Goal: Task Accomplishment & Management: Use online tool/utility

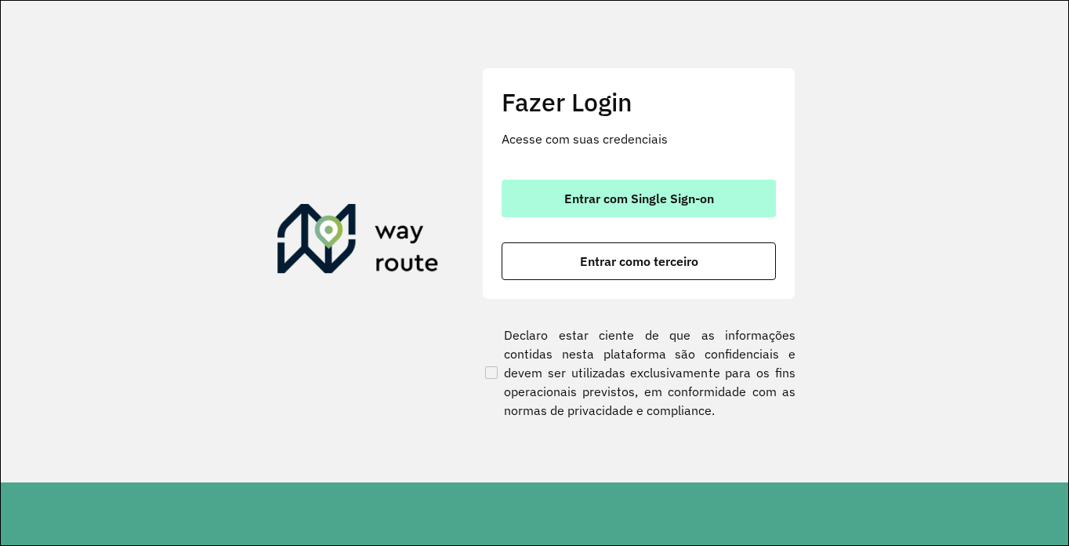
click at [663, 192] on span "Entrar com Single Sign-on" at bounding box center [640, 198] width 150 height 13
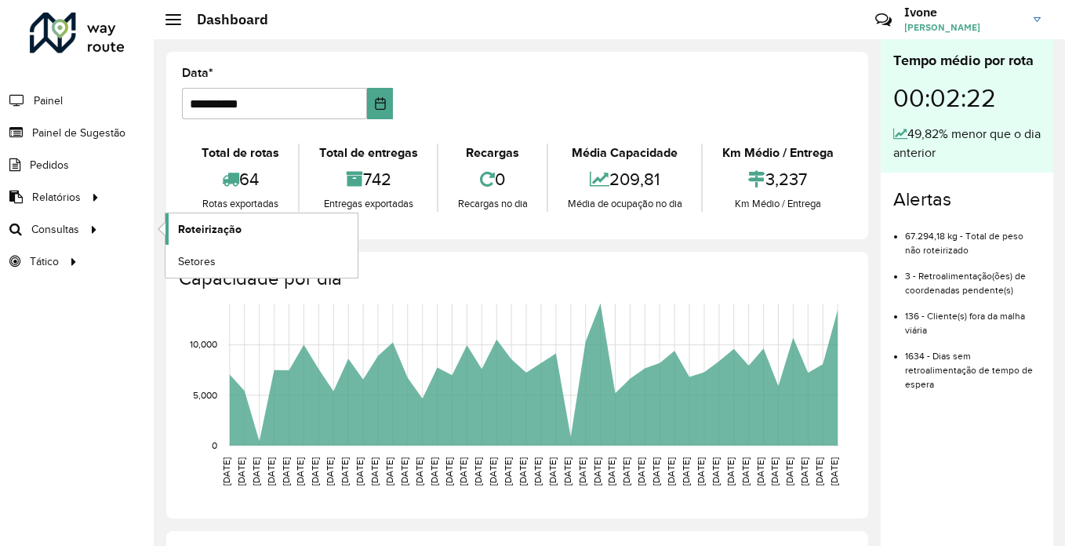
click at [228, 227] on span "Roteirização" at bounding box center [210, 229] width 64 height 16
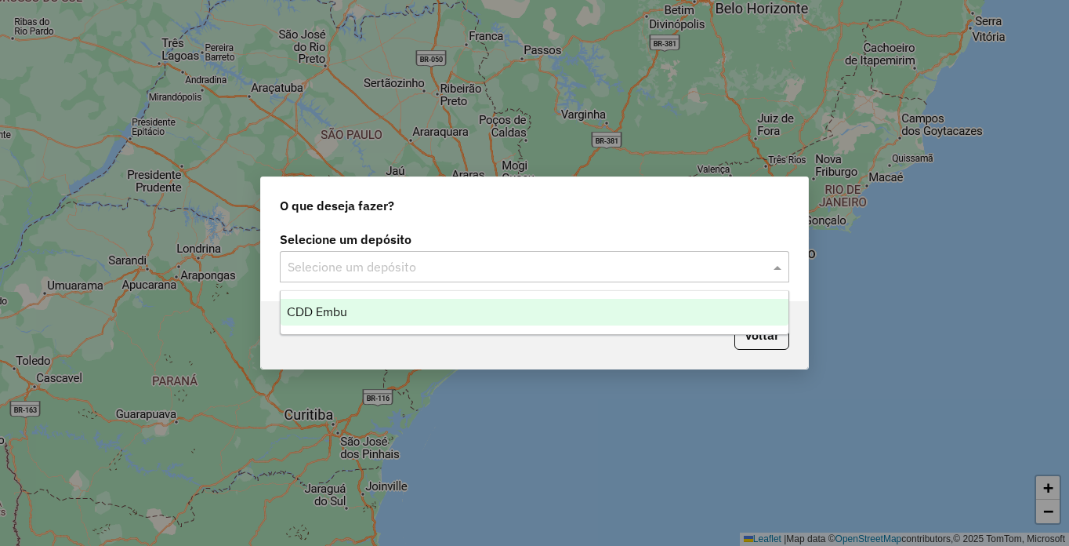
click at [326, 262] on input "text" at bounding box center [519, 267] width 463 height 19
click at [318, 310] on span "CDD Embu" at bounding box center [317, 311] width 60 height 13
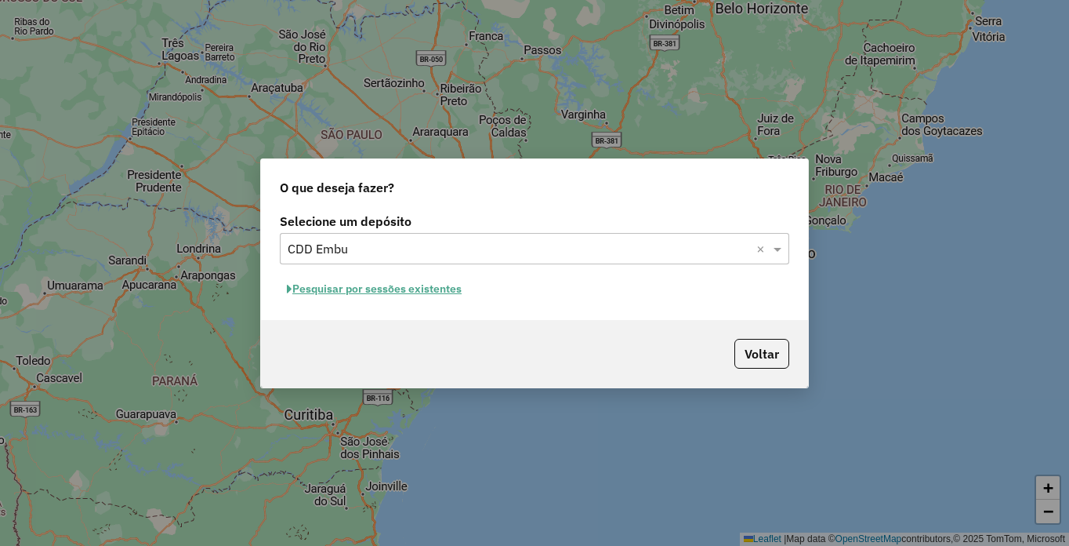
click at [339, 297] on button "Pesquisar por sessões existentes" at bounding box center [374, 289] width 189 height 24
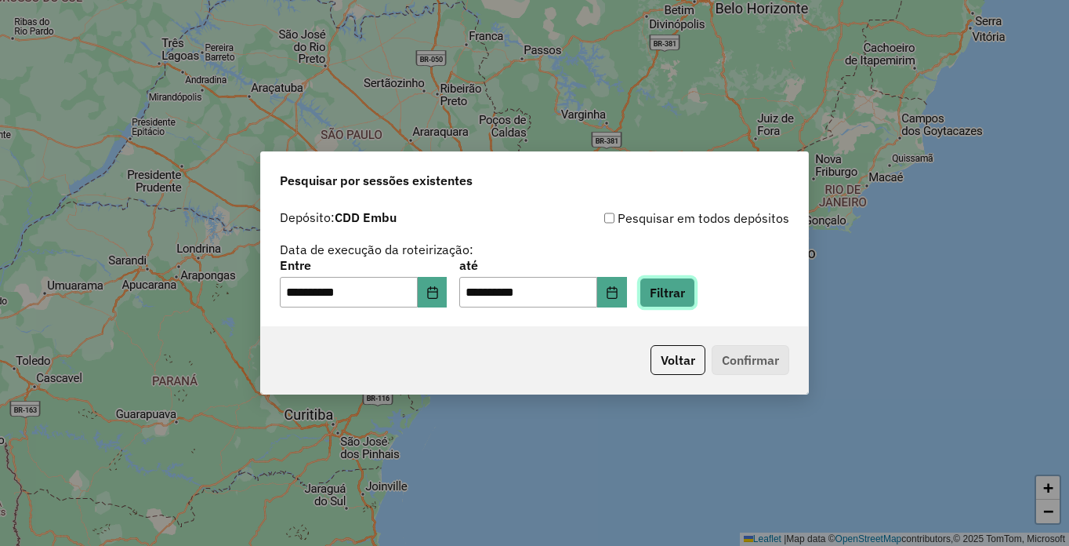
click at [695, 289] on button "Filtrar" at bounding box center [668, 293] width 56 height 30
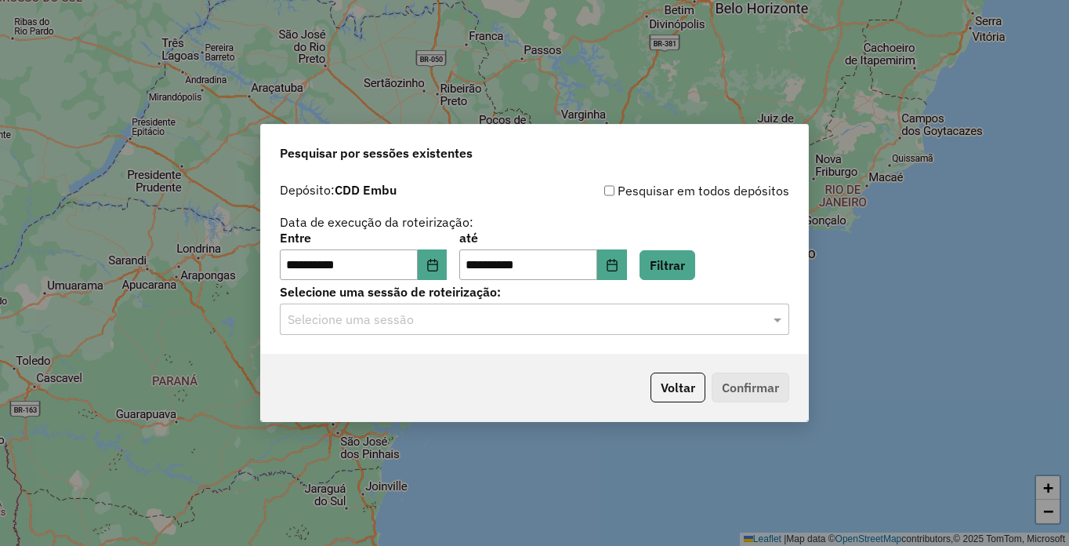
click at [315, 322] on input "text" at bounding box center [519, 319] width 463 height 19
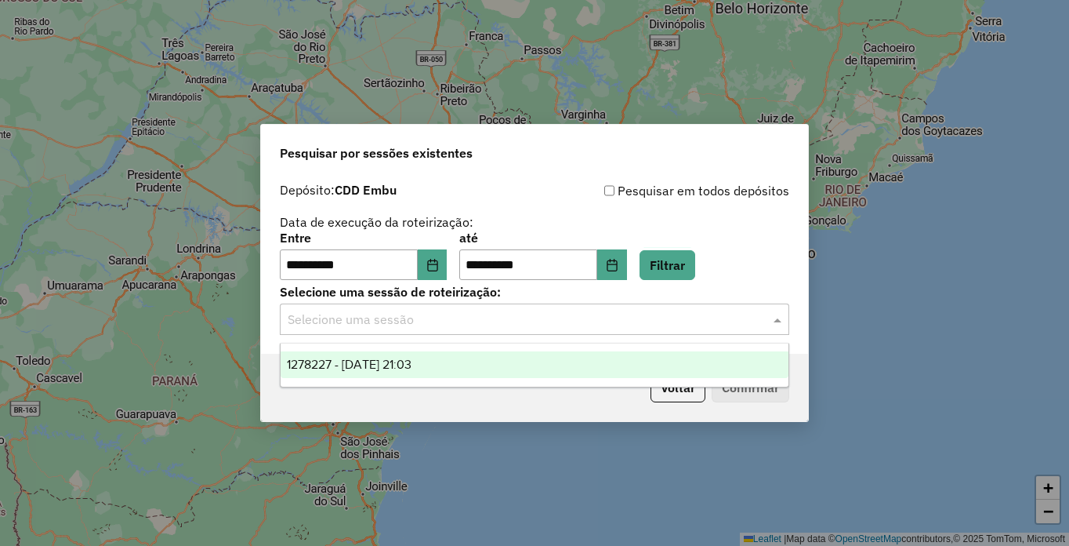
click at [334, 360] on span "1278227 - [DATE] 21:03" at bounding box center [349, 364] width 125 height 13
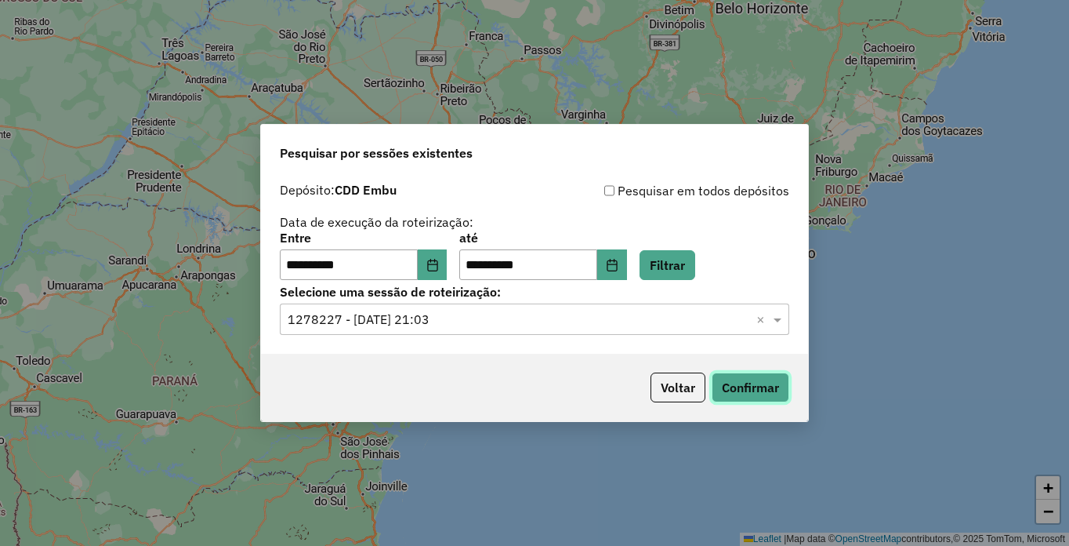
click at [741, 387] on button "Confirmar" at bounding box center [751, 387] width 78 height 30
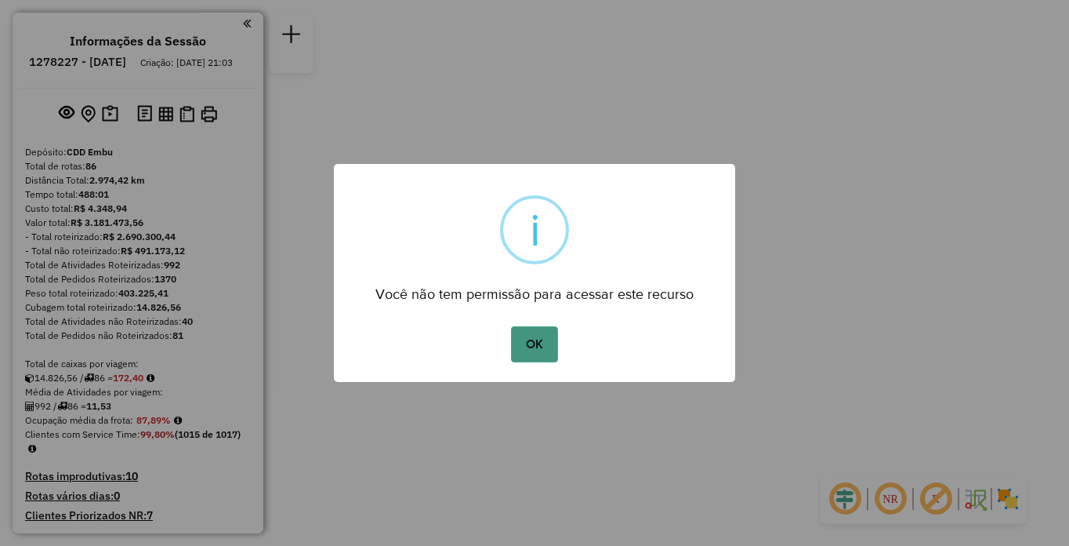
click at [531, 342] on button "OK" at bounding box center [534, 344] width 46 height 36
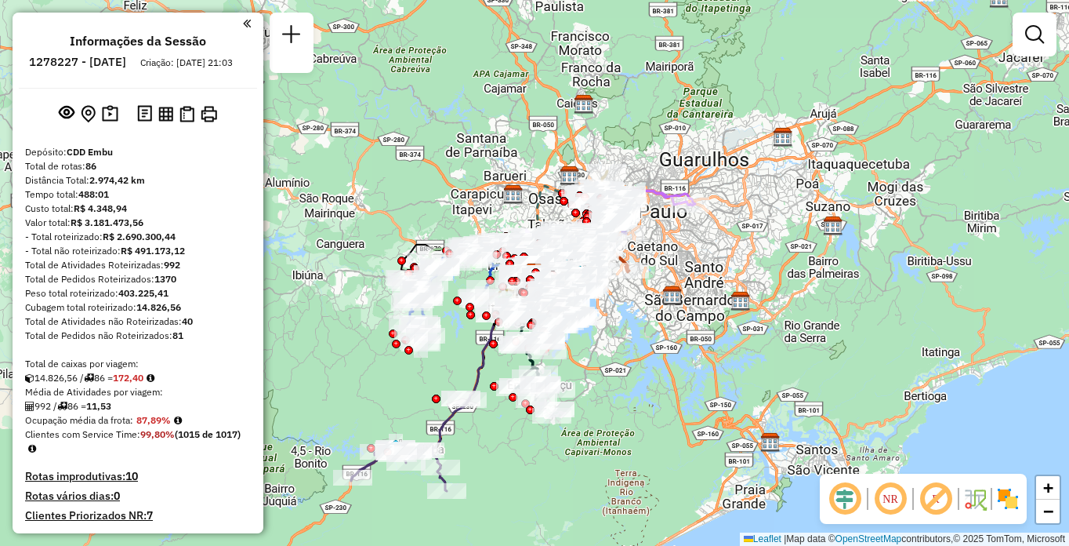
click at [1004, 504] on img at bounding box center [1008, 498] width 25 height 25
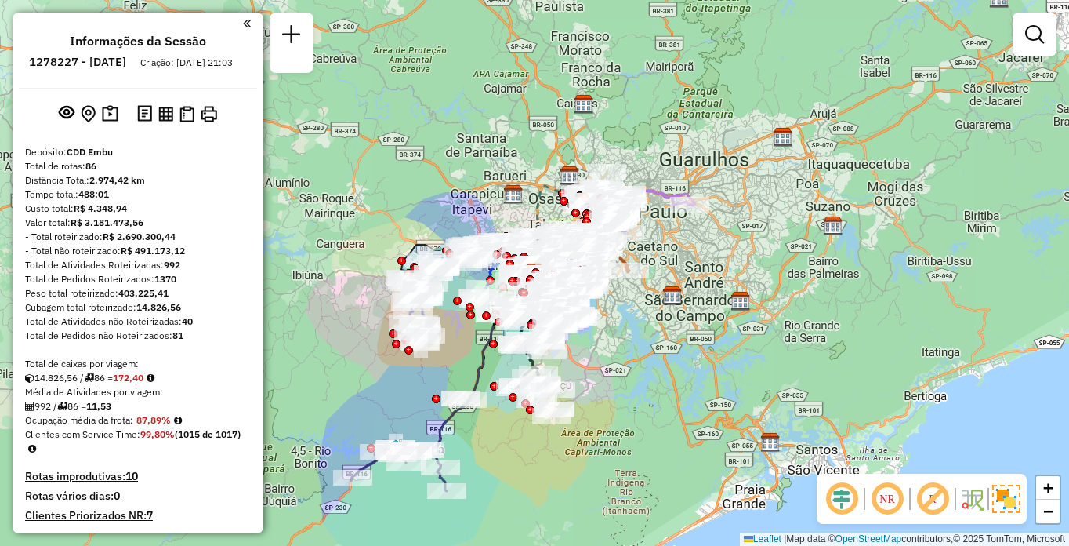
click at [931, 496] on em at bounding box center [933, 499] width 38 height 38
click at [882, 493] on em at bounding box center [888, 499] width 38 height 38
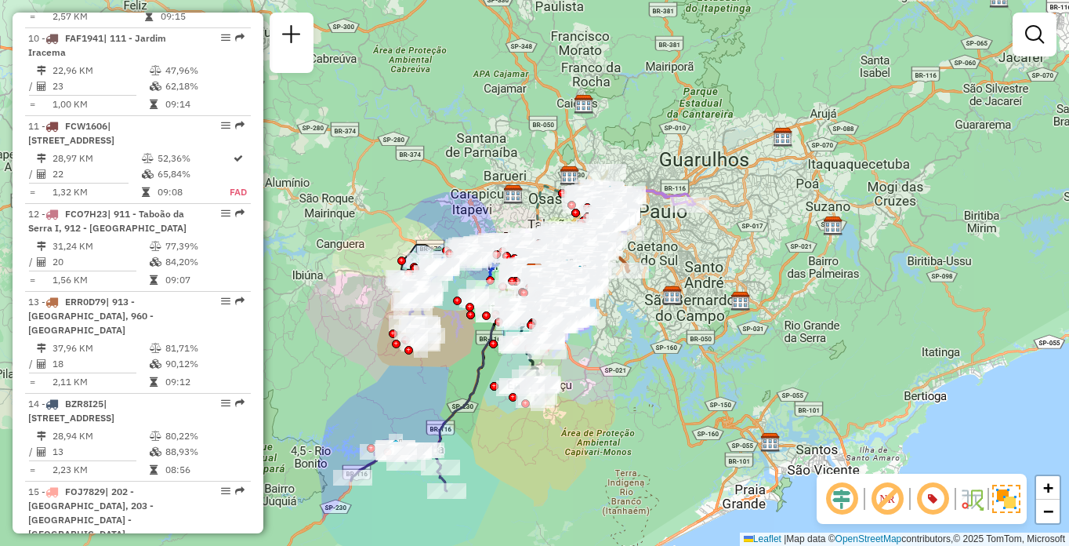
scroll to position [1797, 0]
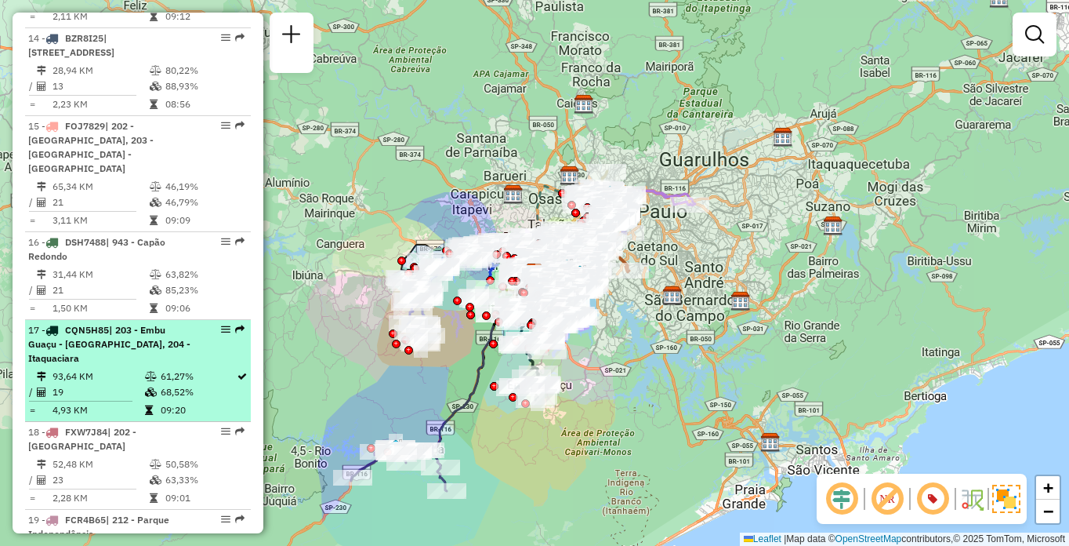
select select "**********"
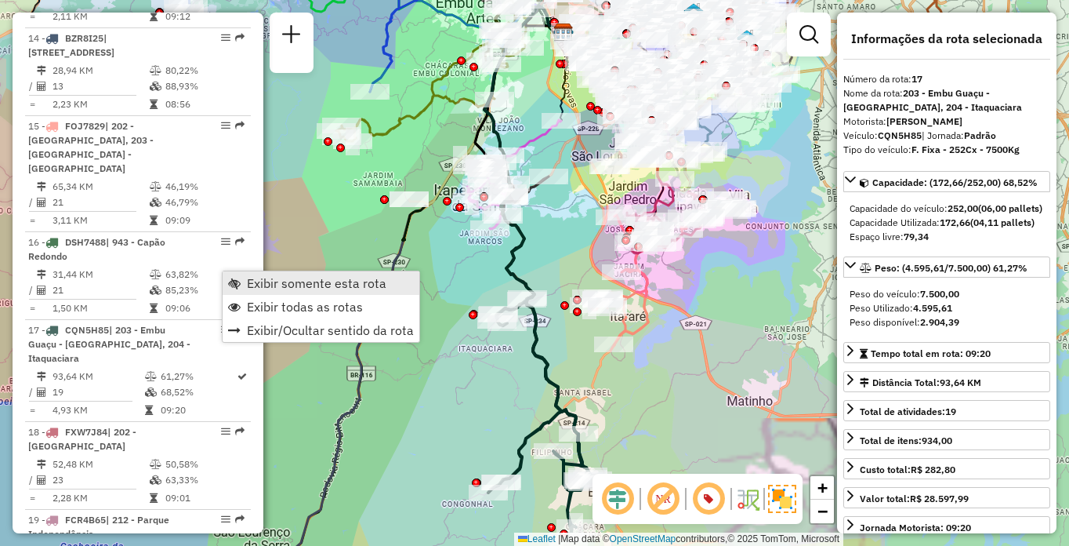
click at [260, 274] on link "Exibir somente esta rota" at bounding box center [321, 283] width 197 height 24
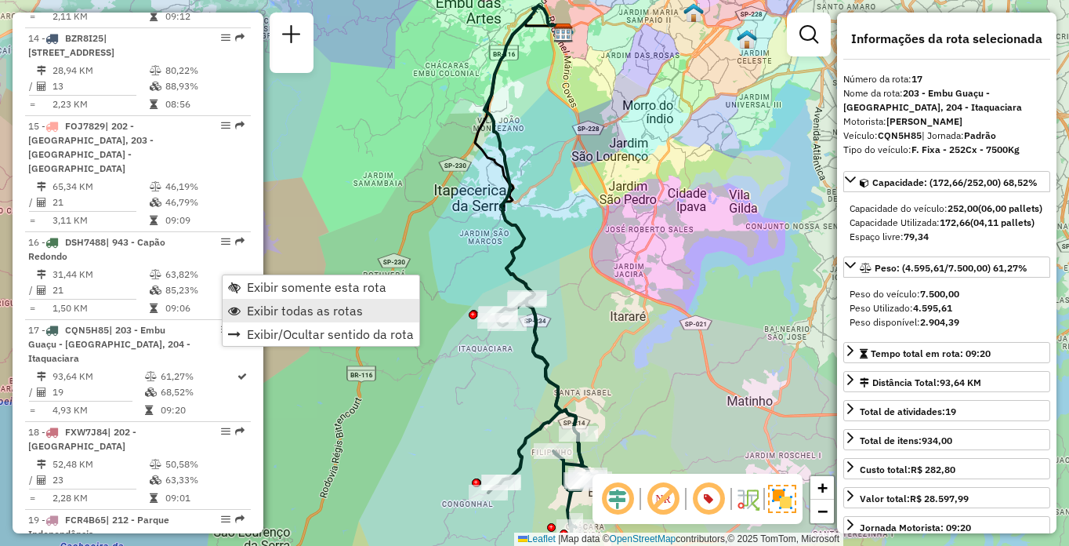
click at [292, 305] on span "Exibir todas as rotas" at bounding box center [305, 310] width 116 height 13
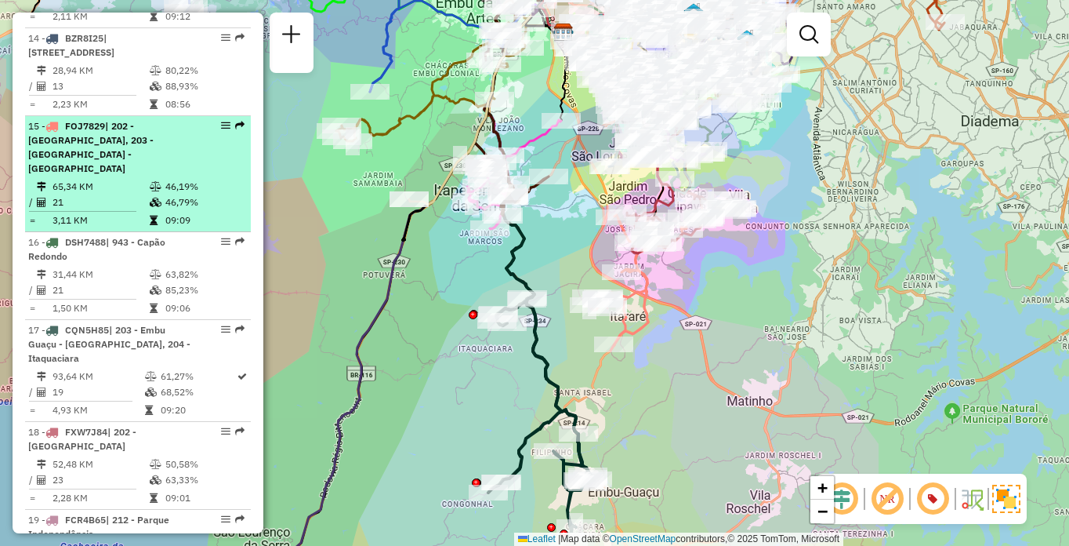
select select "**********"
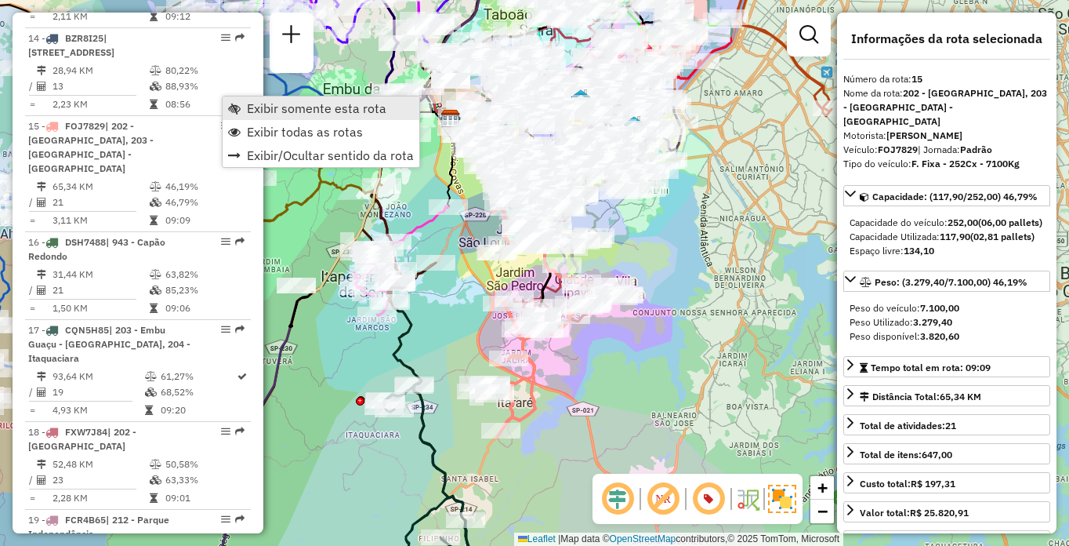
click at [239, 103] on span "Exibir somente esta rota" at bounding box center [234, 108] width 13 height 13
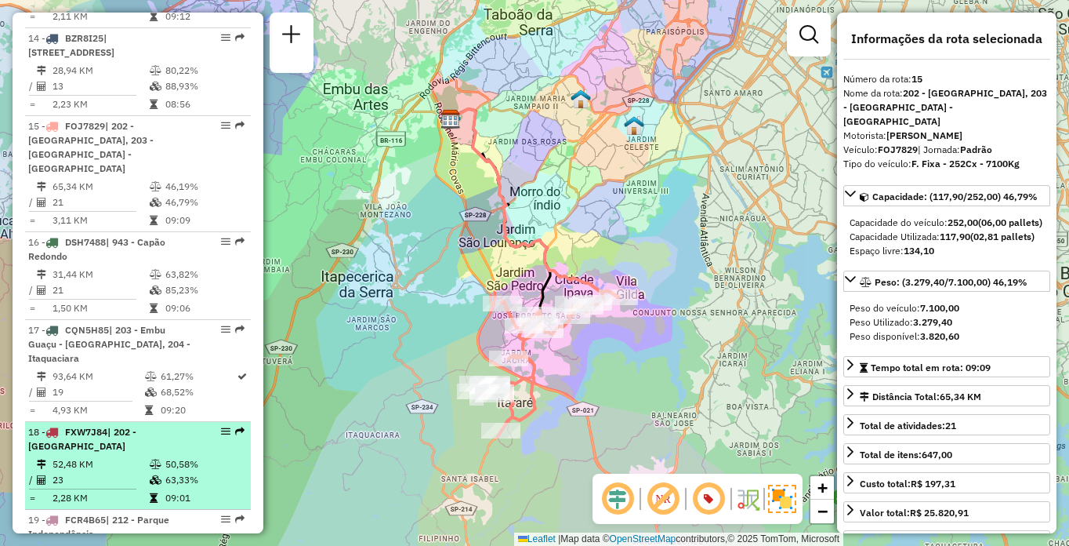
click at [114, 425] on div "18 - FXW7J84 | 202 - [GEOGRAPHIC_DATA]" at bounding box center [111, 439] width 166 height 28
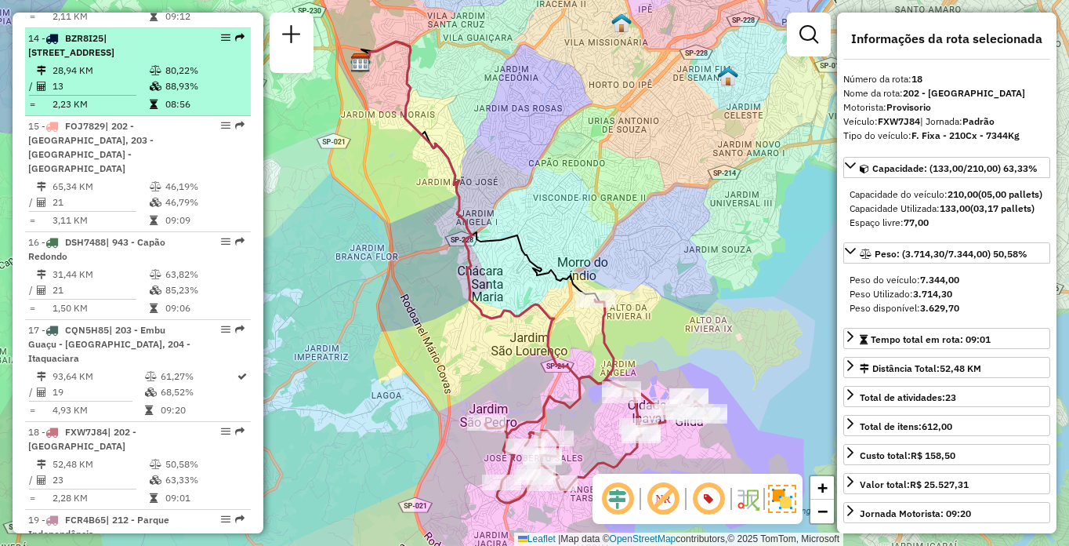
scroll to position [2939, 0]
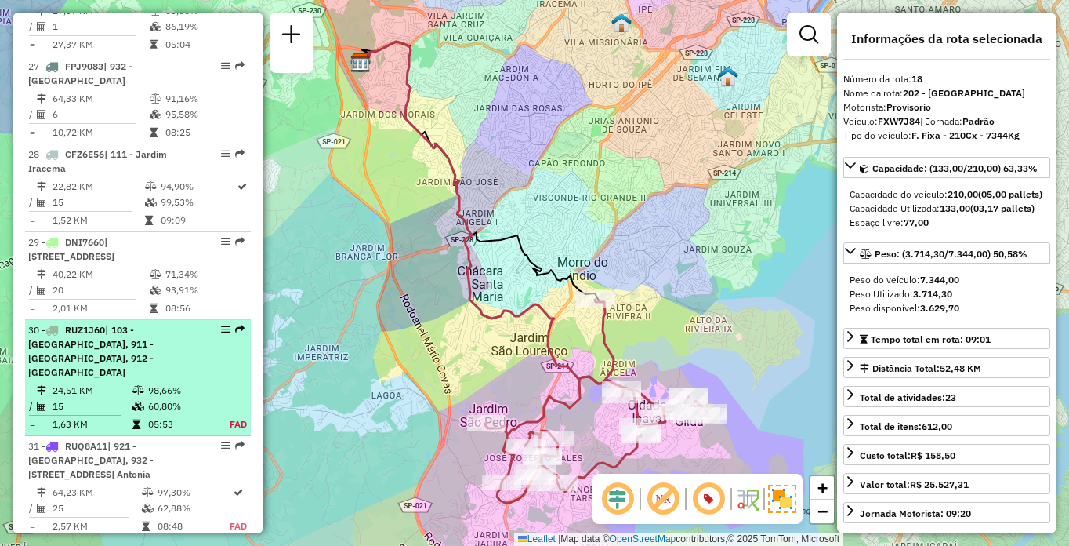
drag, startPoint x: 129, startPoint y: 322, endPoint x: 125, endPoint y: 339, distance: 16.9
click at [129, 383] on tr "24,51 KM 98,66%" at bounding box center [138, 391] width 220 height 16
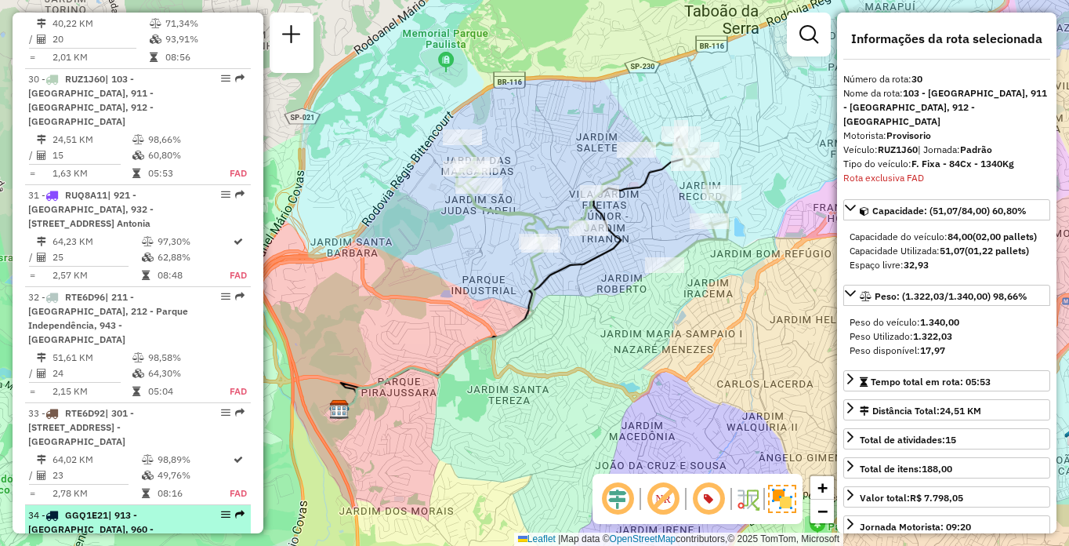
scroll to position [5913, 0]
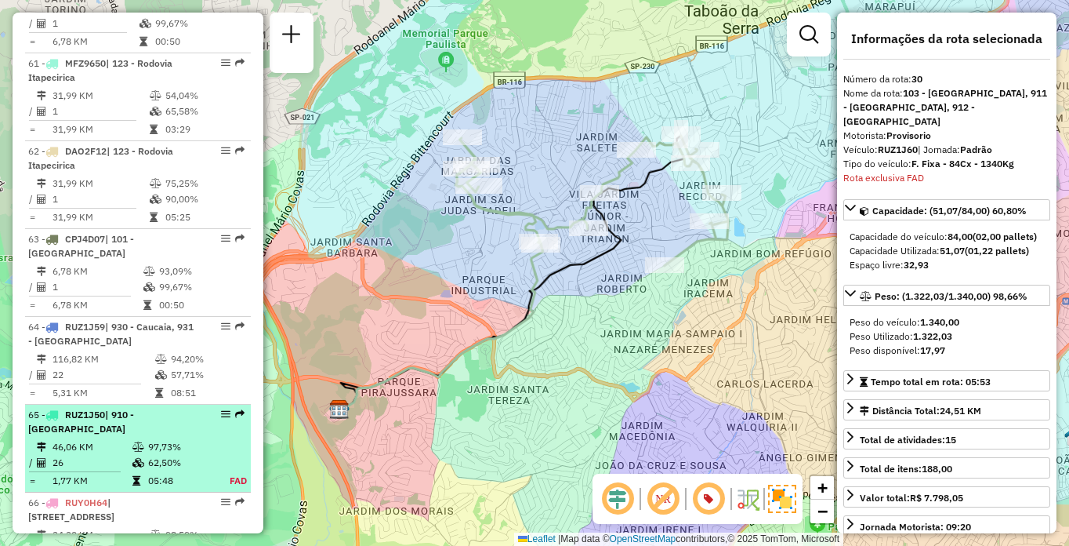
click at [125, 439] on td "46,06 KM" at bounding box center [92, 447] width 80 height 16
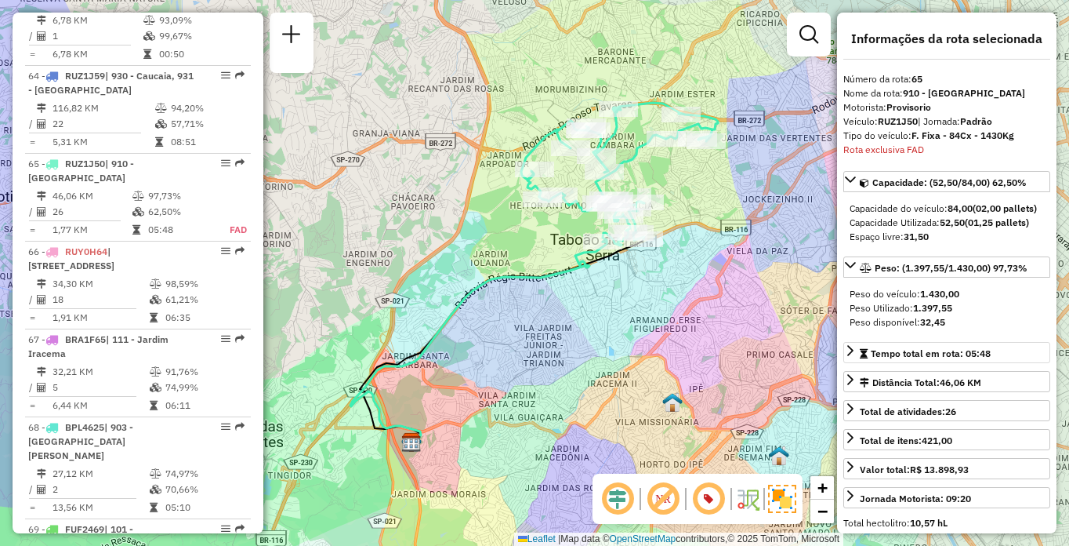
scroll to position [3448, 0]
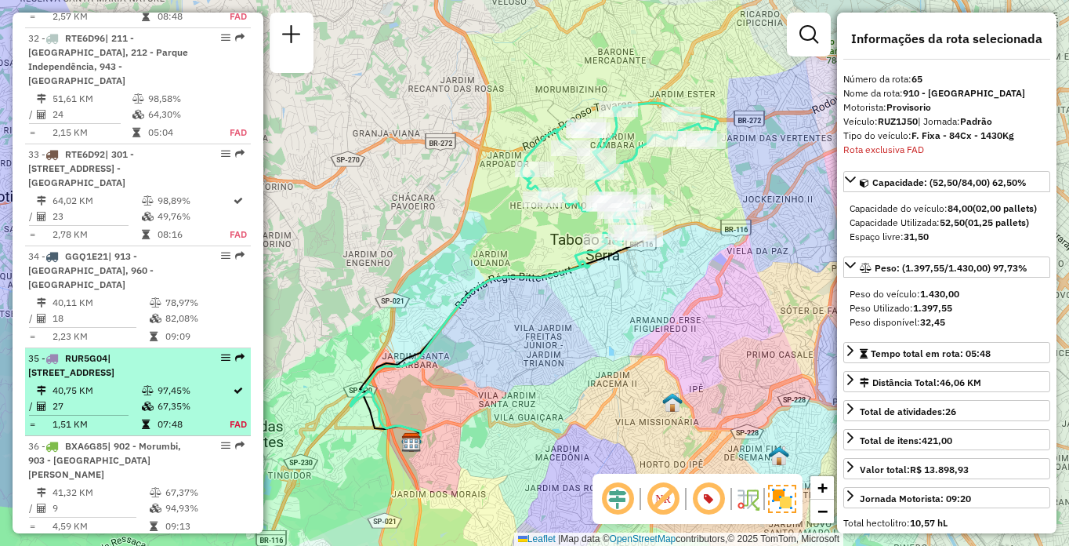
click at [90, 416] on td "1,51 KM" at bounding box center [96, 424] width 89 height 16
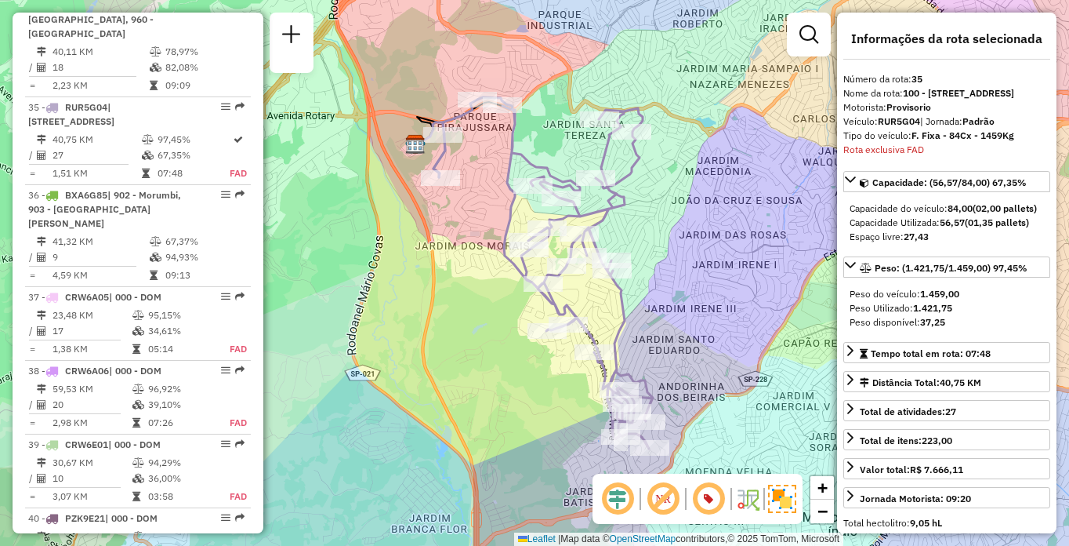
scroll to position [5825, 0]
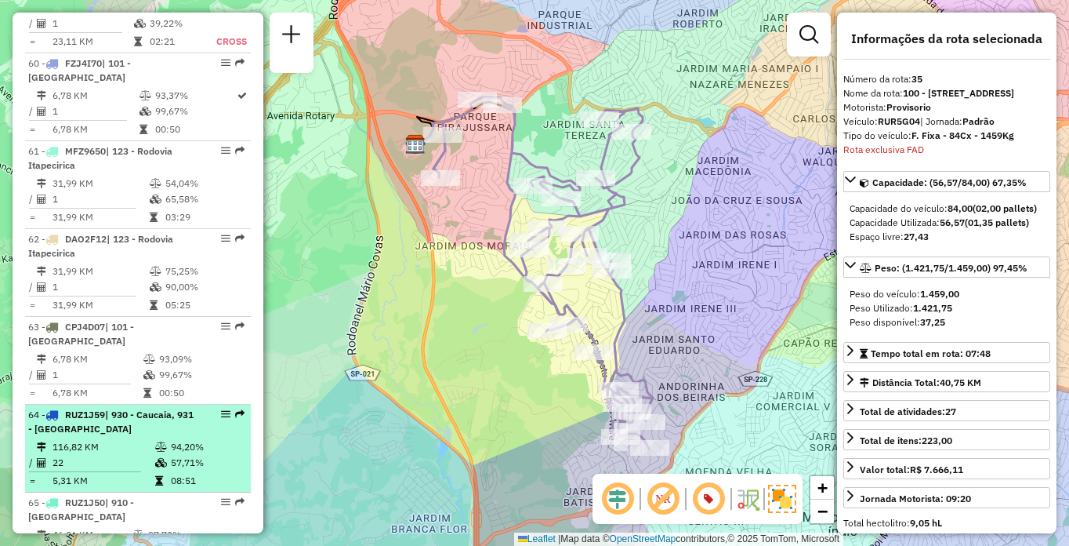
click at [109, 439] on td "116,82 KM" at bounding box center [103, 447] width 103 height 16
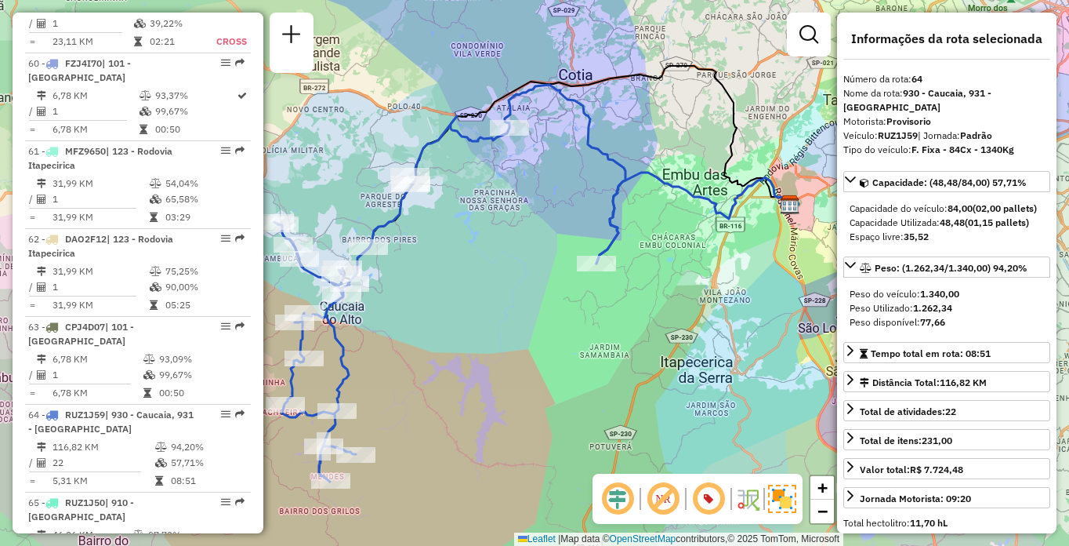
scroll to position [3041, 0]
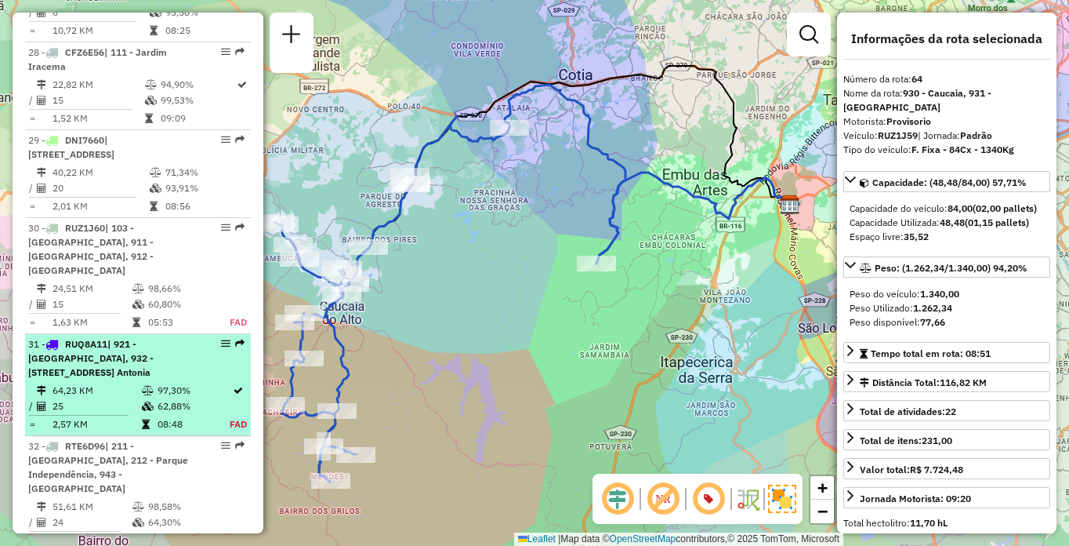
click at [100, 383] on td "64,23 KM" at bounding box center [96, 391] width 89 height 16
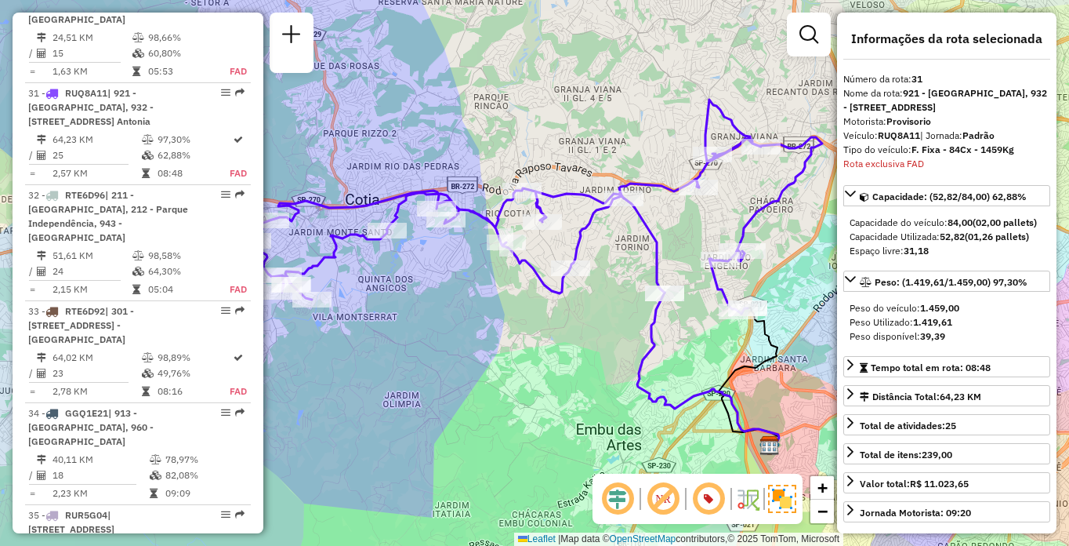
scroll to position [1621, 0]
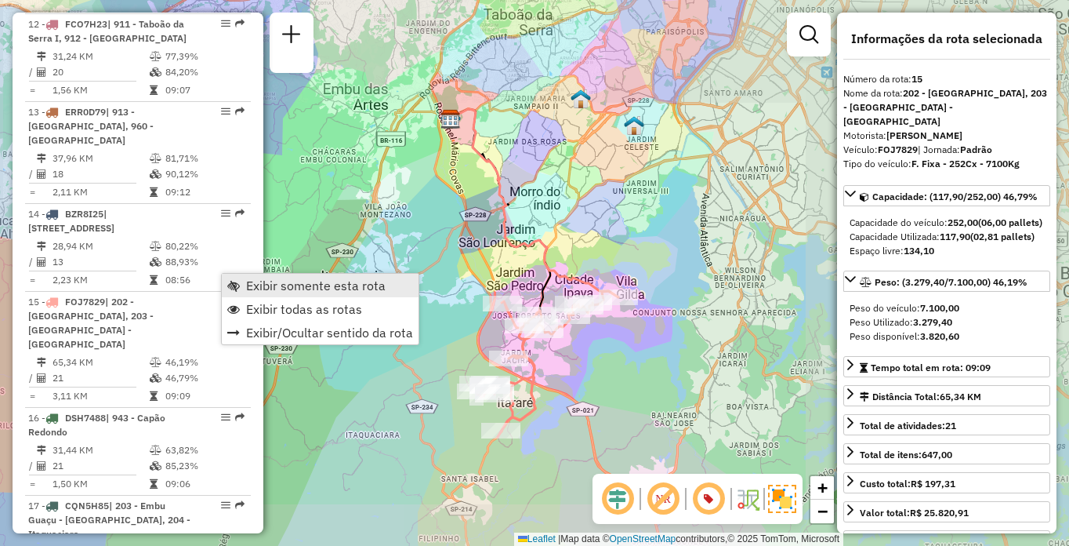
click at [250, 280] on span "Exibir somente esta rota" at bounding box center [316, 285] width 140 height 13
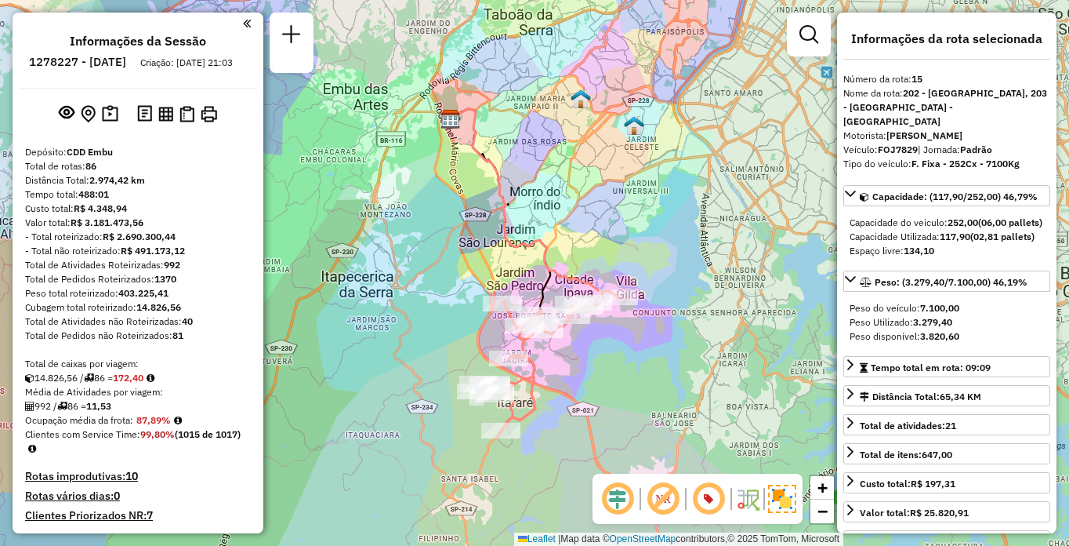
scroll to position [1885, 0]
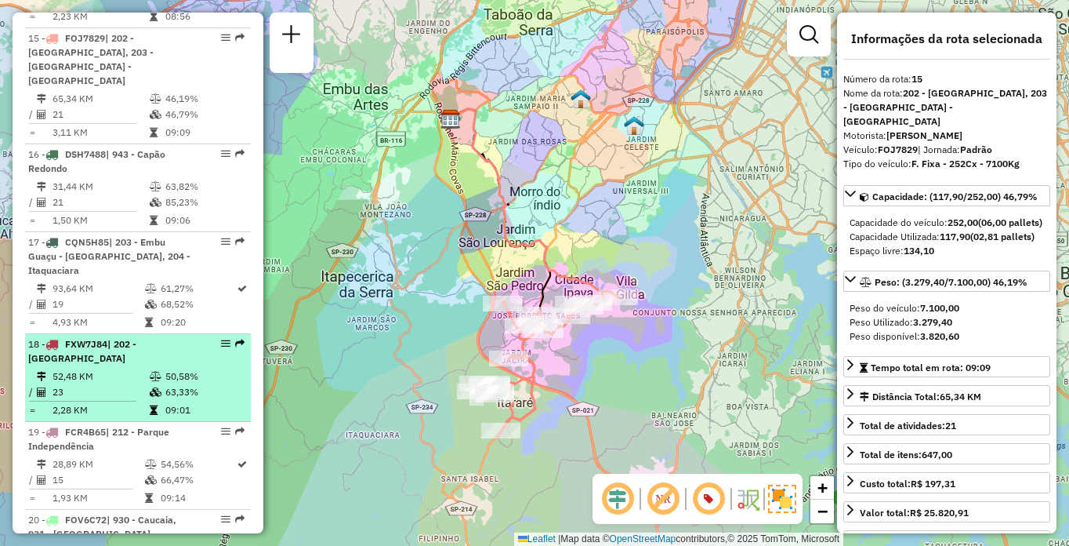
click at [125, 369] on td "52,48 KM" at bounding box center [100, 377] width 97 height 16
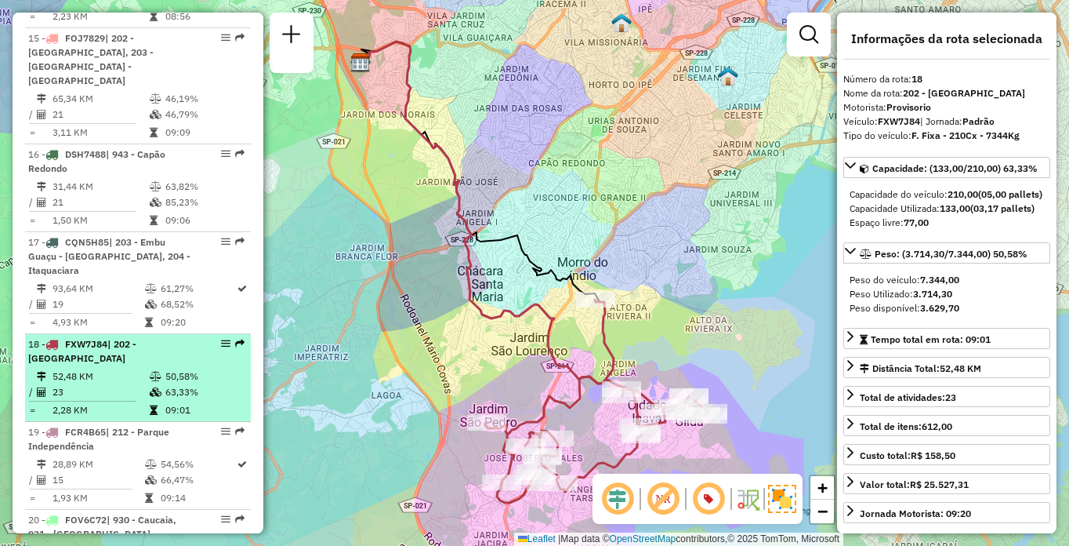
click at [173, 369] on td "50,58%" at bounding box center [204, 377] width 79 height 16
click at [103, 369] on td "52,48 KM" at bounding box center [100, 377] width 97 height 16
click at [34, 369] on td at bounding box center [32, 377] width 8 height 16
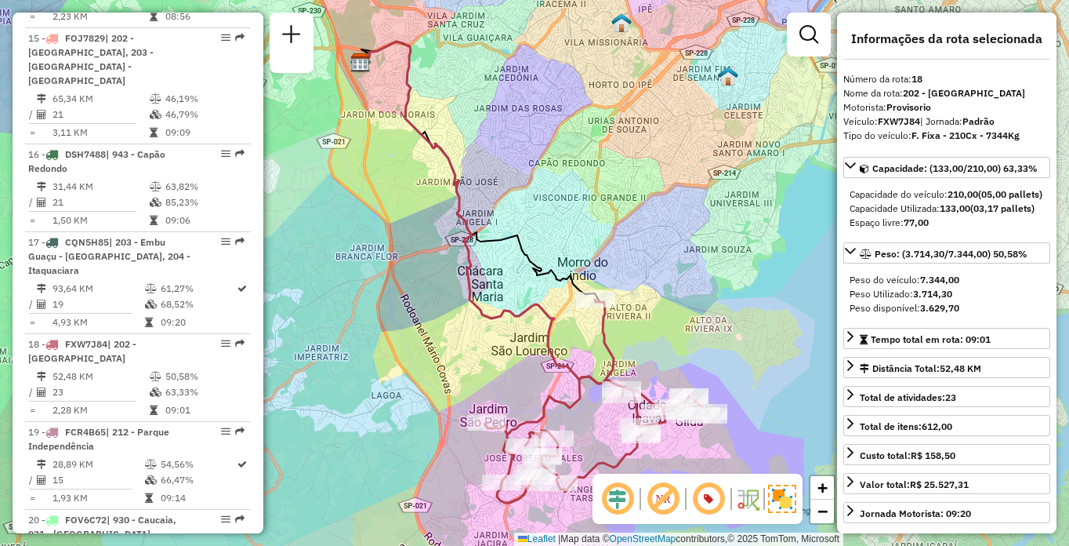
scroll to position [891, 0]
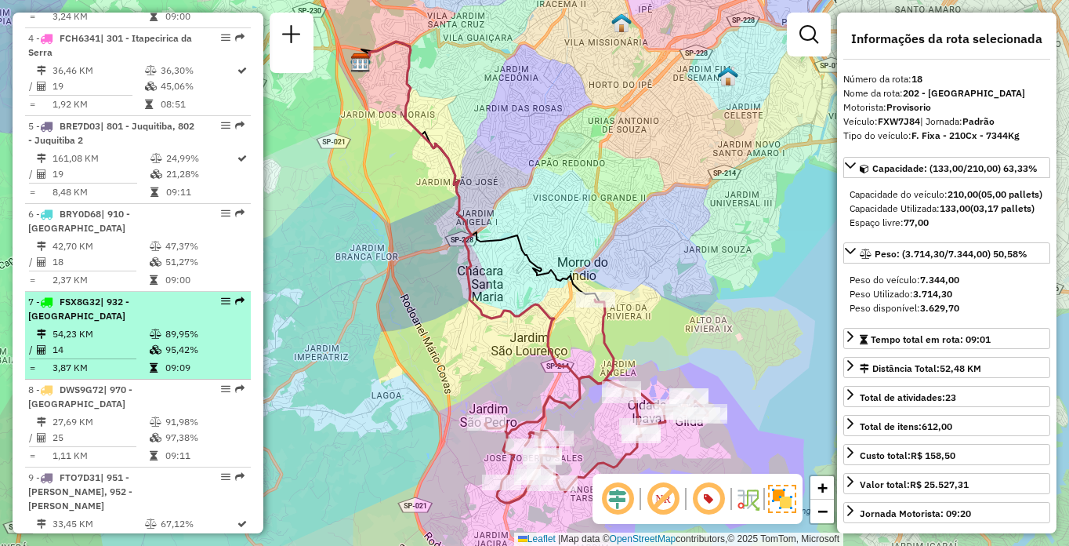
click at [78, 296] on span "| 932 - [GEOGRAPHIC_DATA]" at bounding box center [78, 309] width 101 height 26
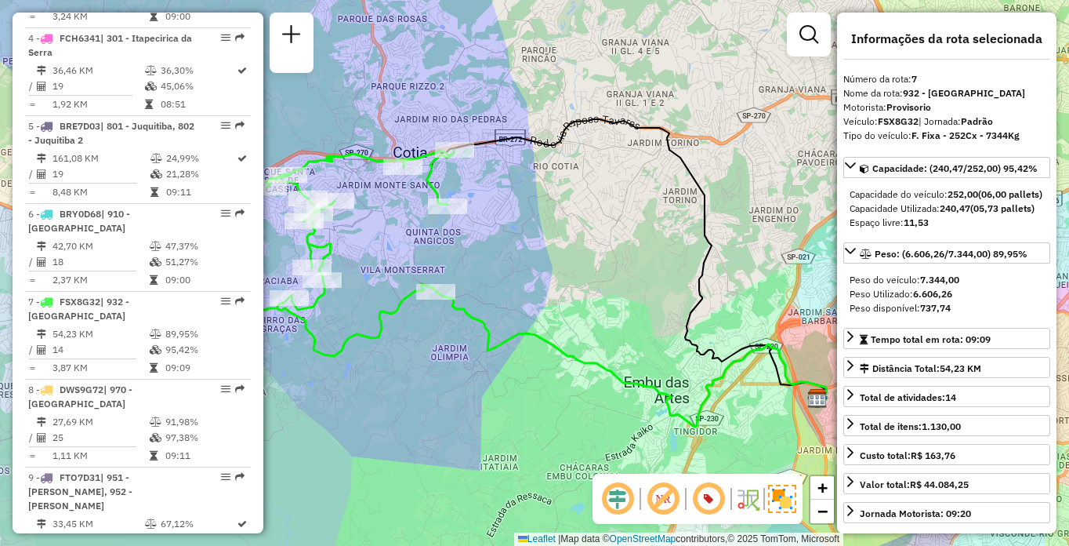
scroll to position [2236, 0]
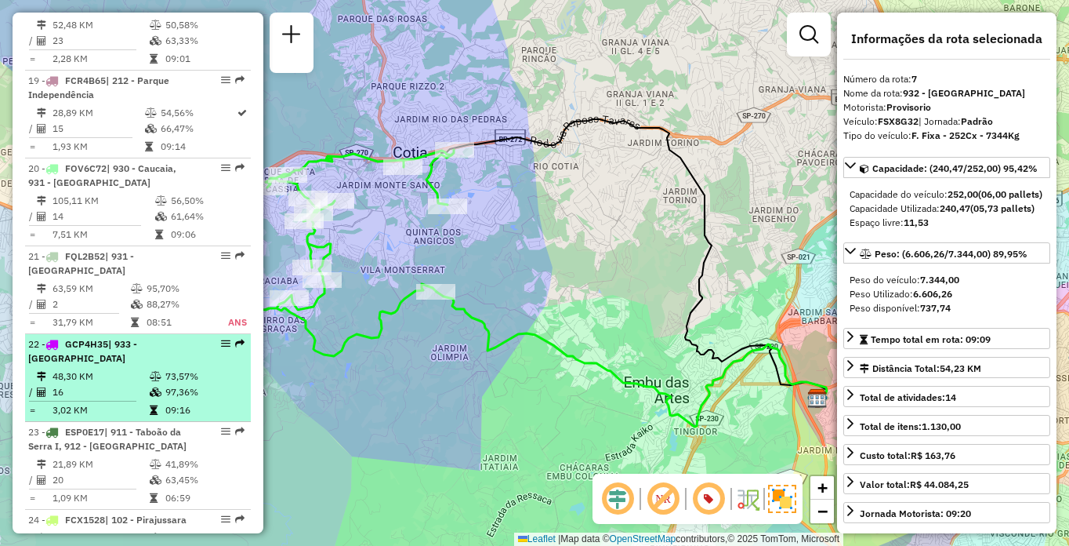
click at [90, 384] on td "16" at bounding box center [100, 392] width 97 height 16
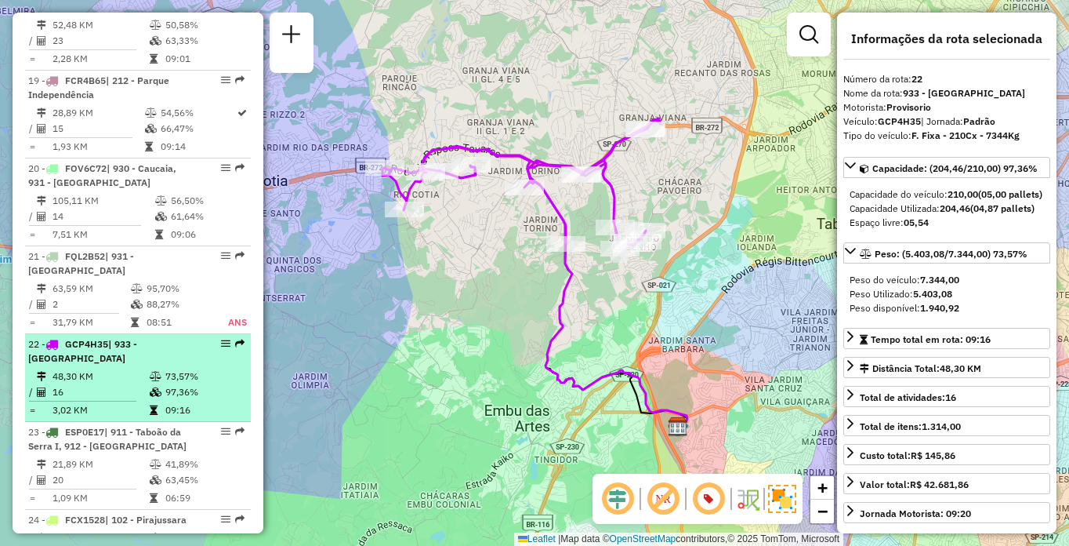
click at [105, 369] on td "48,30 KM" at bounding box center [100, 377] width 97 height 16
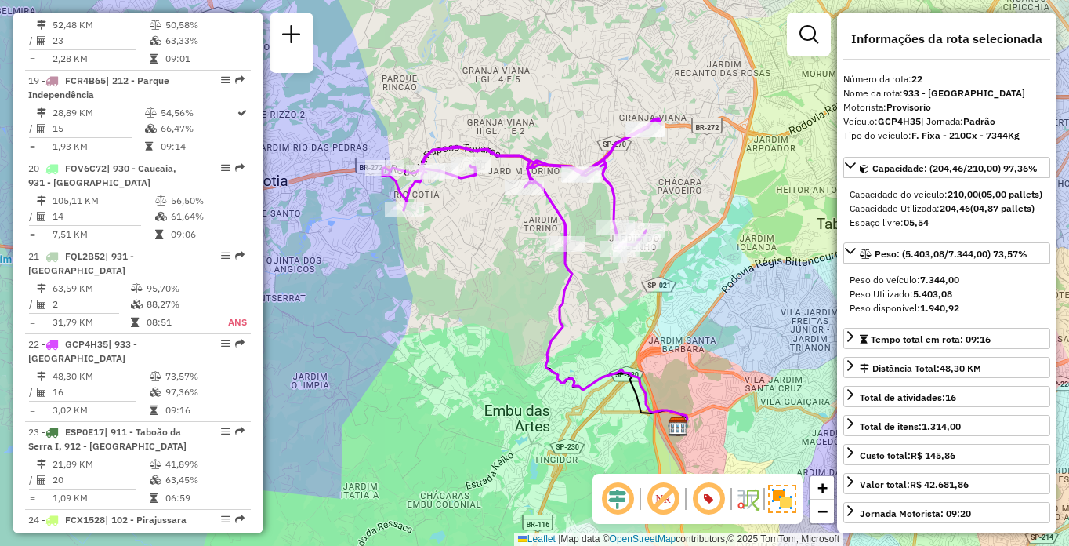
scroll to position [891, 0]
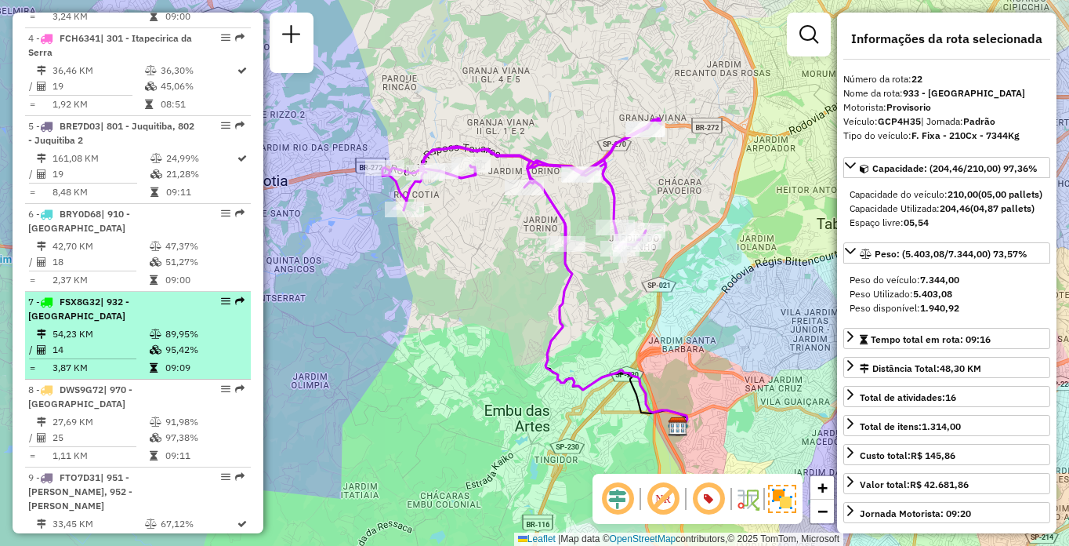
click at [184, 342] on td "95,42%" at bounding box center [204, 350] width 79 height 16
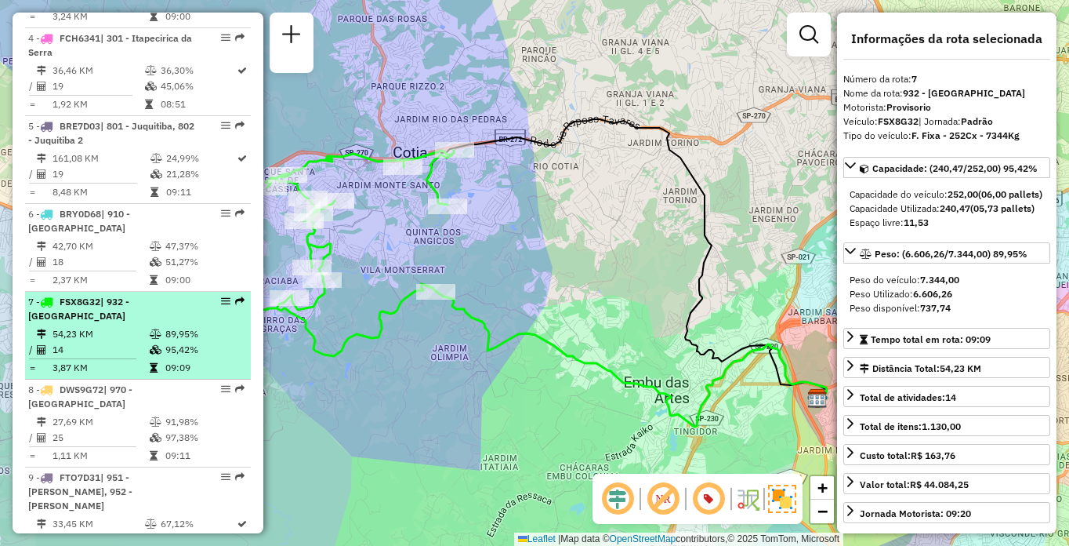
click at [156, 342] on td at bounding box center [157, 350] width 16 height 16
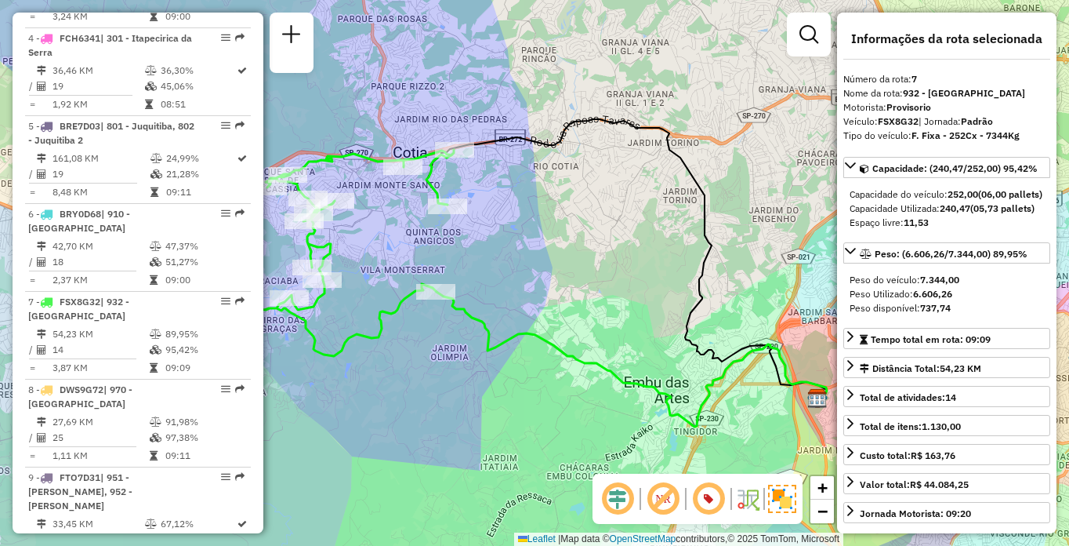
scroll to position [2060, 0]
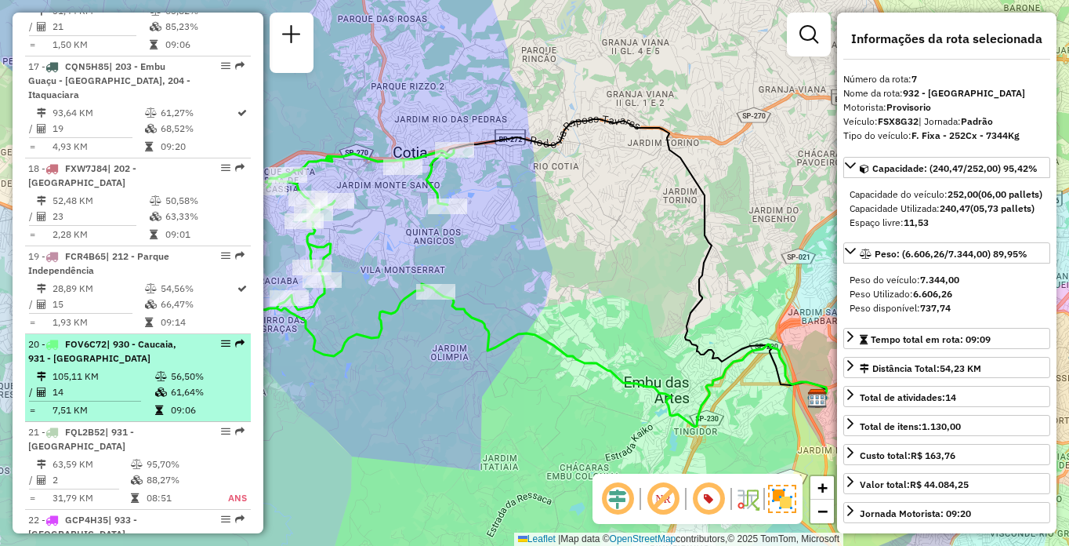
click at [99, 402] on td "7,51 KM" at bounding box center [103, 410] width 103 height 16
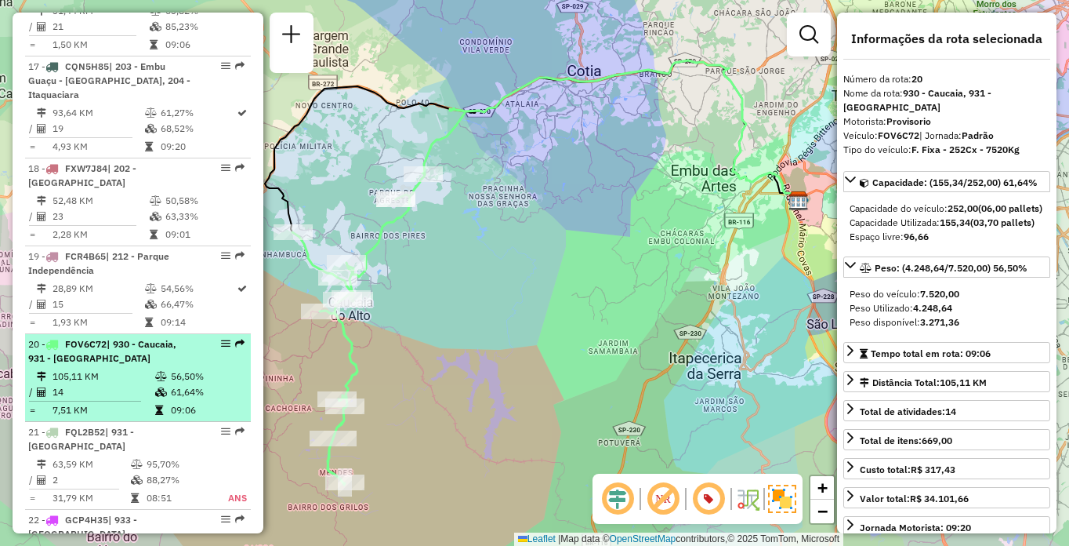
click at [183, 337] on div "20 - FOV6C72 | 930 - Caucaia, 931 - [GEOGRAPHIC_DATA]" at bounding box center [111, 351] width 166 height 28
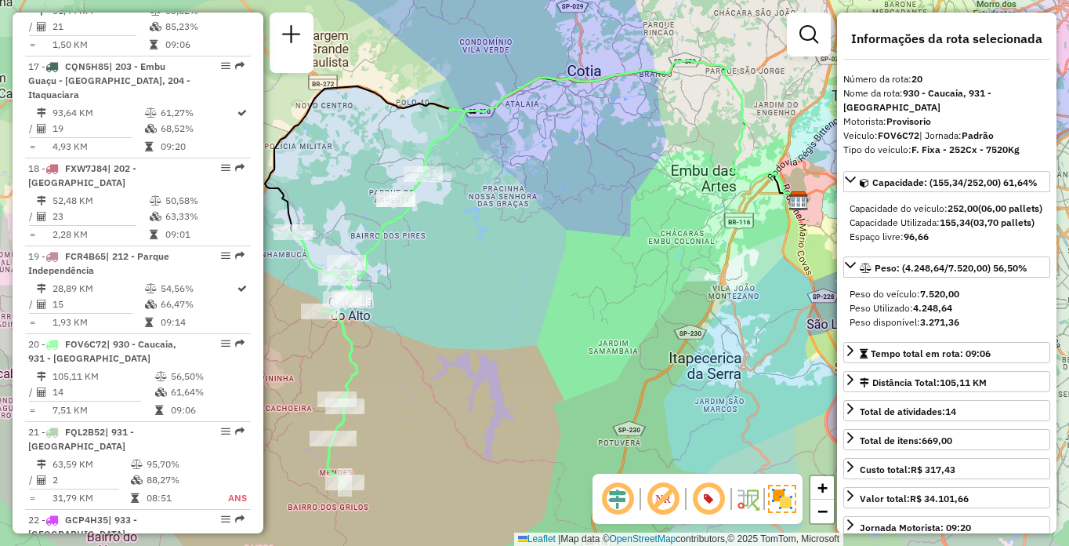
scroll to position [554, 0]
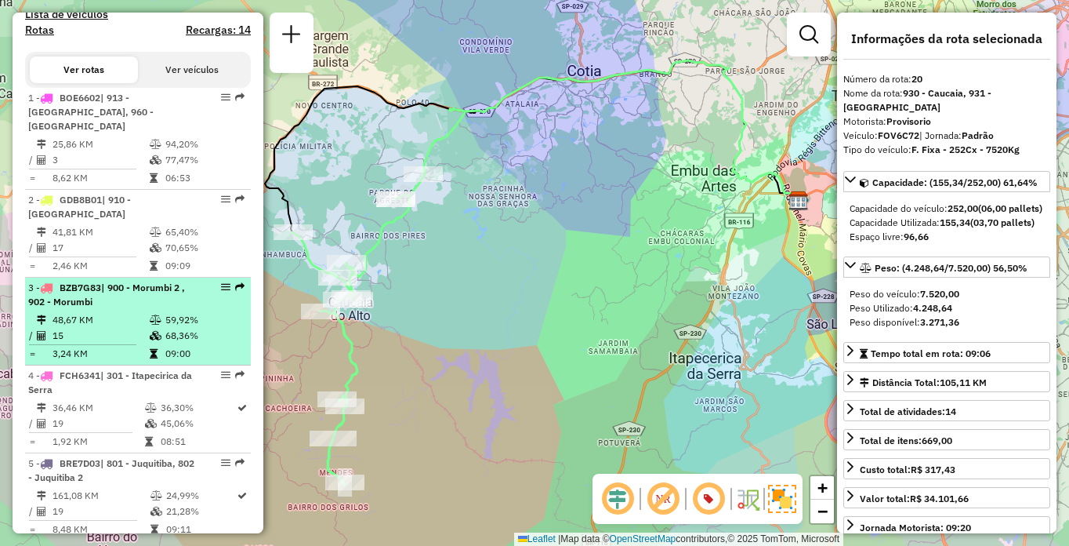
click at [96, 328] on td "15" at bounding box center [100, 336] width 97 height 16
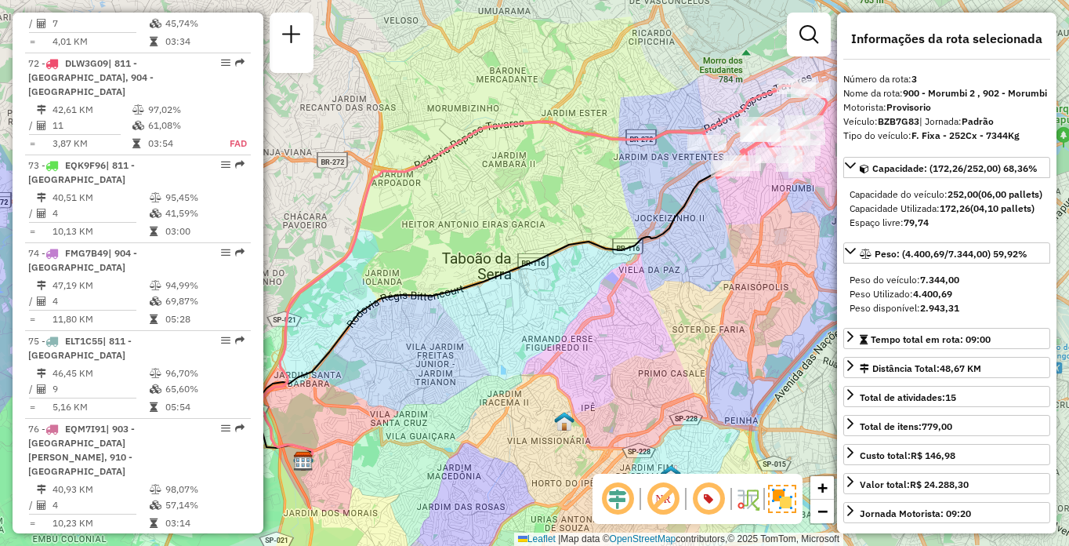
scroll to position [3564, 0]
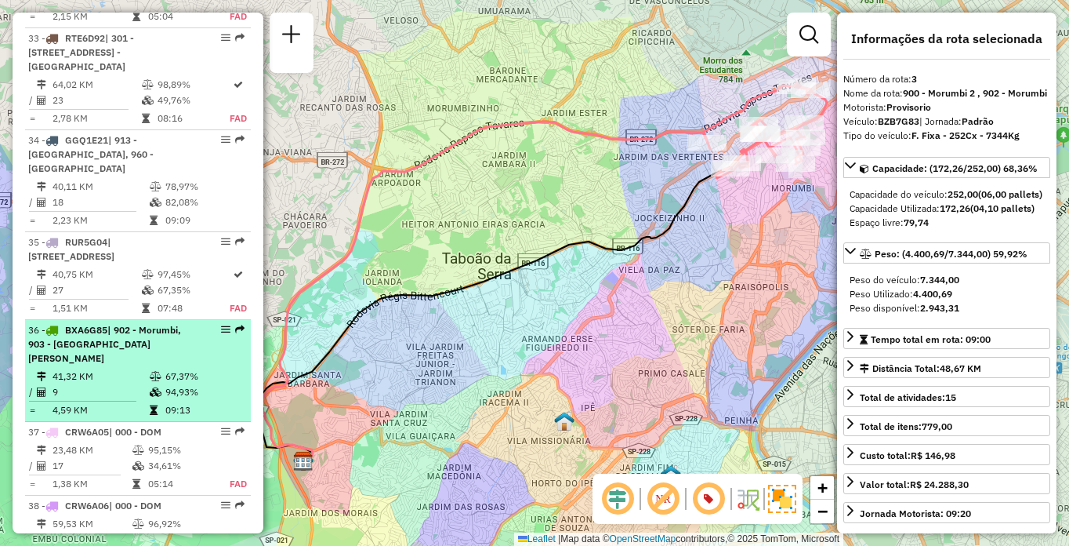
click at [171, 323] on div "36 - BXA6G85 | 902 - Morumbi, 903 - [GEOGRAPHIC_DATA][PERSON_NAME]" at bounding box center [111, 344] width 166 height 42
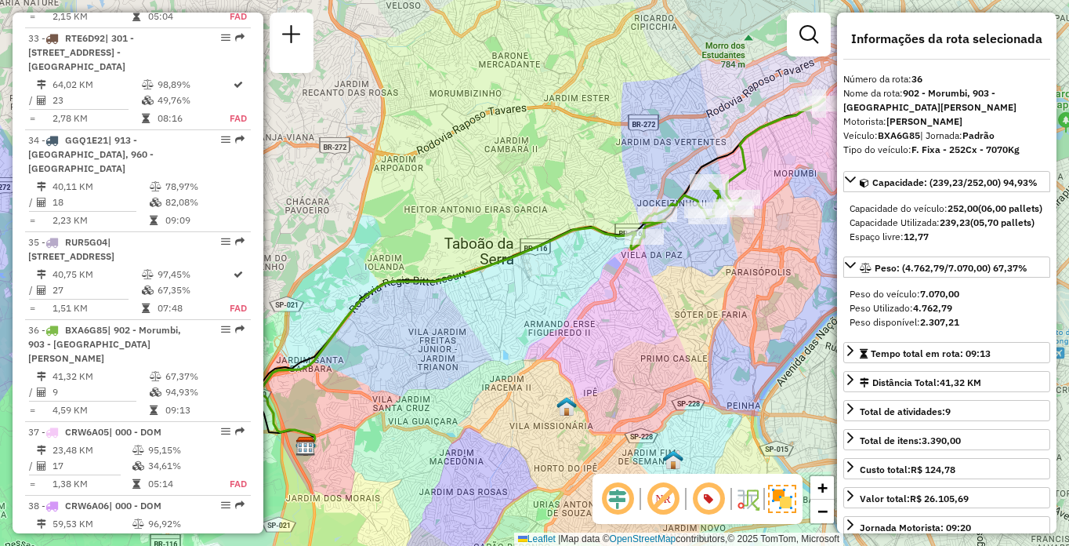
scroll to position [1973, 0]
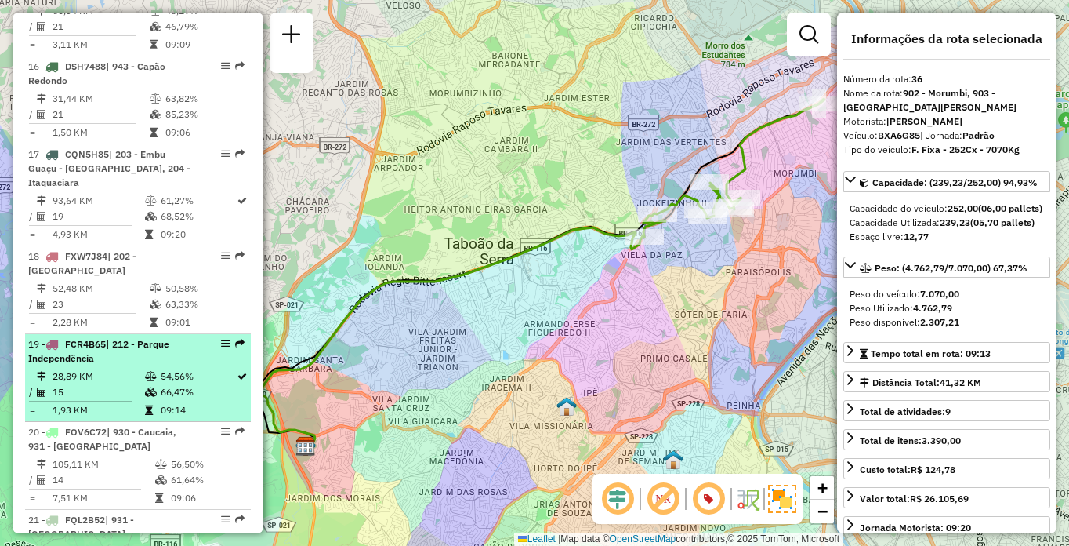
click at [123, 384] on td "15" at bounding box center [98, 392] width 93 height 16
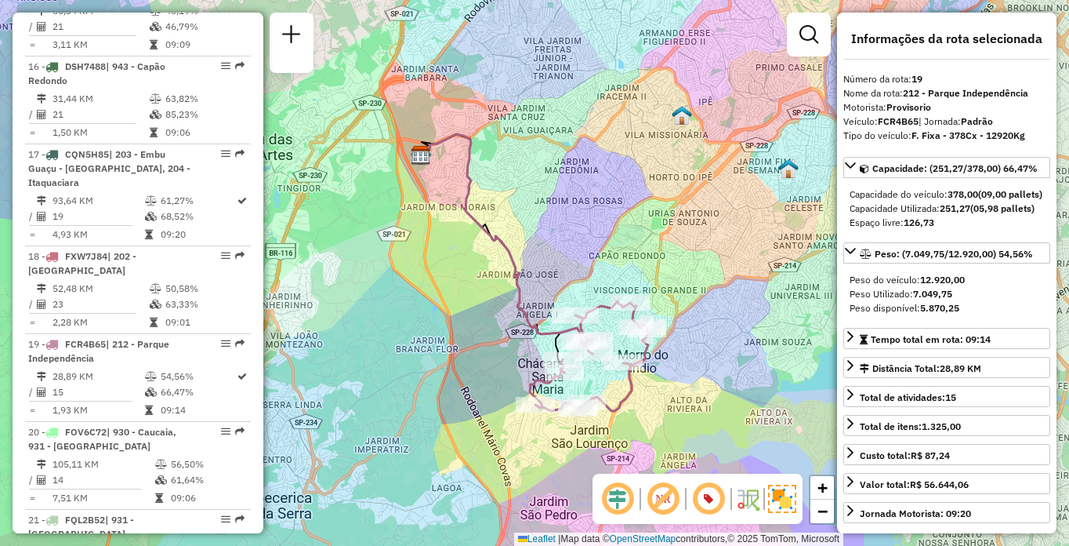
scroll to position [1066, 0]
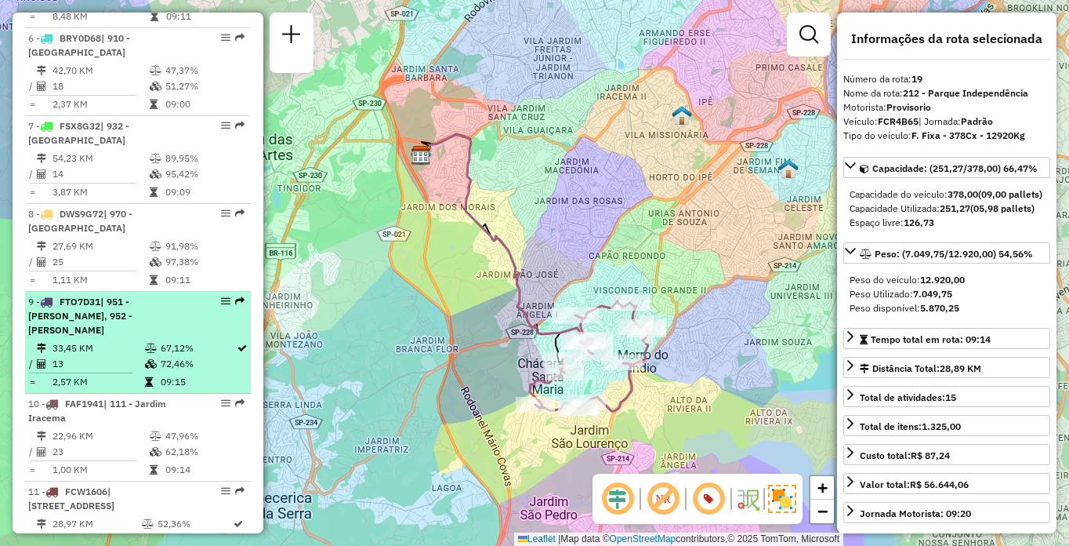
click at [171, 340] on td "67,12%" at bounding box center [198, 348] width 76 height 16
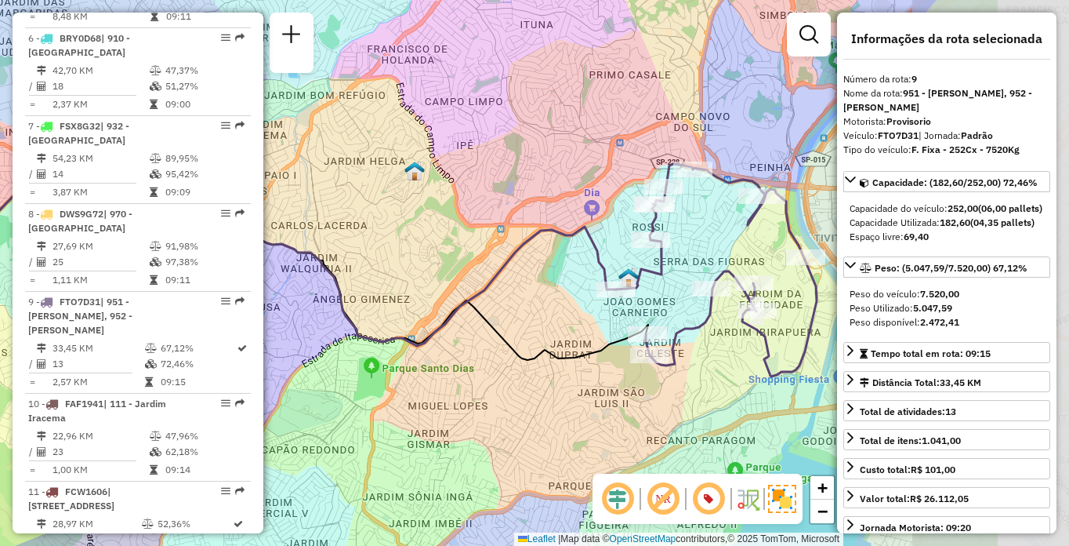
drag, startPoint x: 680, startPoint y: 204, endPoint x: 497, endPoint y: 202, distance: 182.7
click at [497, 202] on div "Janela de atendimento Grade de atendimento Capacidade Transportadoras Veículos …" at bounding box center [534, 273] width 1069 height 546
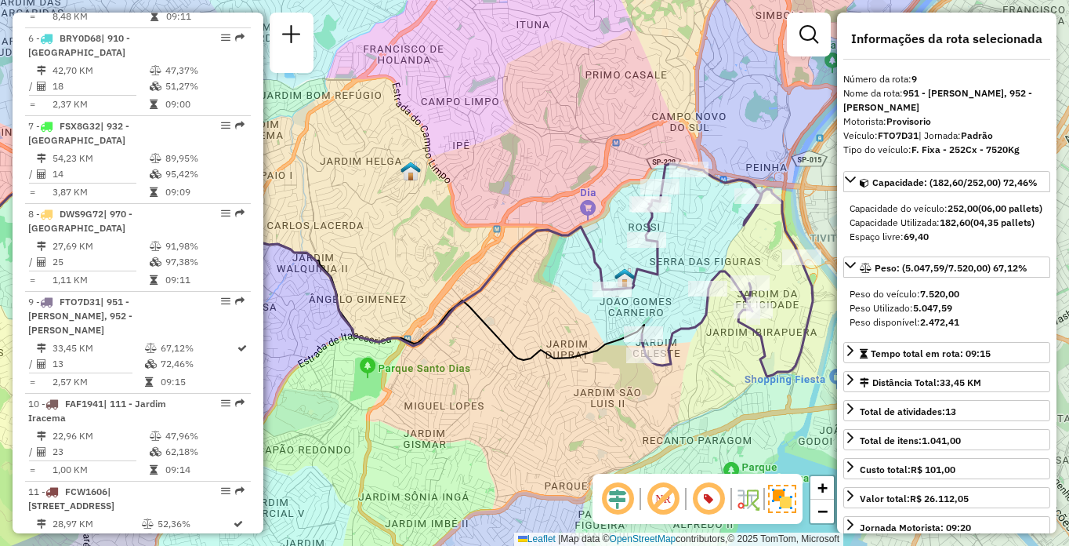
scroll to position [1519, 0]
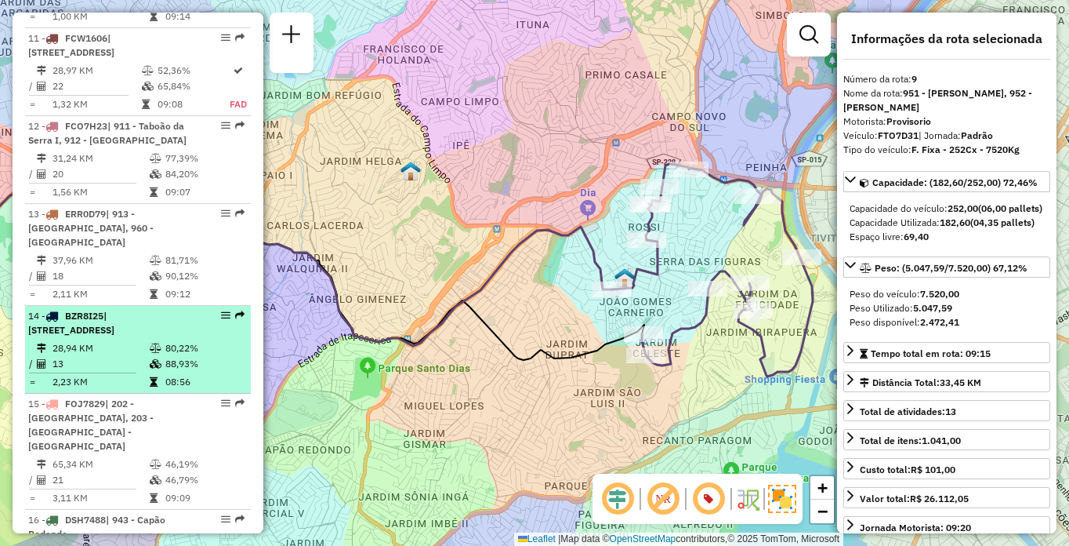
click at [107, 356] on td "13" at bounding box center [100, 364] width 97 height 16
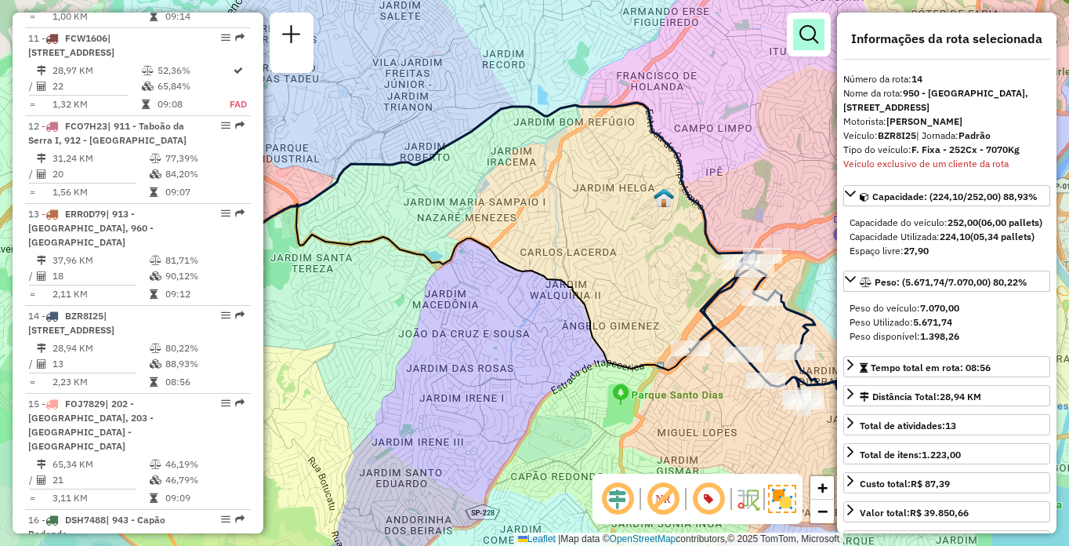
scroll to position [2851, 0]
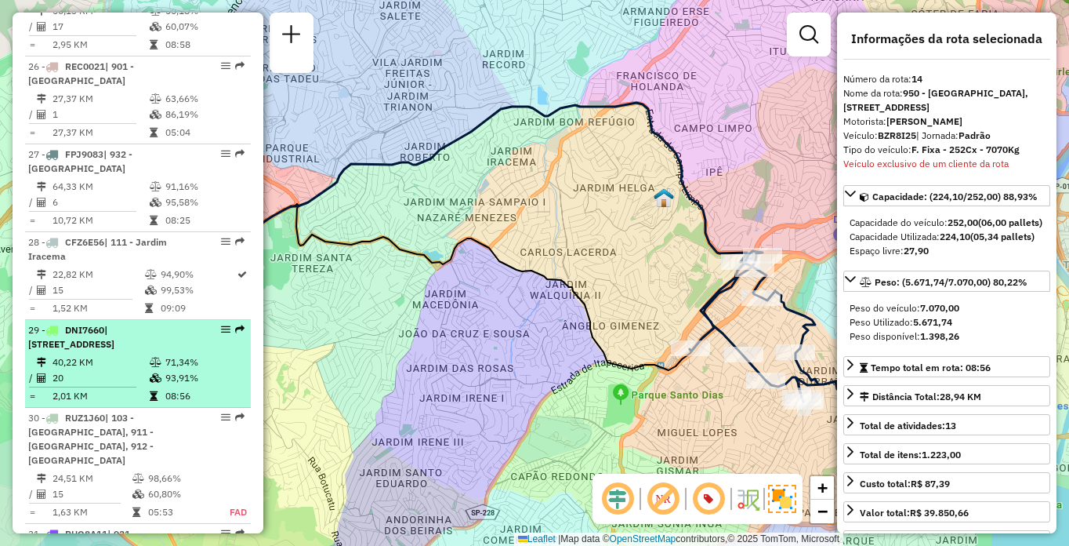
click at [151, 373] on icon at bounding box center [156, 377] width 12 height 9
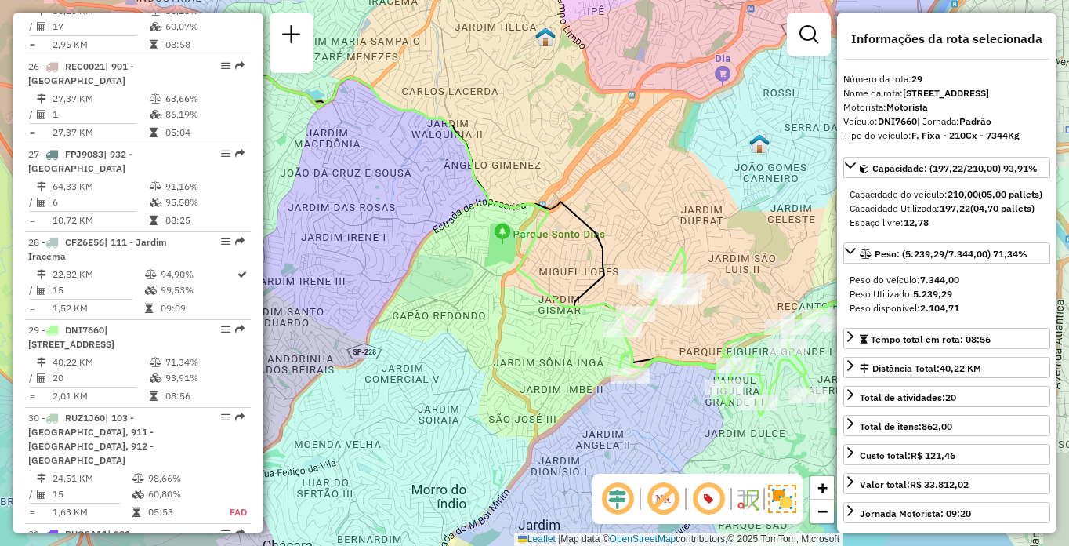
drag, startPoint x: 591, startPoint y: 362, endPoint x: 482, endPoint y: 275, distance: 139.5
click at [482, 275] on div "Janela de atendimento Grade de atendimento Capacidade Transportadoras Veículos …" at bounding box center [534, 273] width 1069 height 546
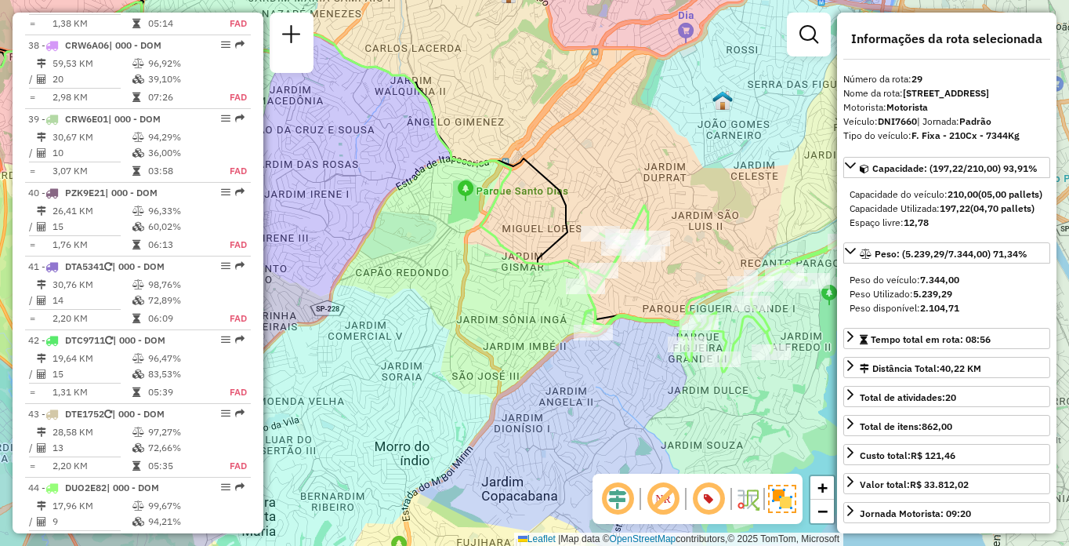
scroll to position [1154, 0]
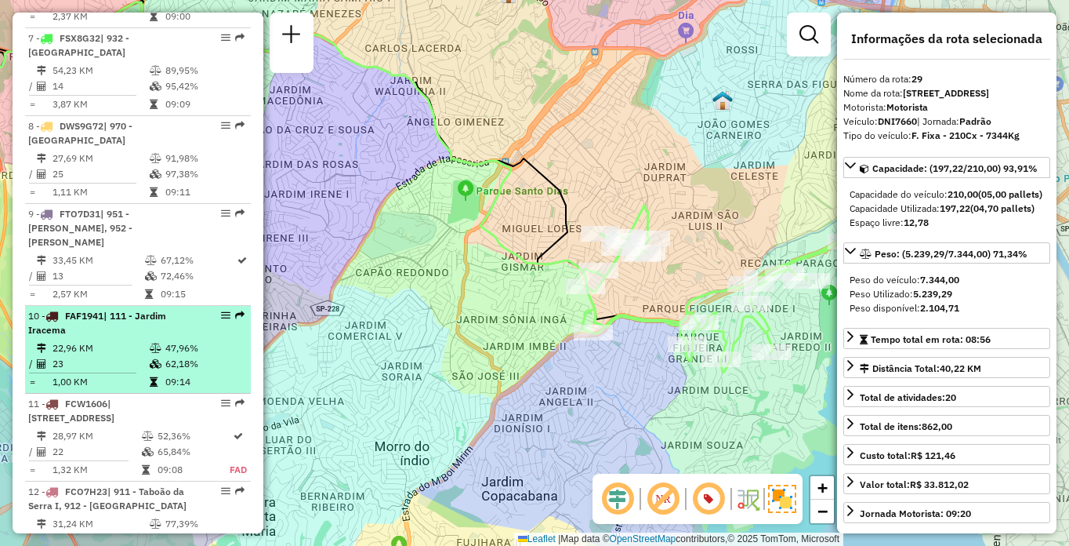
click at [149, 374] on td at bounding box center [157, 382] width 16 height 16
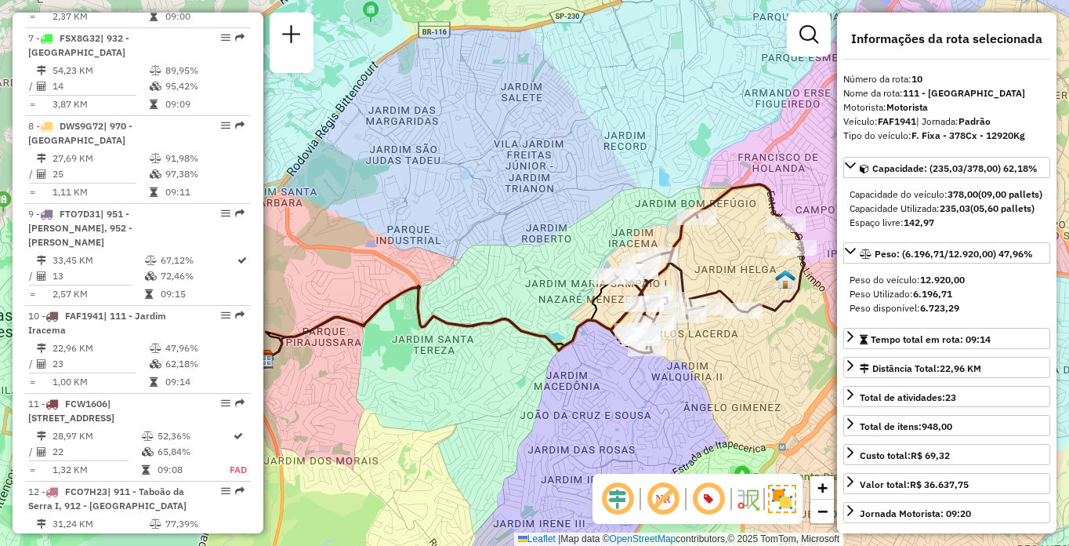
scroll to position [641, 0]
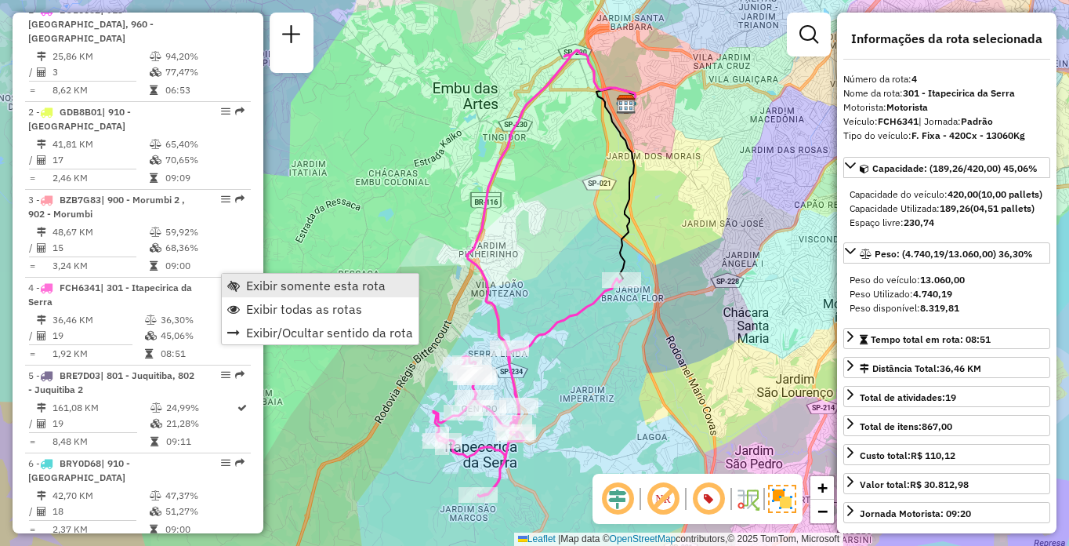
click at [281, 284] on span "Exibir somente esta rota" at bounding box center [316, 285] width 140 height 13
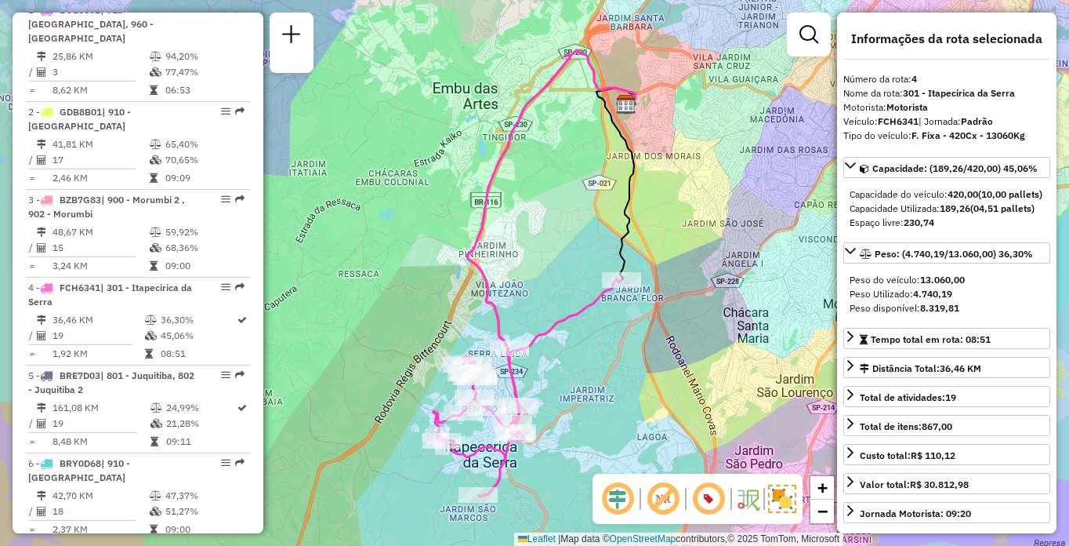
scroll to position [978, 0]
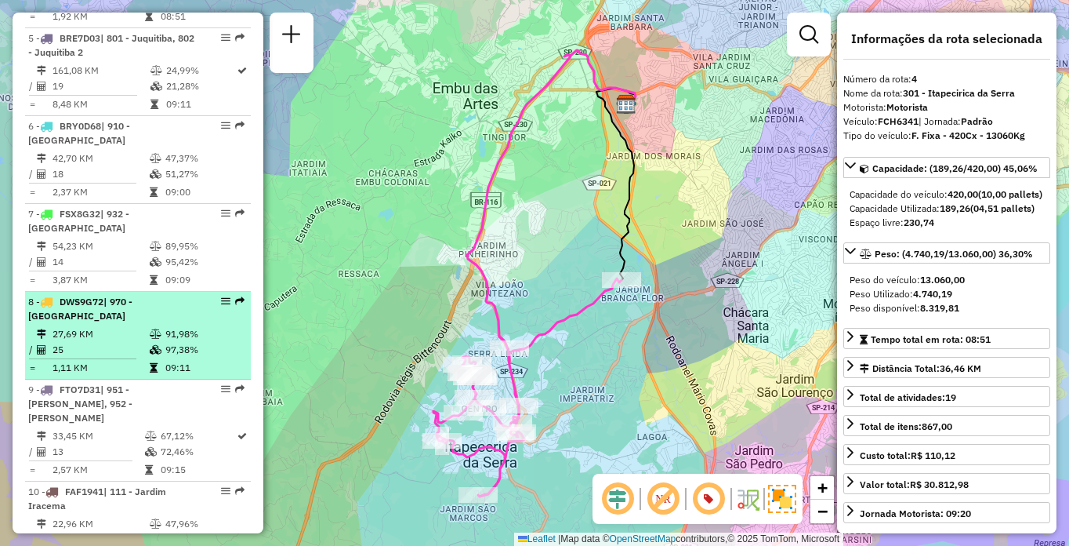
click at [91, 326] on td "27,69 KM" at bounding box center [100, 334] width 97 height 16
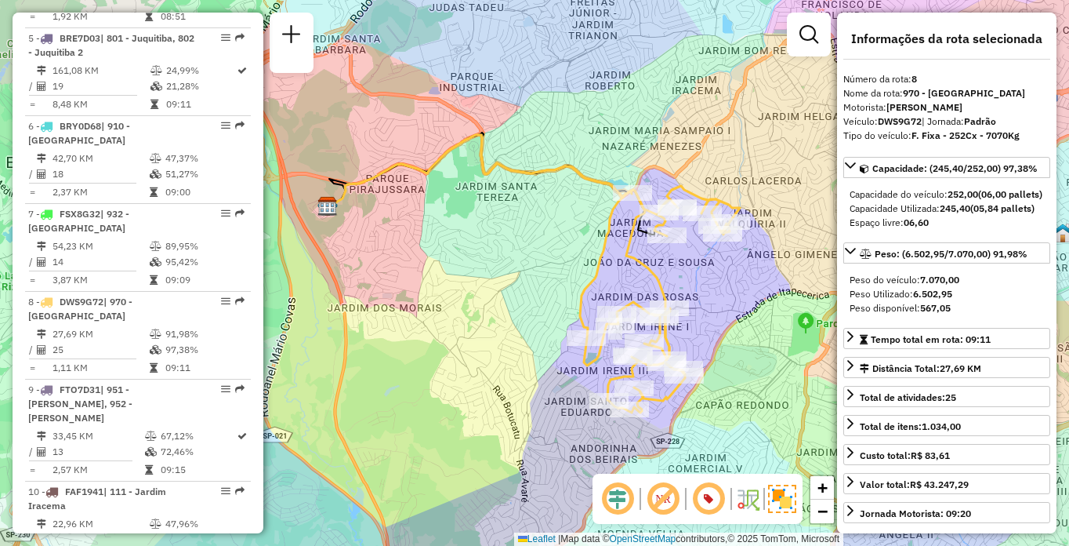
scroll to position [3360, 0]
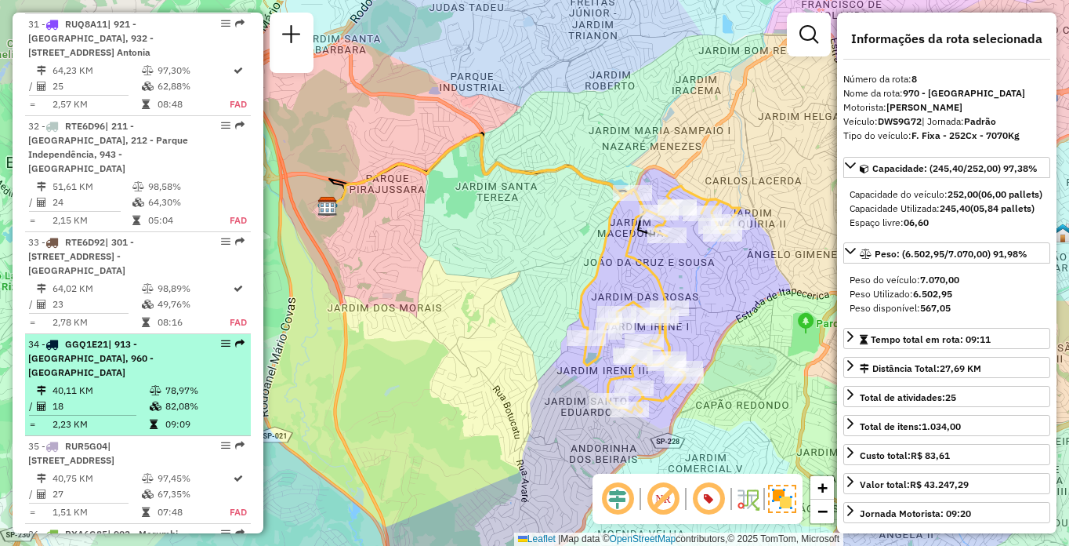
click at [171, 383] on td "78,97%" at bounding box center [204, 391] width 79 height 16
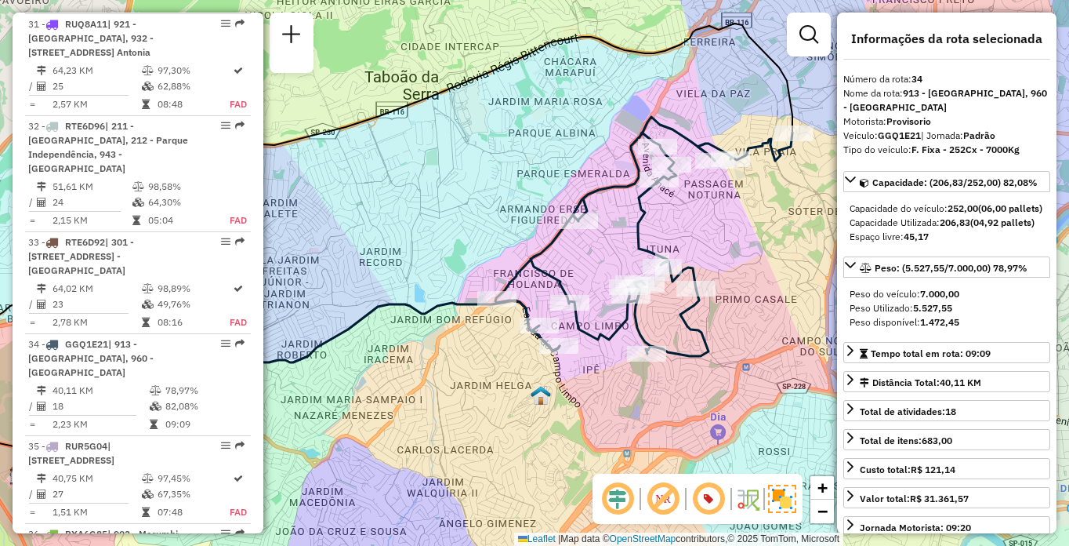
scroll to position [2412, 0]
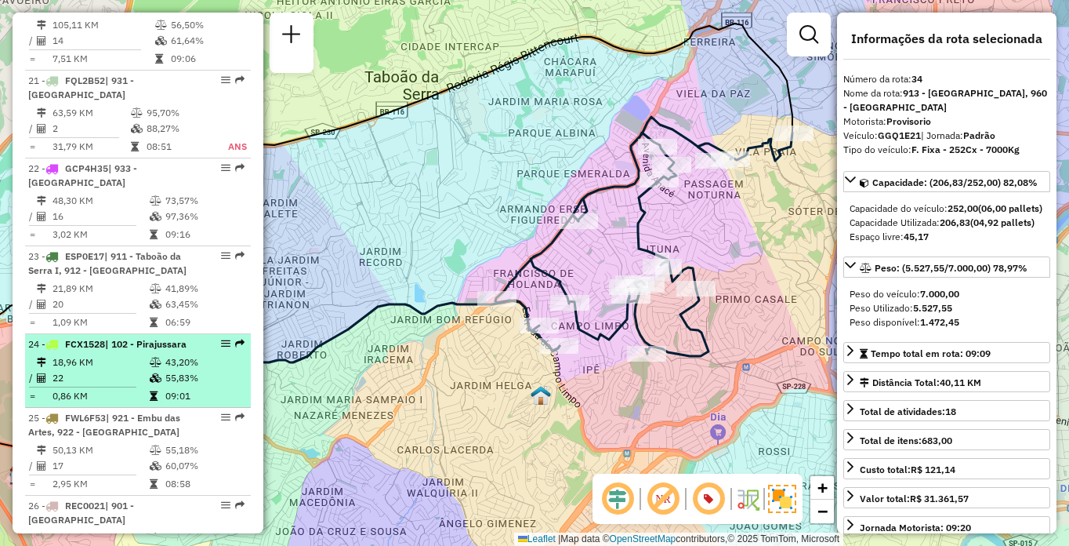
click at [76, 354] on td "18,96 KM" at bounding box center [100, 362] width 97 height 16
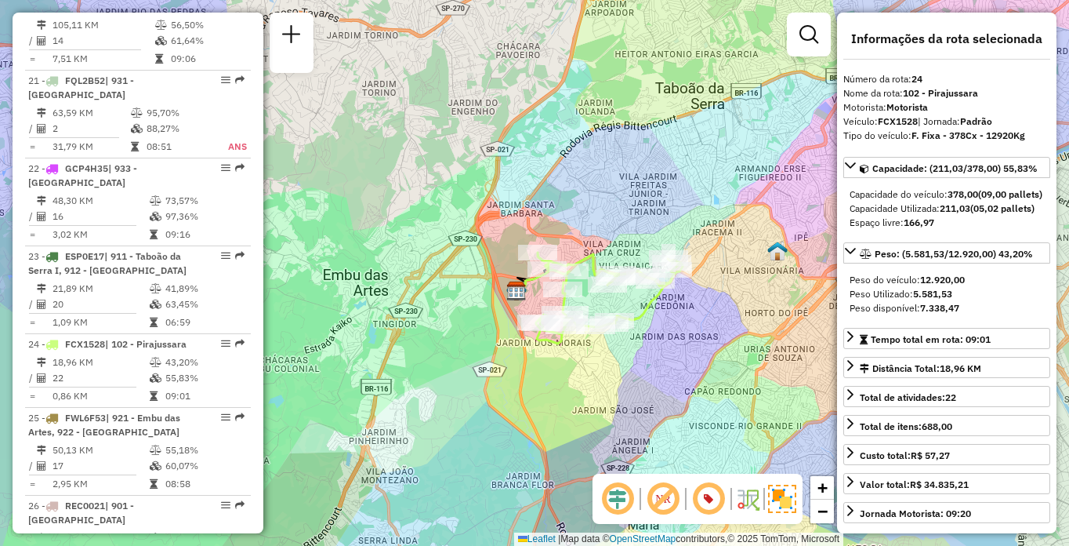
scroll to position [1709, 0]
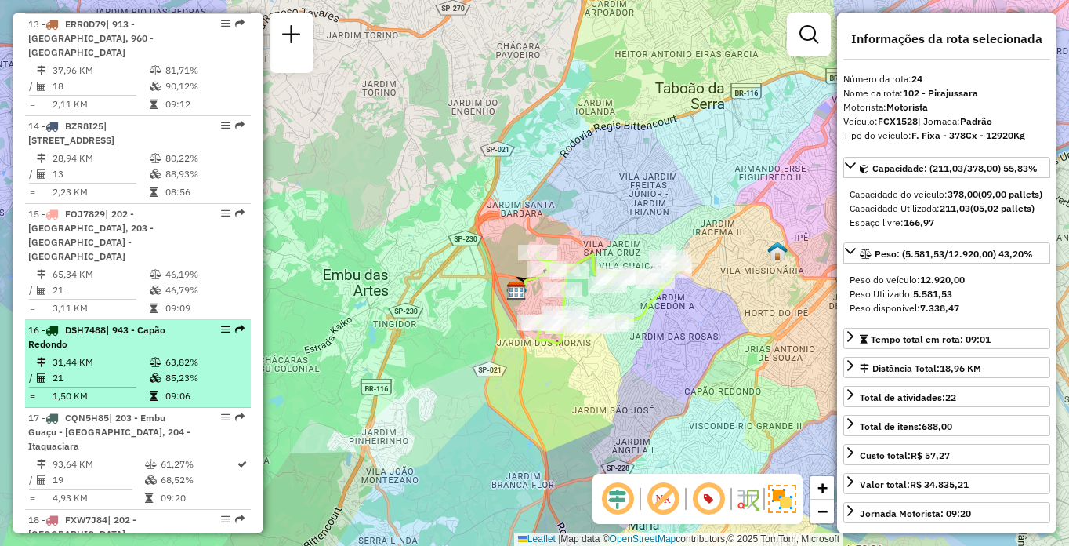
click at [114, 370] on td "21" at bounding box center [100, 378] width 97 height 16
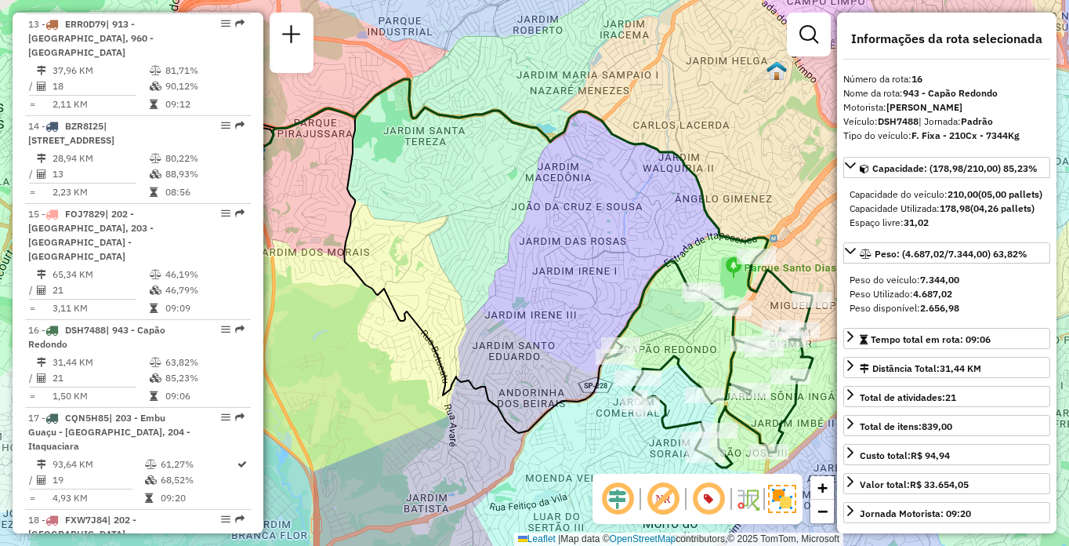
scroll to position [2324, 0]
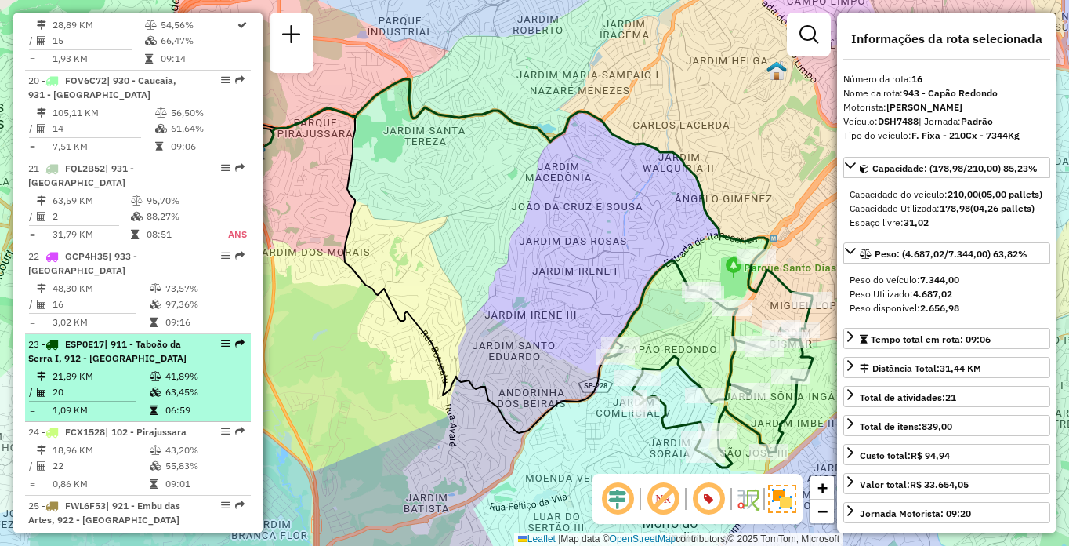
click at [143, 337] on div "23 - ESP0E17 | 911 - [GEOGRAPHIC_DATA], 912 - [GEOGRAPHIC_DATA]" at bounding box center [111, 351] width 166 height 28
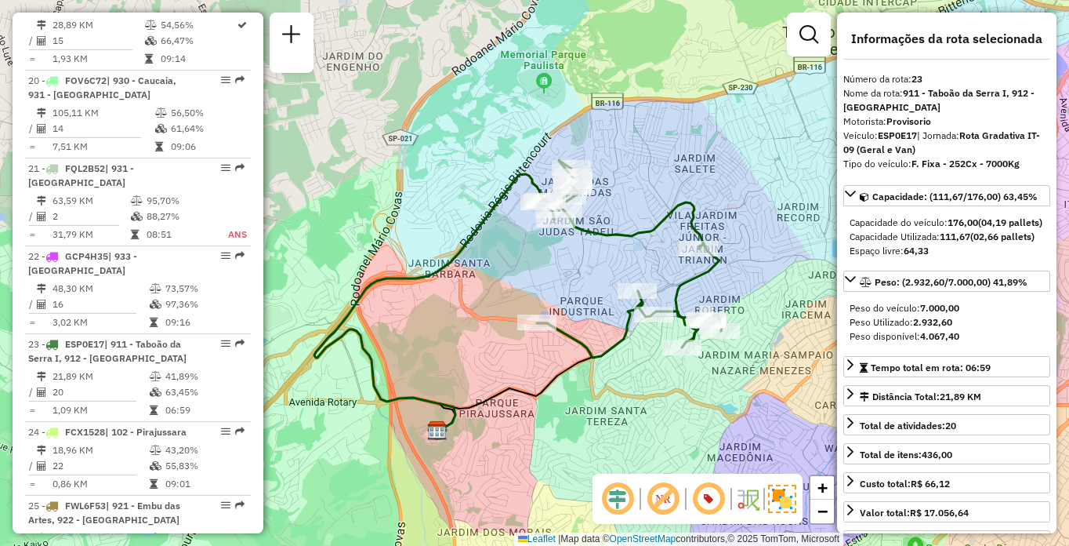
drag, startPoint x: 672, startPoint y: 283, endPoint x: 578, endPoint y: 267, distance: 95.4
click at [578, 267] on div "Janela de atendimento Grade de atendimento Capacidade Transportadoras Veículos …" at bounding box center [534, 273] width 1069 height 546
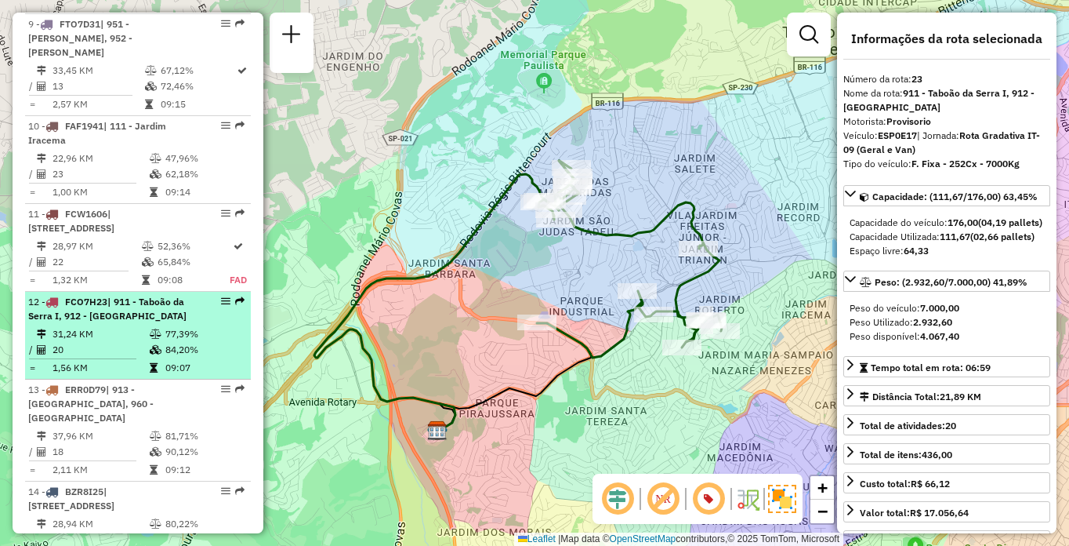
click at [99, 326] on td "31,24 KM" at bounding box center [100, 334] width 97 height 16
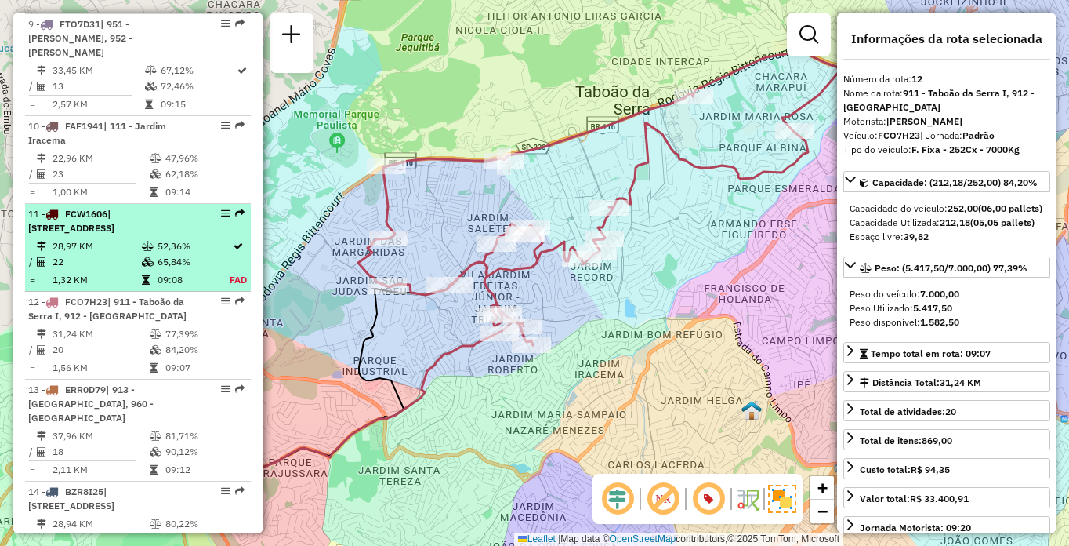
click at [124, 207] on div "11 - FCW1606 | 101 - [GEOGRAPHIC_DATA], 102 - [STREET_ADDRESS]" at bounding box center [111, 221] width 166 height 28
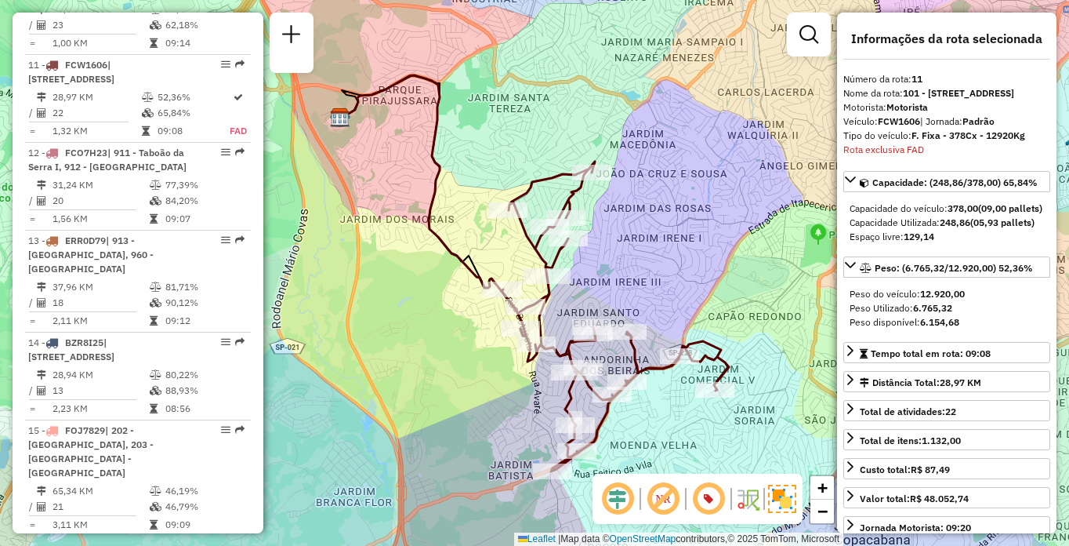
scroll to position [817, 0]
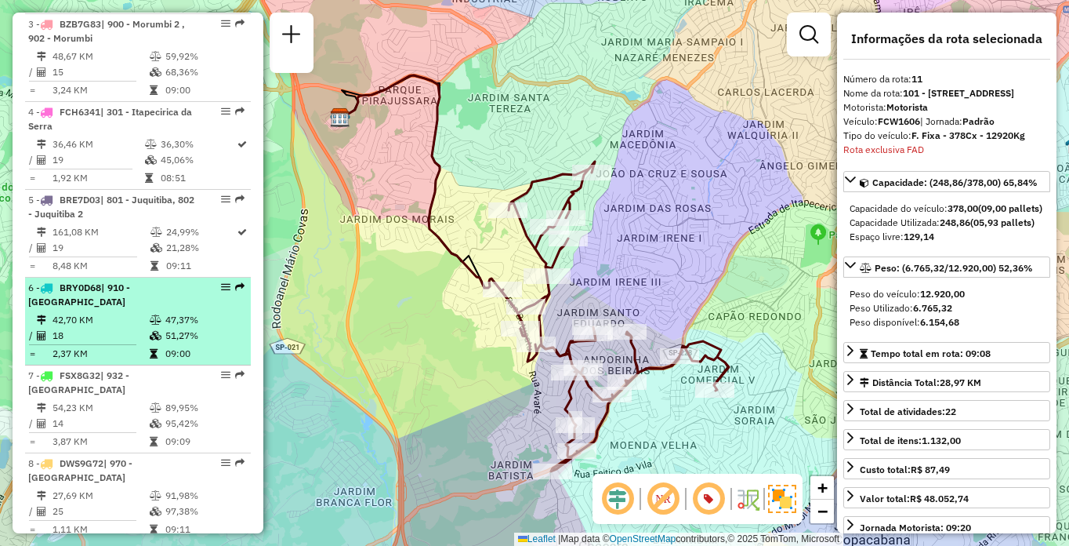
click at [173, 328] on td "51,27%" at bounding box center [204, 336] width 79 height 16
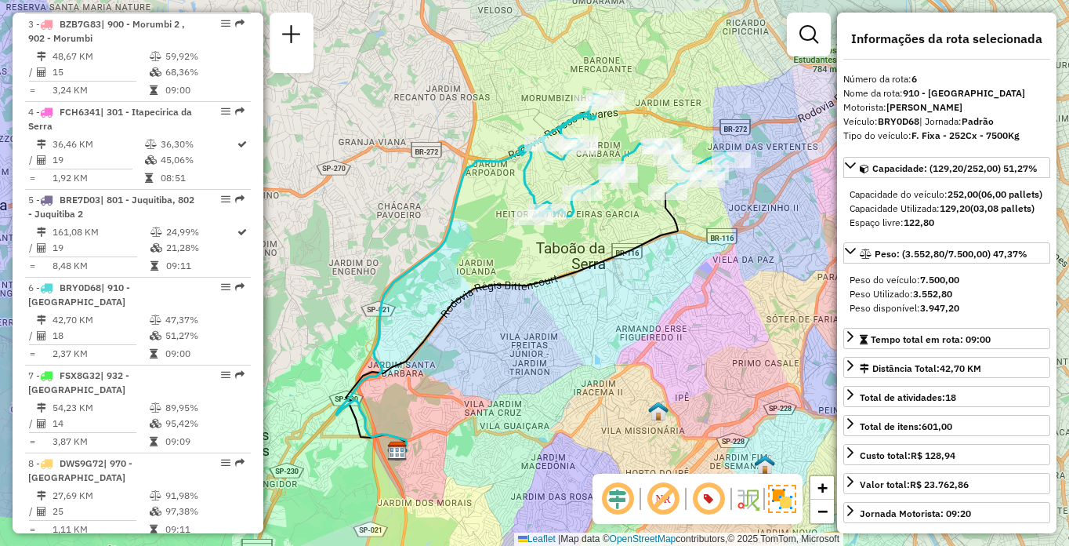
scroll to position [2500, 0]
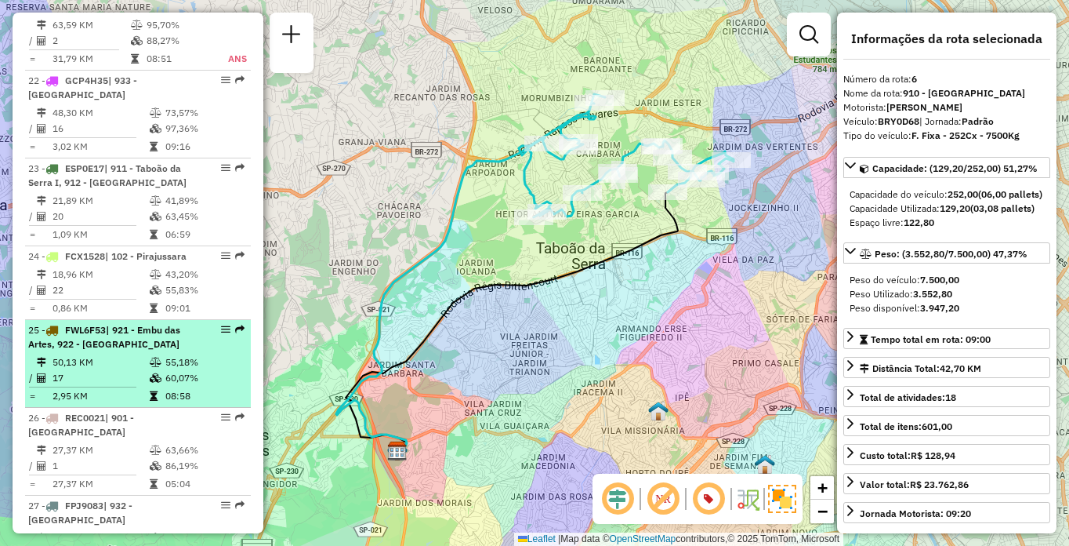
click at [136, 354] on td "50,13 KM" at bounding box center [100, 362] width 97 height 16
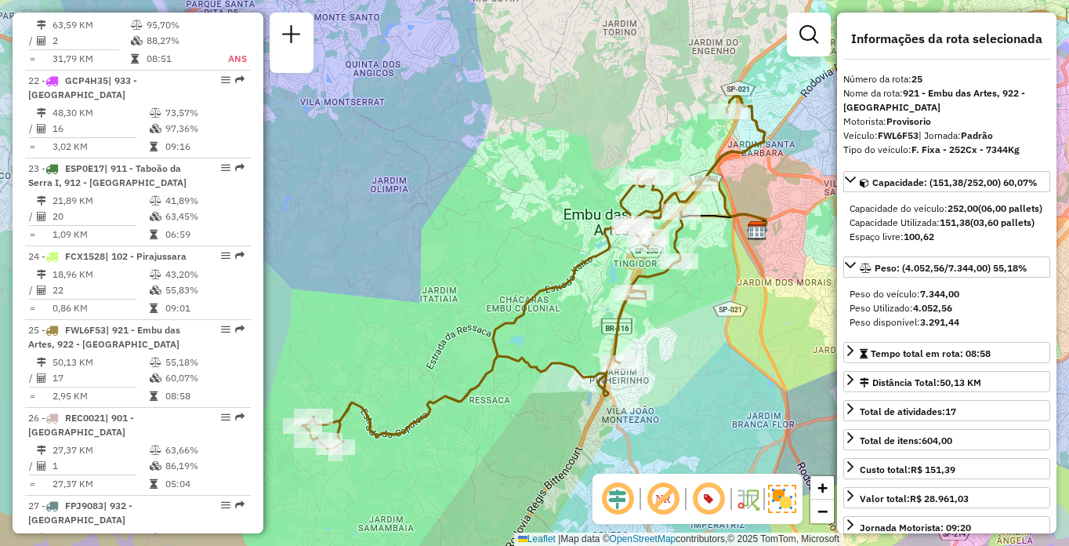
scroll to position [6279, 0]
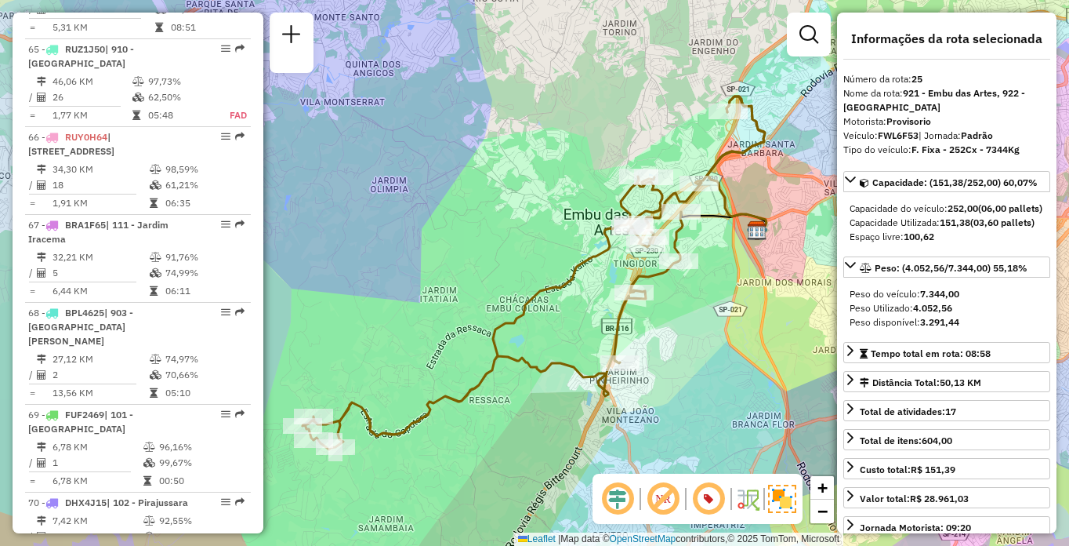
click at [265, 308] on div "Janela de atendimento Grade de atendimento Capacidade Transportadoras Veículos …" at bounding box center [534, 273] width 1069 height 546
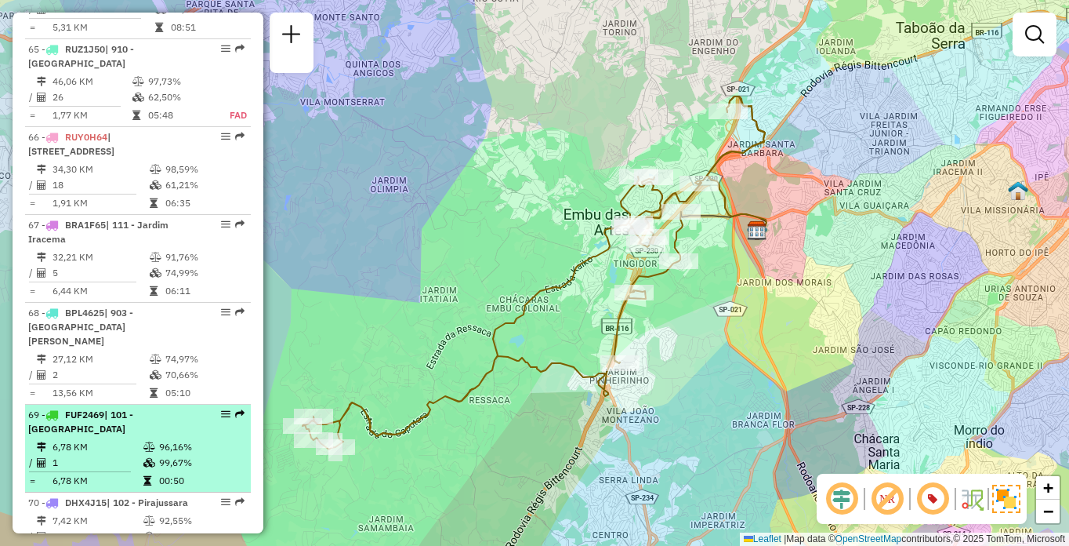
click at [209, 439] on td "96,16%" at bounding box center [200, 447] width 85 height 16
select select "**********"
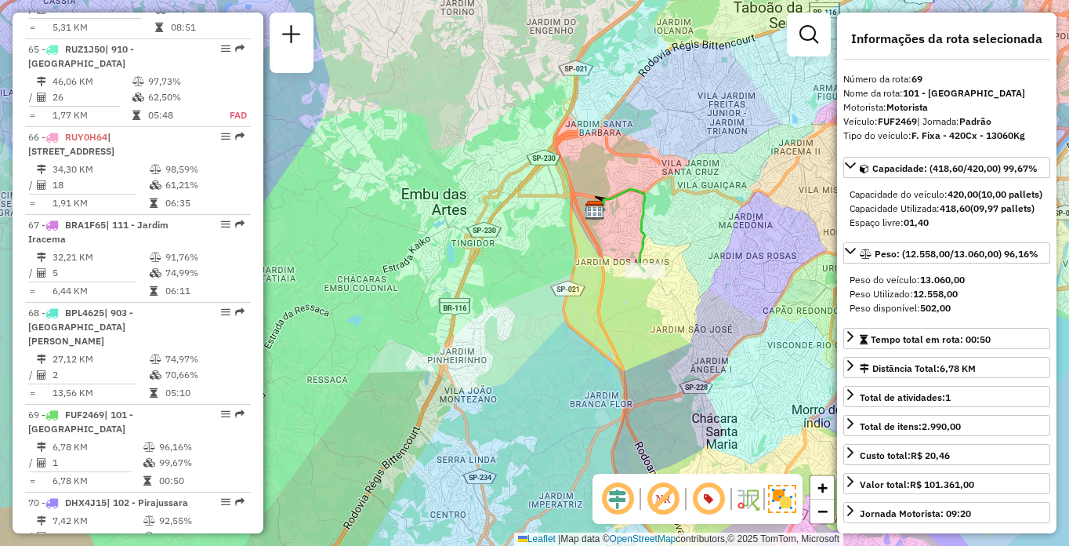
scroll to position [2675, 0]
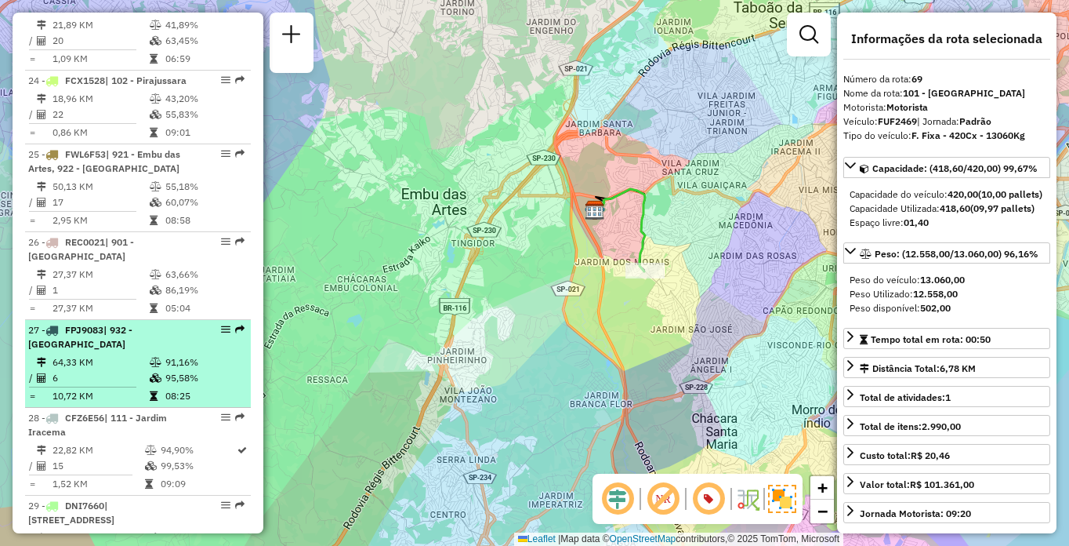
click at [106, 370] on td "6" at bounding box center [100, 378] width 97 height 16
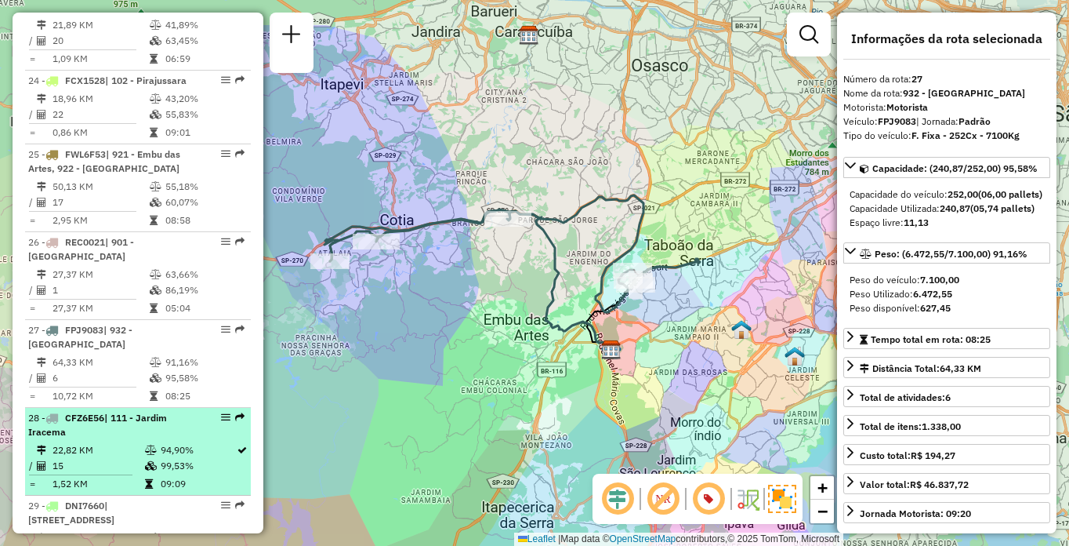
click at [143, 411] on div "28 - CFZ6E56 | 111 - [GEOGRAPHIC_DATA]" at bounding box center [111, 425] width 166 height 28
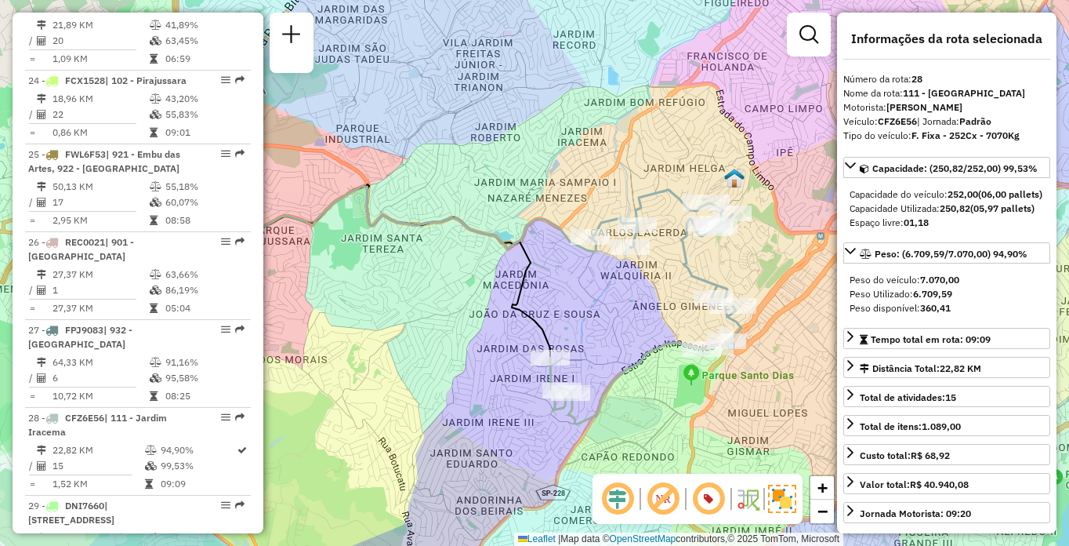
scroll to position [1432, 0]
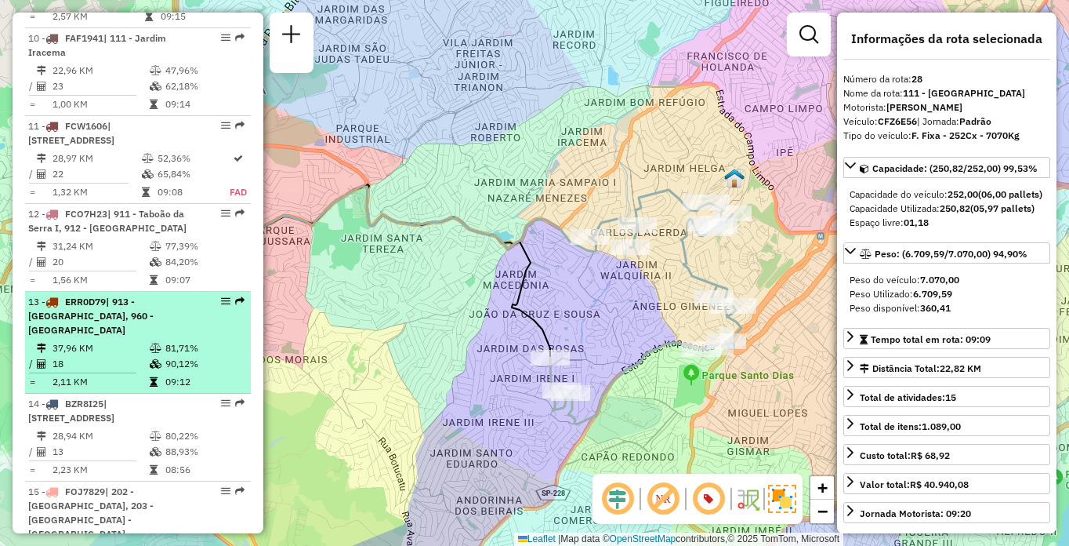
click at [129, 356] on td "18" at bounding box center [100, 364] width 97 height 16
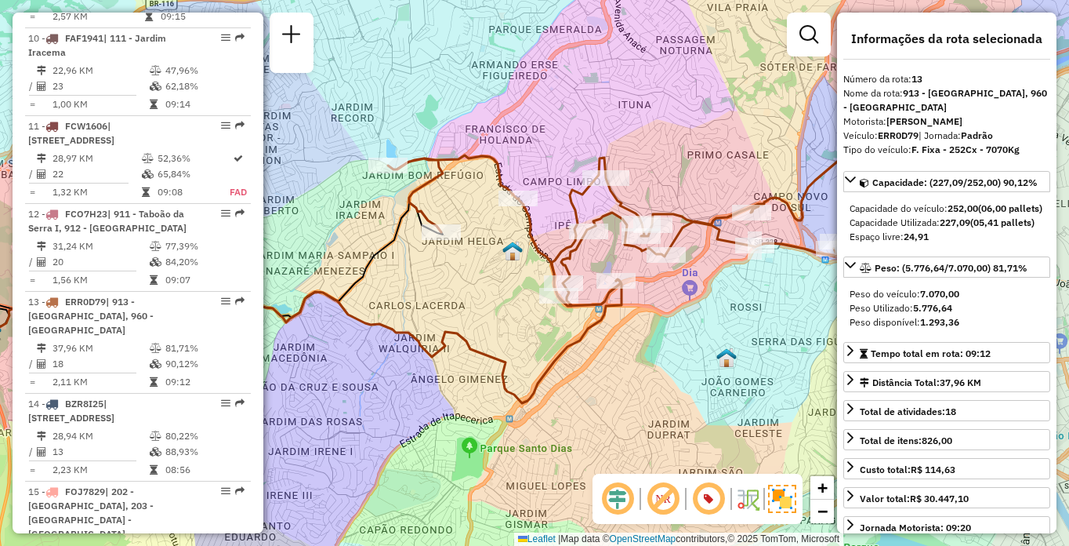
drag, startPoint x: 574, startPoint y: 89, endPoint x: 464, endPoint y: 96, distance: 109.9
click at [464, 96] on div "Janela de atendimento Grade de atendimento Capacidade Transportadoras Veículos …" at bounding box center [534, 273] width 1069 height 546
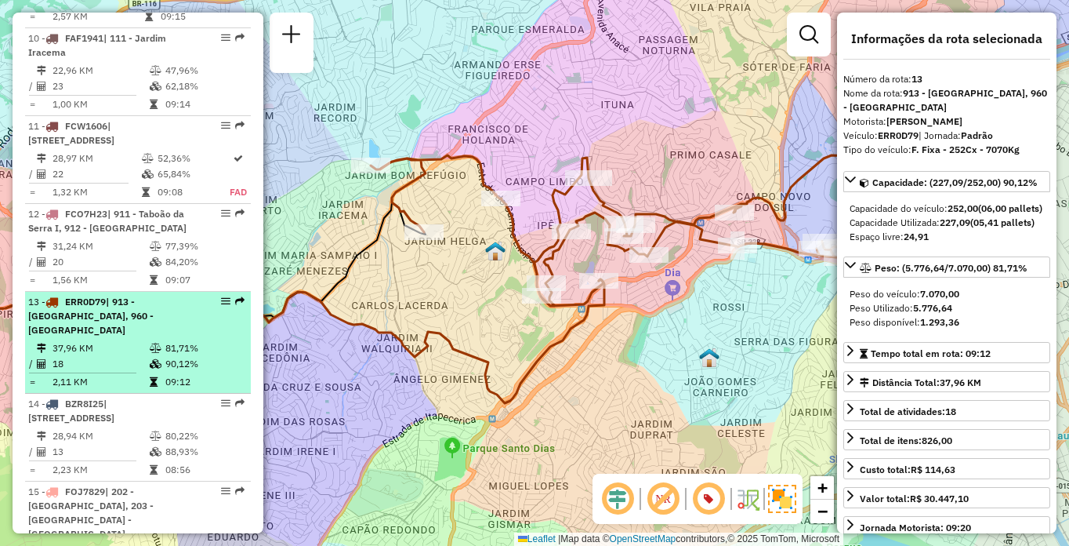
click at [136, 340] on td "37,96 KM" at bounding box center [100, 348] width 97 height 16
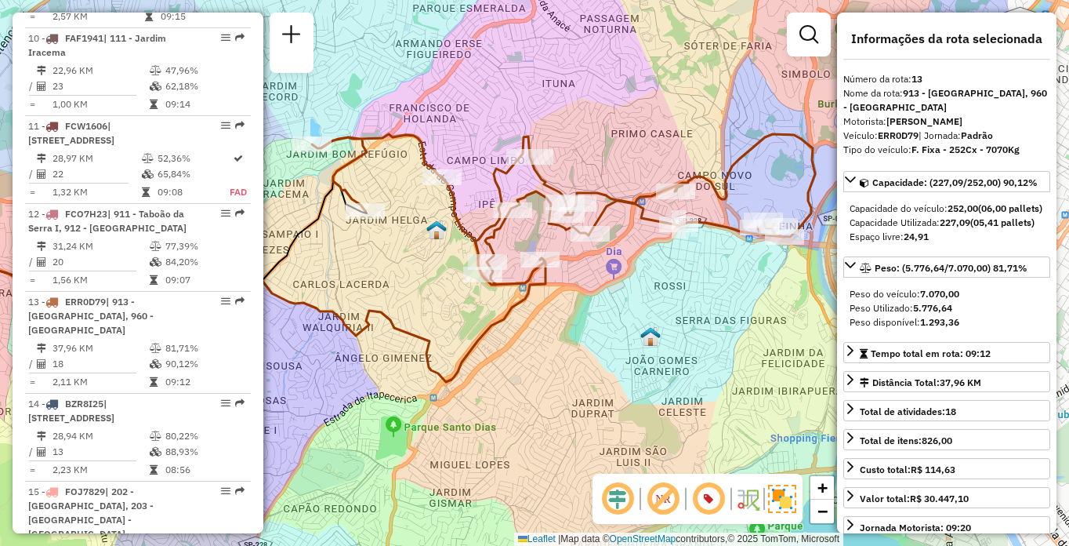
drag, startPoint x: 554, startPoint y: 288, endPoint x: 385, endPoint y: 273, distance: 169.2
click at [385, 273] on div "Janela de atendimento Grade de atendimento Capacidade Transportadoras Veículos …" at bounding box center [534, 273] width 1069 height 546
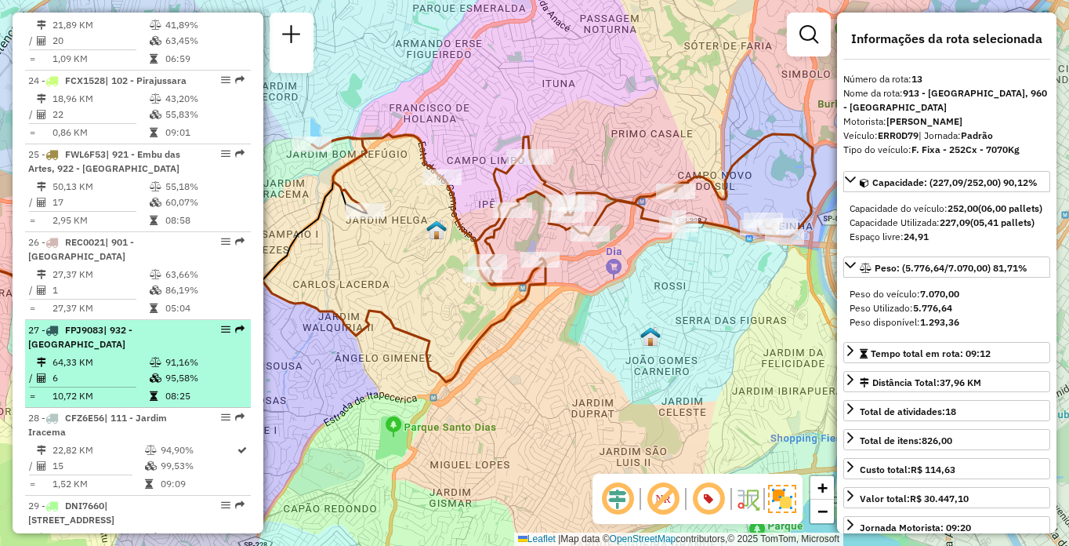
click at [122, 323] on div "27 - FPJ9083 | 932 - [GEOGRAPHIC_DATA]" at bounding box center [111, 337] width 166 height 28
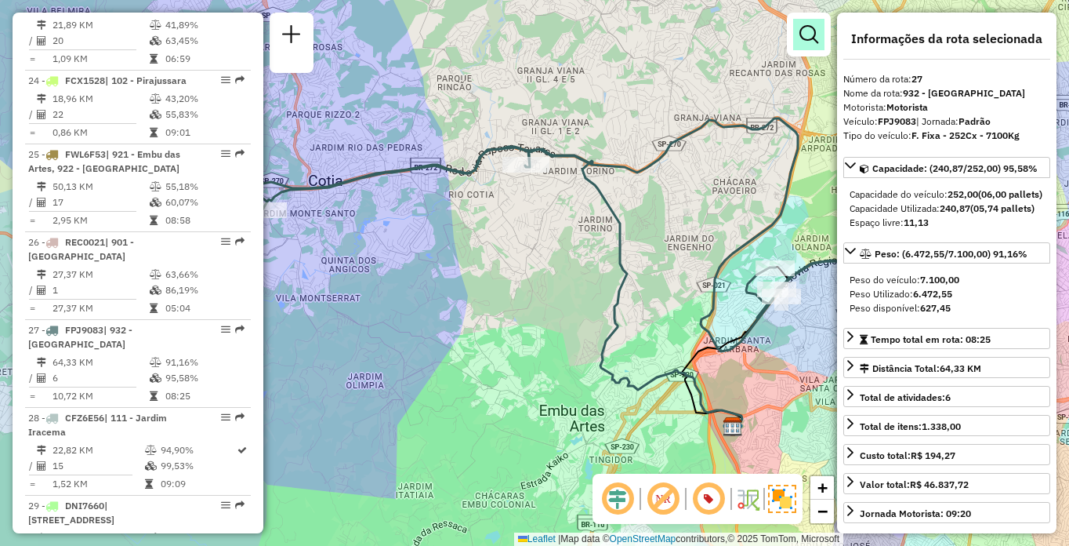
scroll to position [1797, 0]
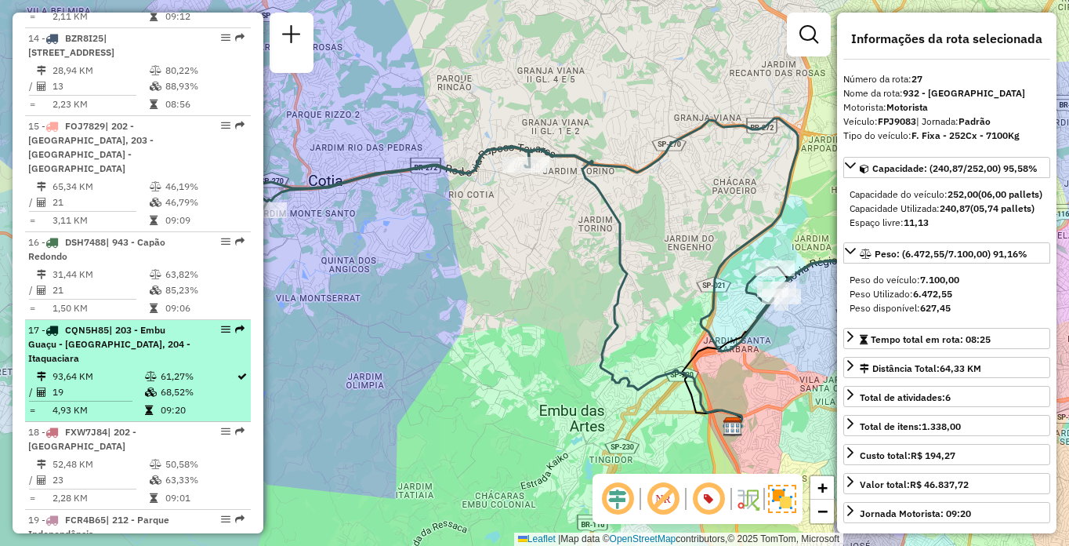
click at [124, 384] on td "19" at bounding box center [98, 392] width 93 height 16
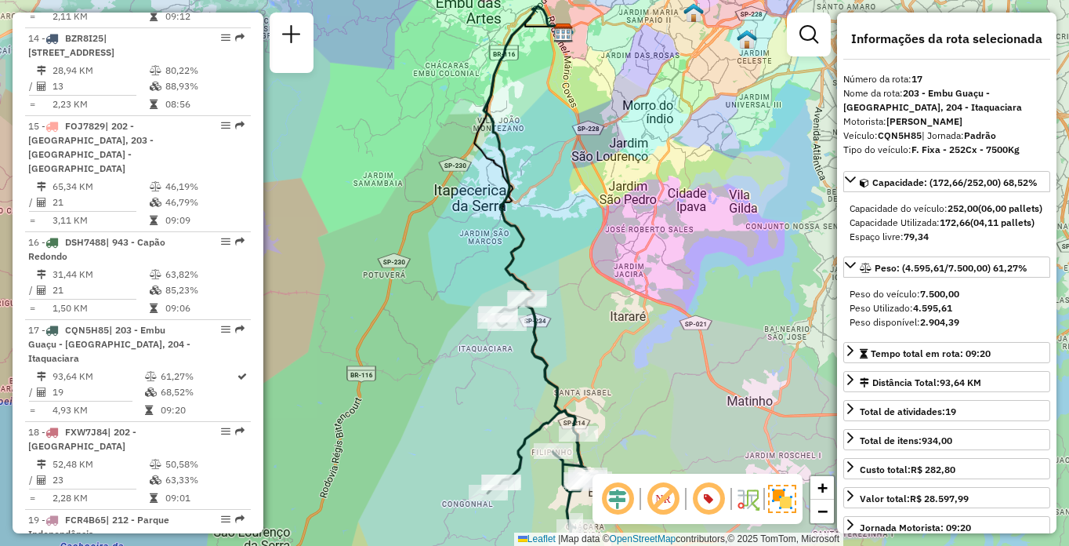
scroll to position [1154, 0]
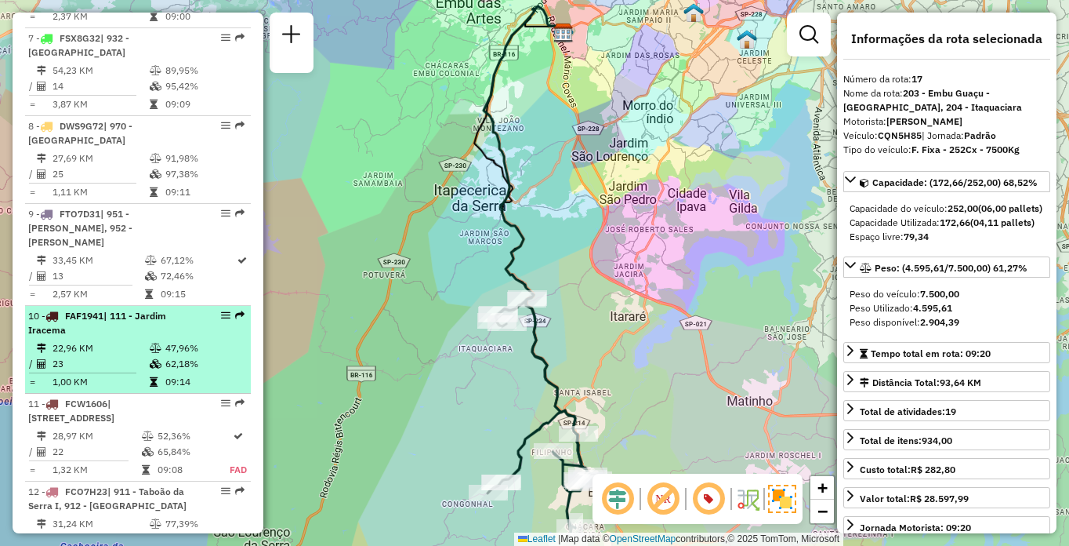
click at [96, 356] on td "23" at bounding box center [100, 364] width 97 height 16
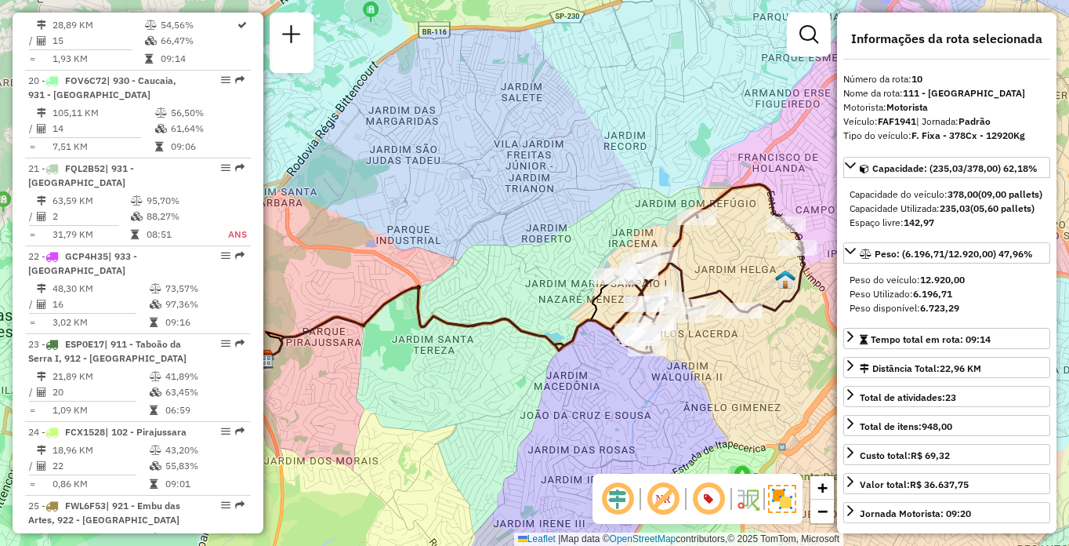
scroll to position [480, 0]
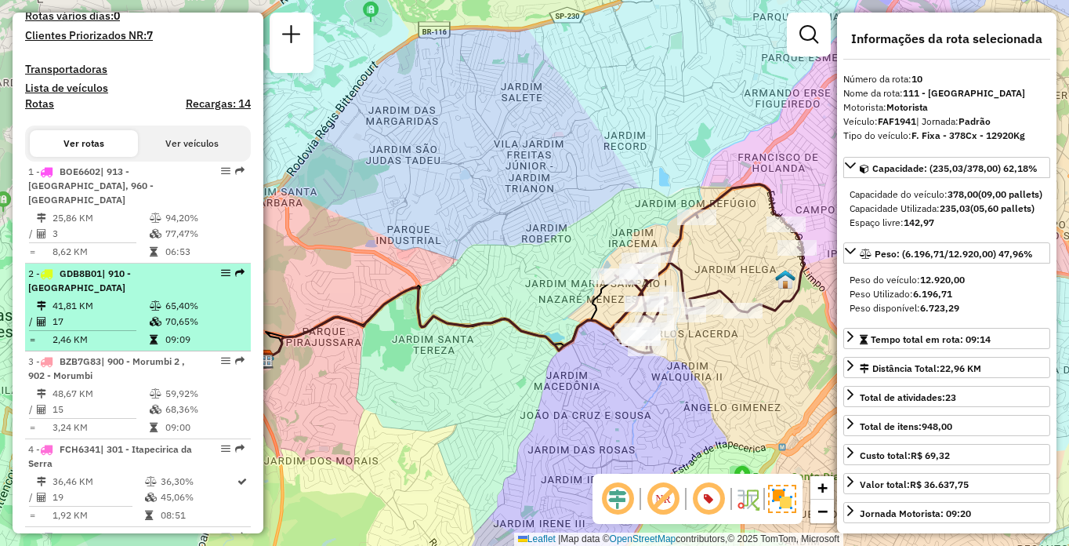
click at [165, 314] on td "70,65%" at bounding box center [204, 322] width 79 height 16
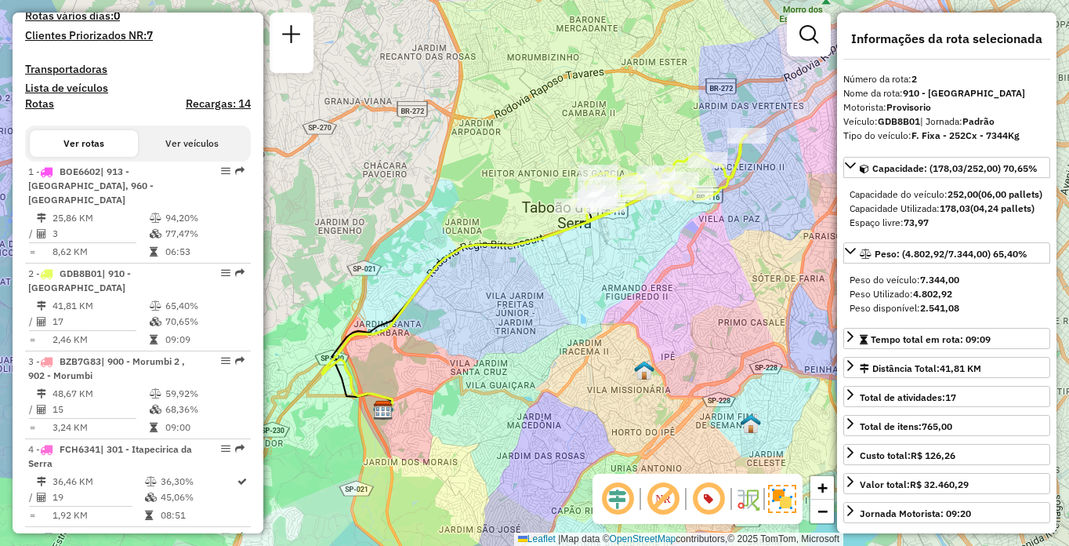
scroll to position [3564, 0]
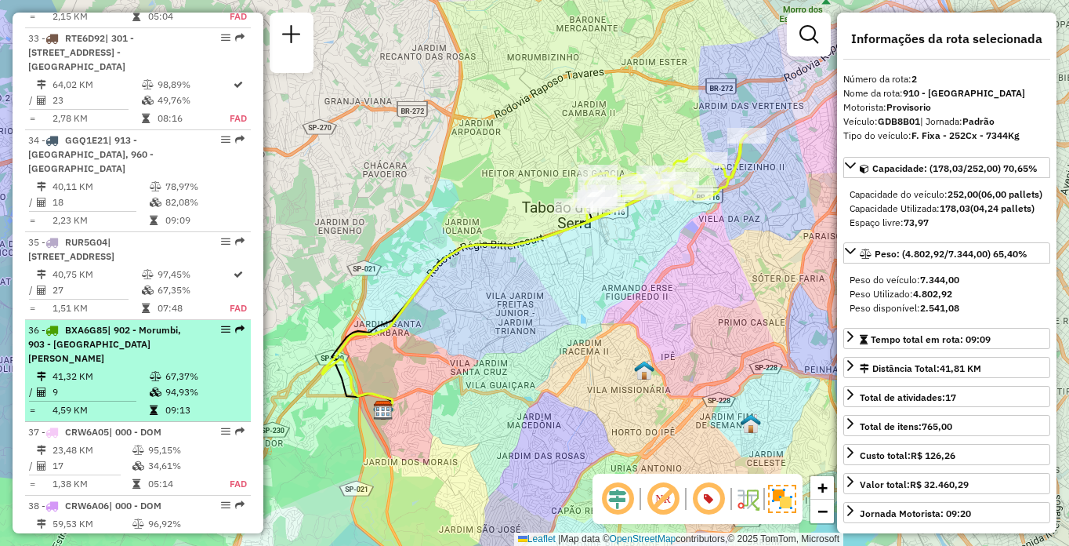
click at [121, 369] on td "41,32 KM" at bounding box center [100, 377] width 97 height 16
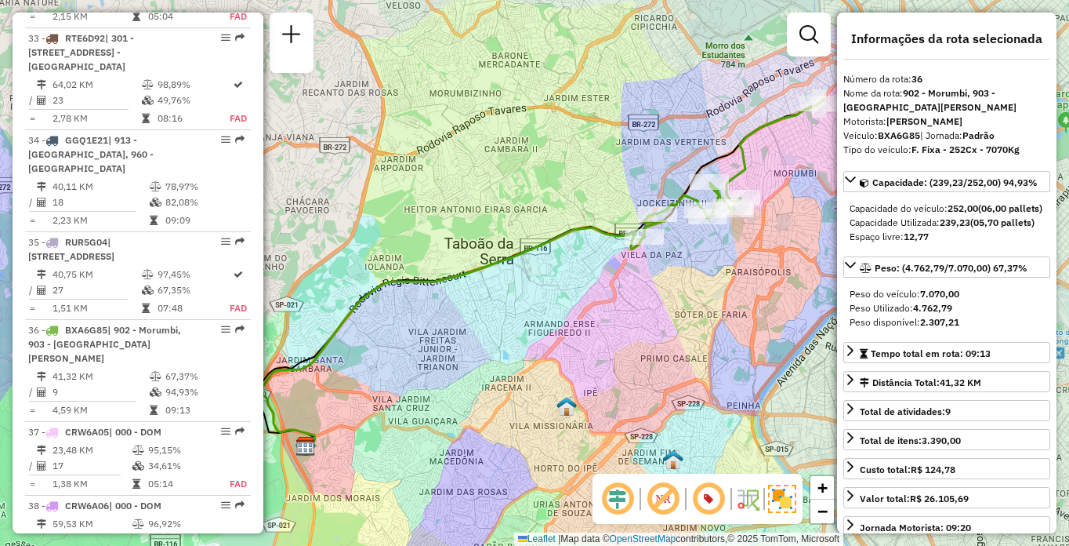
scroll to position [6279, 0]
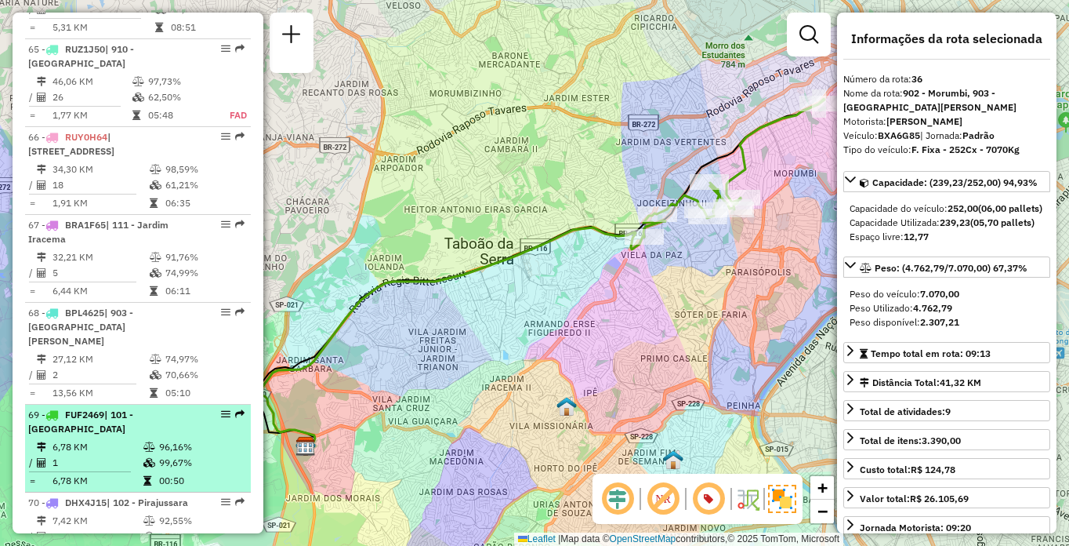
click at [150, 408] on div "69 - FUF2469 | 101 - [GEOGRAPHIC_DATA]" at bounding box center [111, 422] width 166 height 28
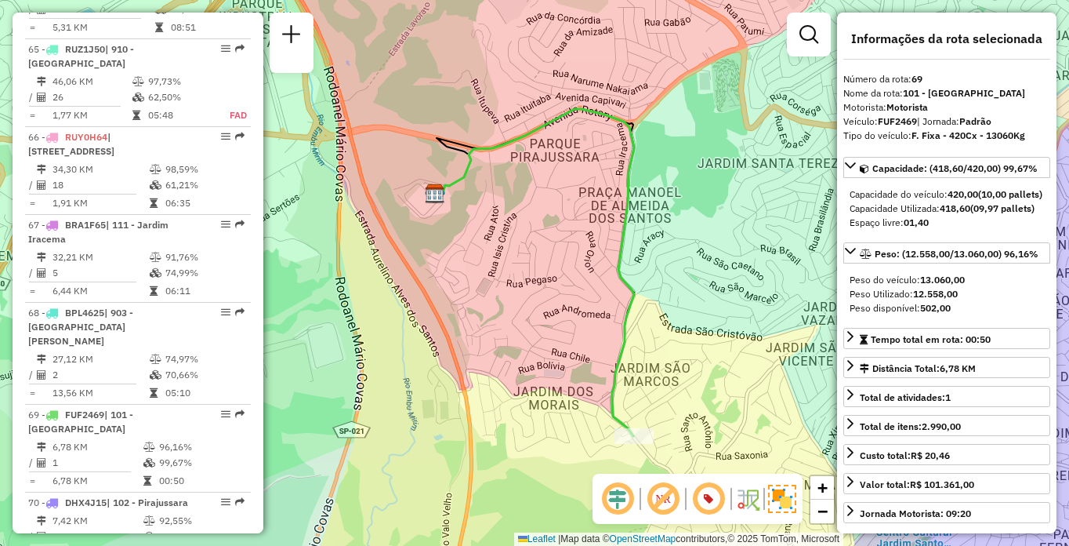
scroll to position [641, 0]
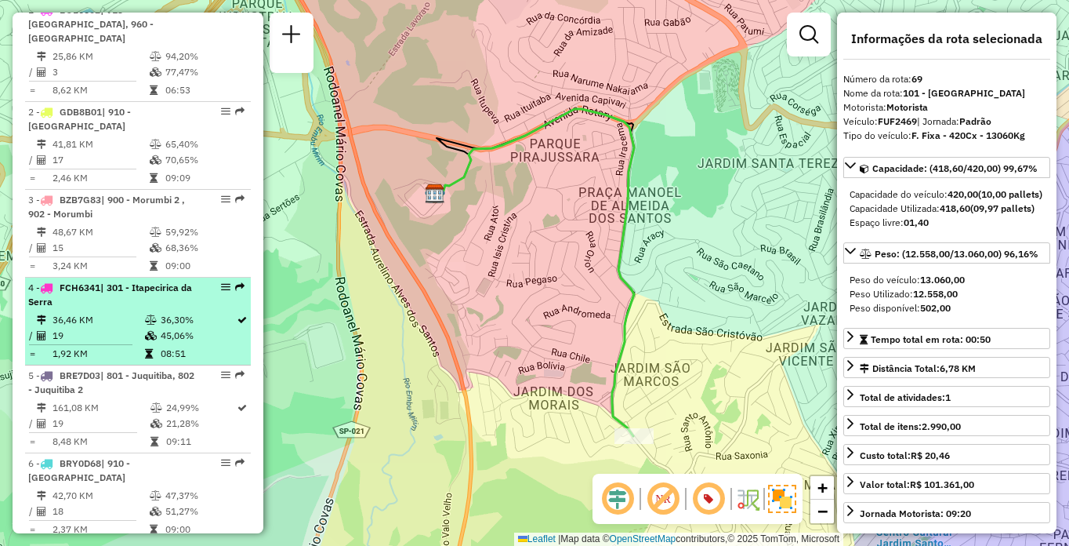
click at [136, 312] on td "36,46 KM" at bounding box center [98, 320] width 93 height 16
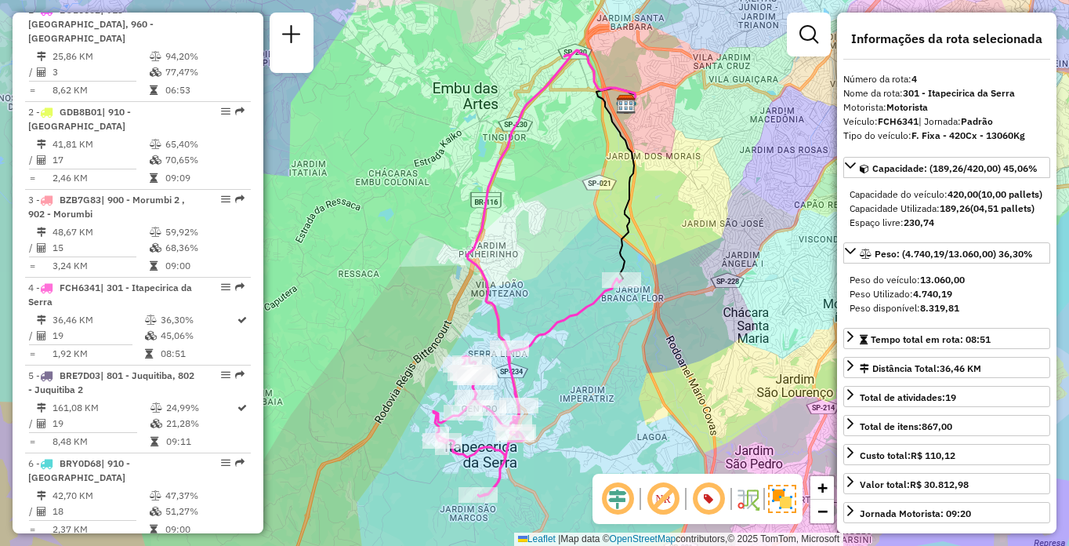
scroll to position [1709, 0]
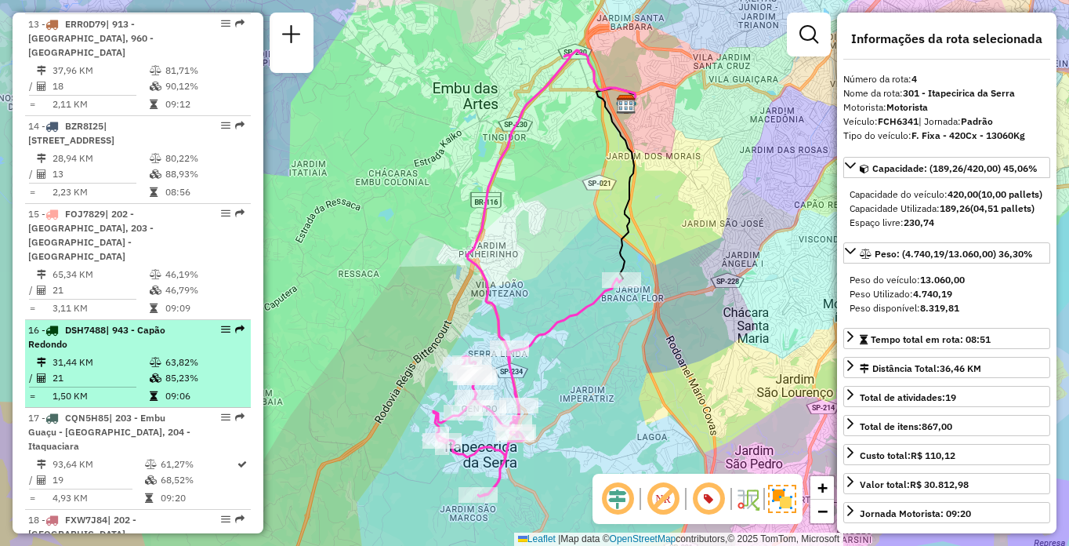
click at [189, 320] on li "16 - DSH7488 | 943 - [GEOGRAPHIC_DATA] 31,44 KM 63,82% / 21 85,23% = 1,50 KM 09…" at bounding box center [138, 364] width 226 height 88
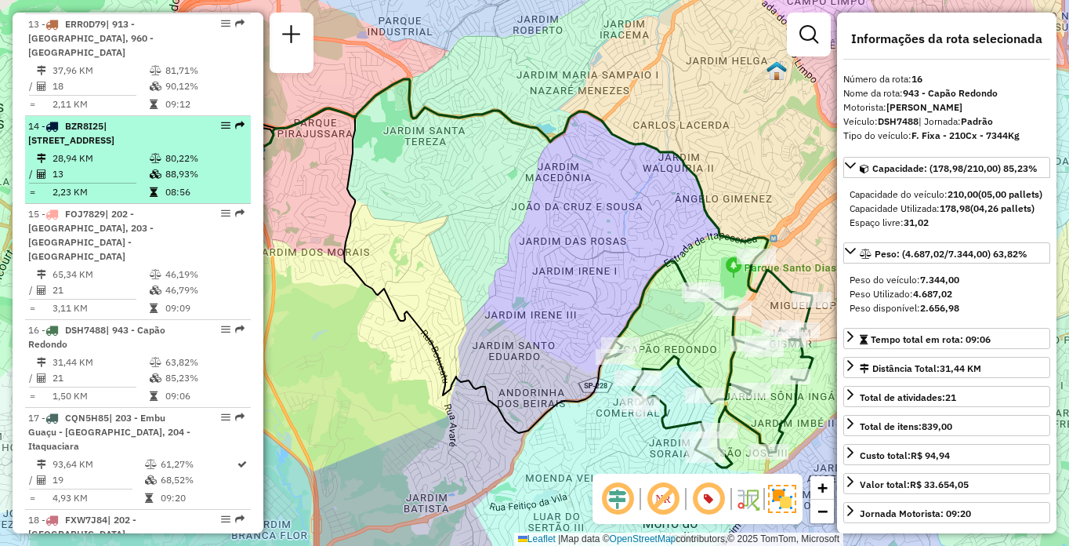
click at [96, 119] on li "14 - BZR8I25 | 950 - [GEOGRAPHIC_DATA], 960 - [GEOGRAPHIC_DATA], 970 - [GEOGRAP…" at bounding box center [138, 160] width 226 height 88
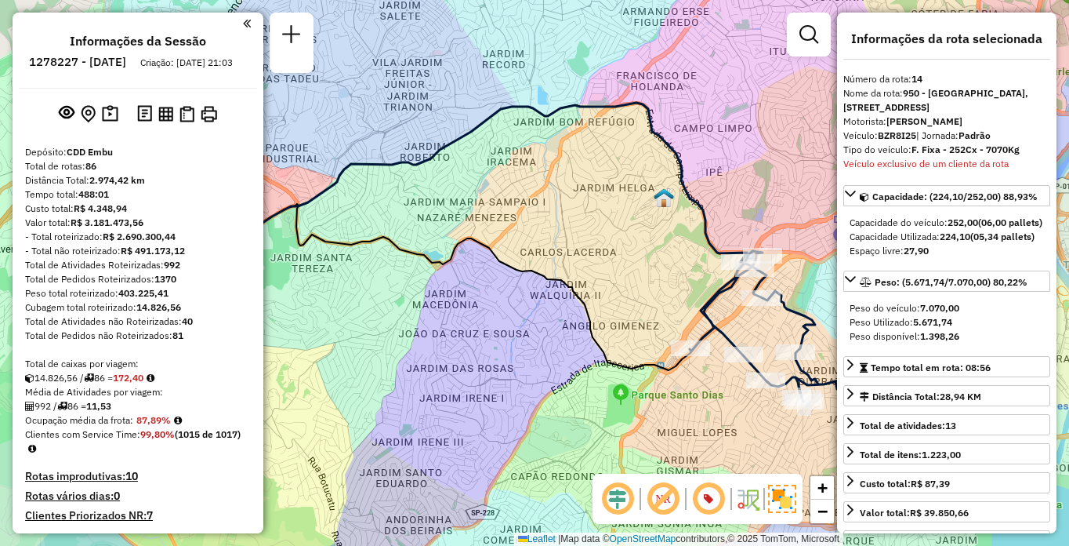
scroll to position [2675, 0]
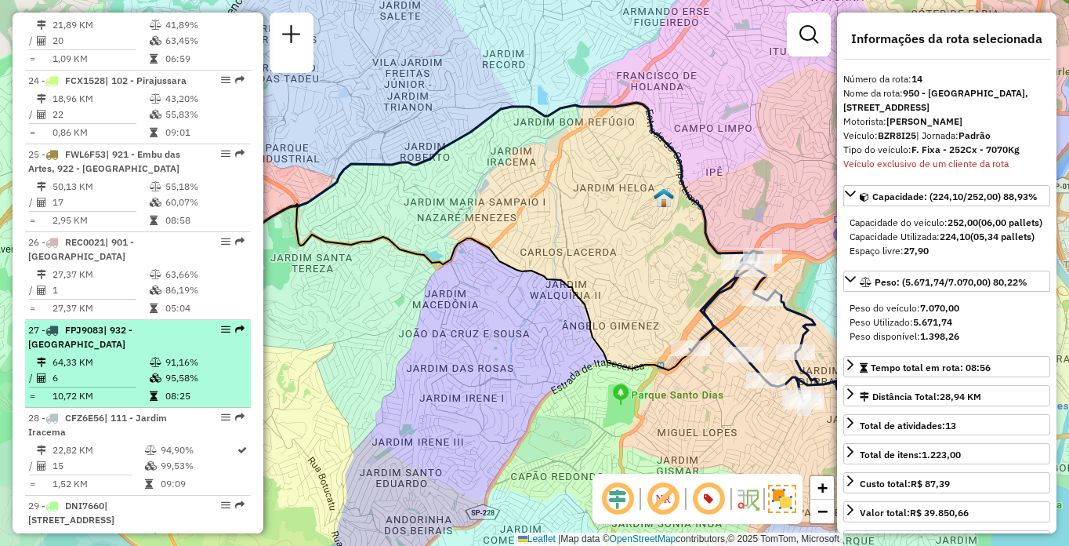
click at [91, 370] on td "6" at bounding box center [100, 378] width 97 height 16
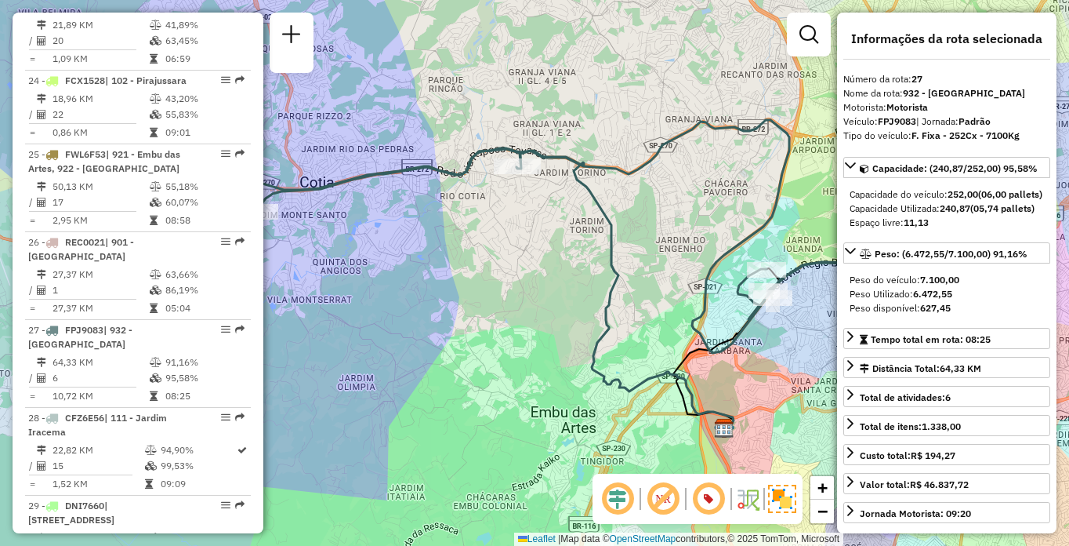
drag, startPoint x: 602, startPoint y: 306, endPoint x: 576, endPoint y: 298, distance: 27.0
click at [595, 307] on div "Janela de atendimento Grade de atendimento Capacidade Transportadoras Veículos …" at bounding box center [534, 273] width 1069 height 546
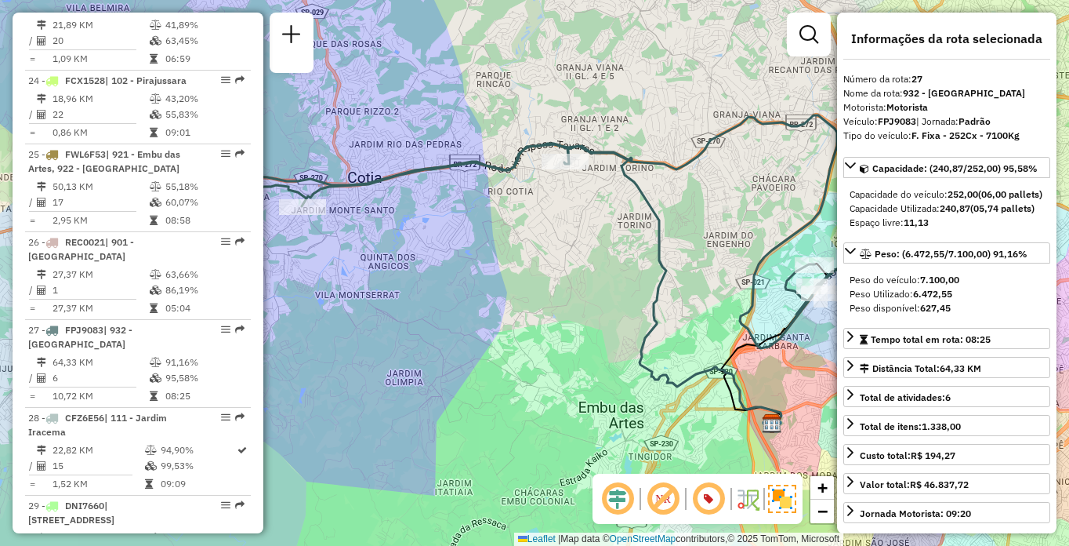
drag, startPoint x: 437, startPoint y: 267, endPoint x: 457, endPoint y: 233, distance: 39.4
click at [538, 249] on div "Janela de atendimento Grade de atendimento Capacidade Transportadoras Veículos …" at bounding box center [534, 273] width 1069 height 546
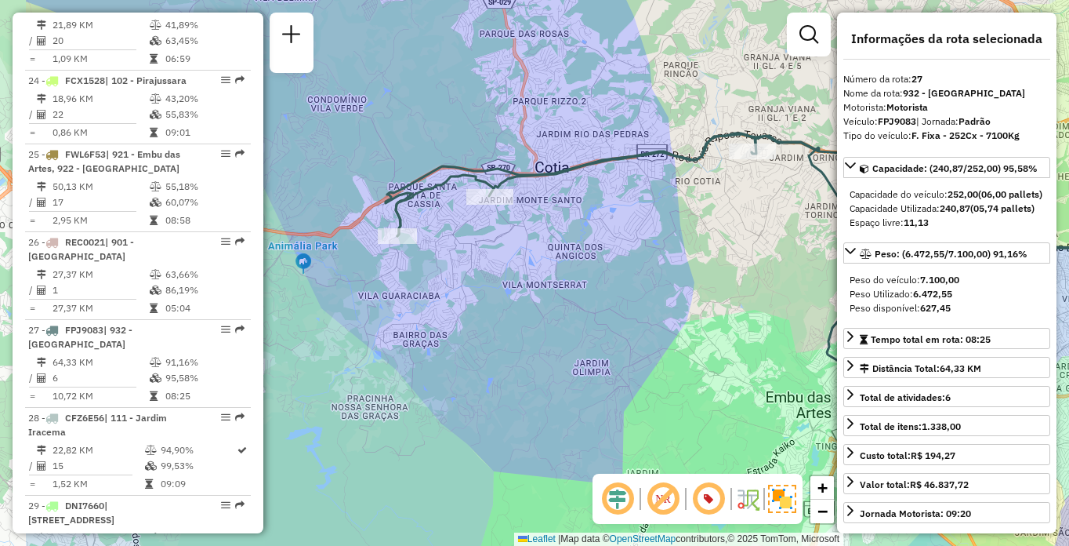
drag, startPoint x: 395, startPoint y: 337, endPoint x: 395, endPoint y: 282, distance: 54.9
click at [564, 340] on div "Janela de atendimento Grade de atendimento Capacidade Transportadoras Veículos …" at bounding box center [534, 273] width 1069 height 546
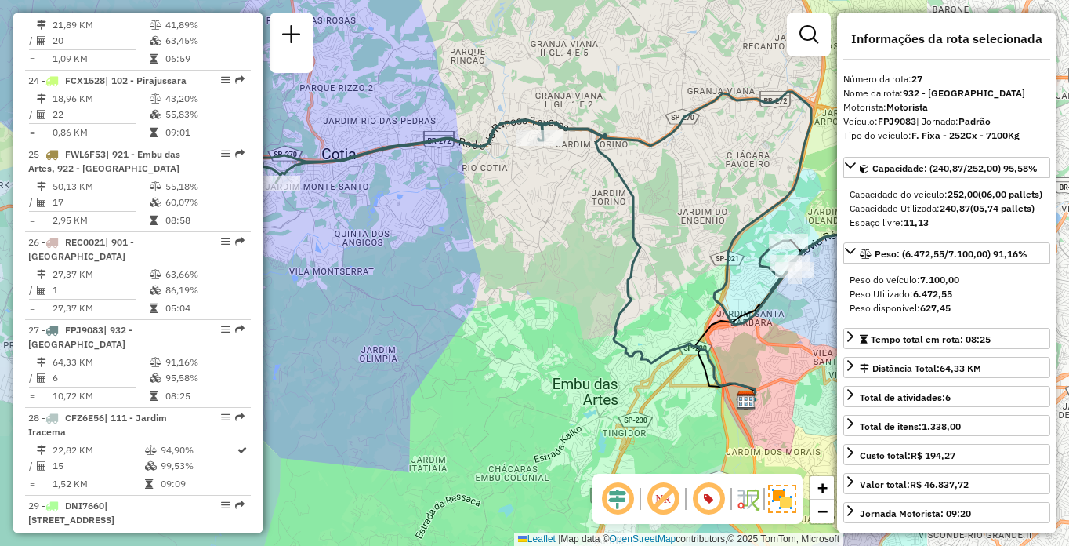
drag, startPoint x: 820, startPoint y: 248, endPoint x: 570, endPoint y: 235, distance: 250.4
click at [570, 235] on div "Janela de atendimento Grade de atendimento Capacidade Transportadoras Veículos …" at bounding box center [534, 273] width 1069 height 546
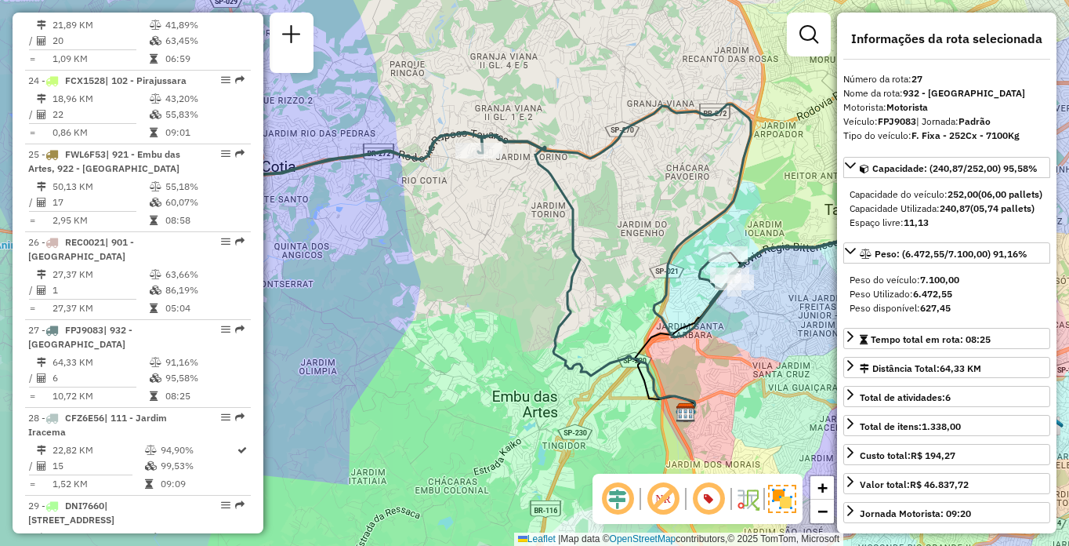
drag, startPoint x: 621, startPoint y: 225, endPoint x: 584, endPoint y: 228, distance: 37.0
click at [584, 228] on div "Janela de atendimento Grade de atendimento Capacidade Transportadoras Veículos …" at bounding box center [534, 273] width 1069 height 546
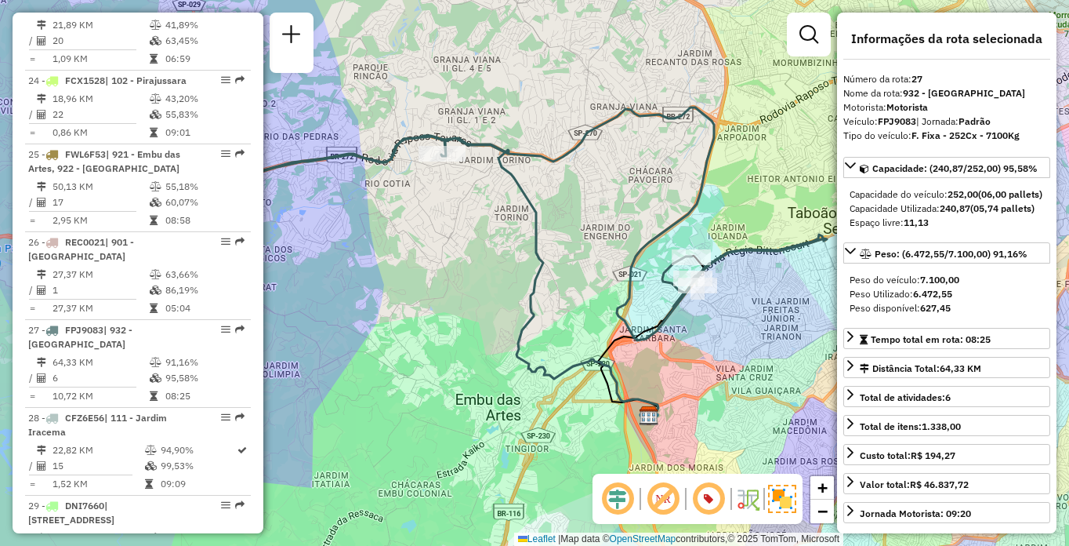
scroll to position [1709, 0]
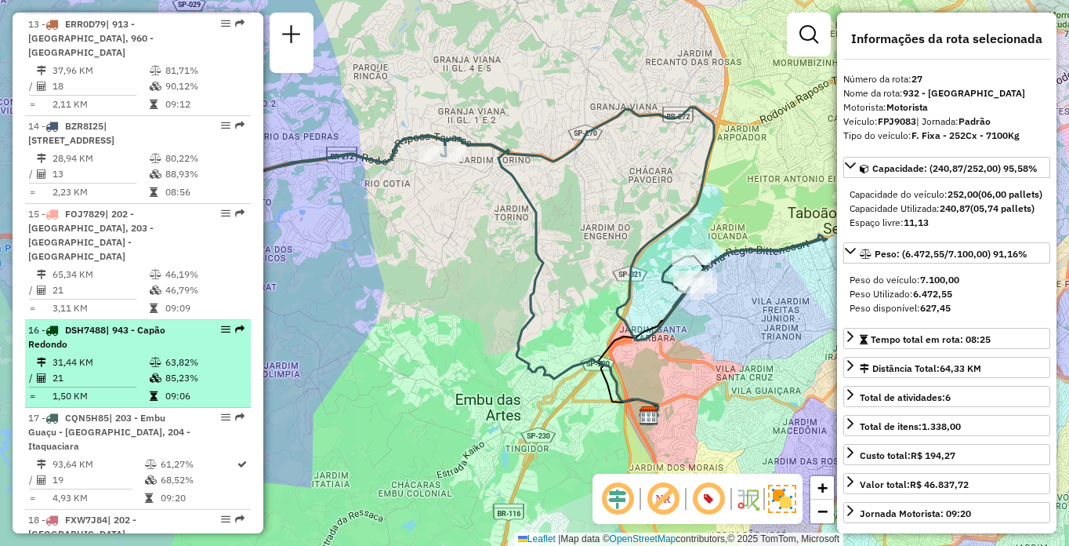
click at [139, 354] on td "31,44 KM" at bounding box center [100, 362] width 97 height 16
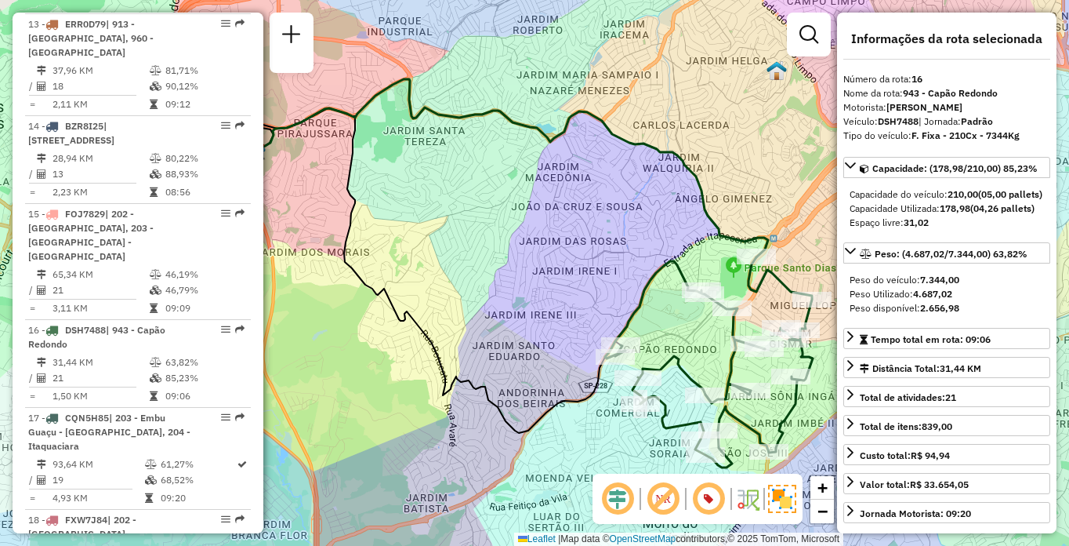
scroll to position [2500, 0]
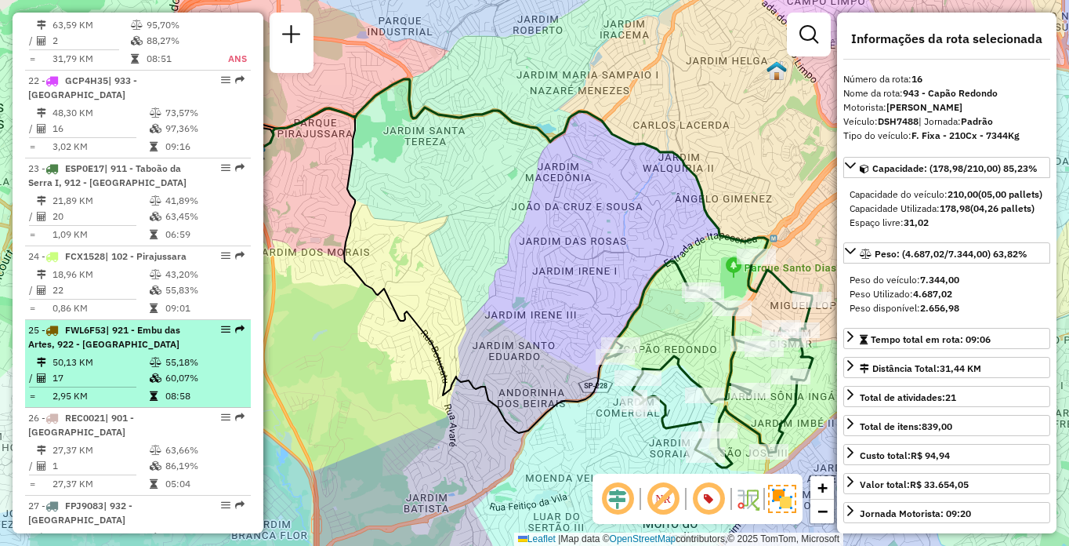
click at [183, 323] on div "25 - FWL6F53 | 921 - Embu das Artes, 922 - Pinheirinho" at bounding box center [111, 337] width 166 height 28
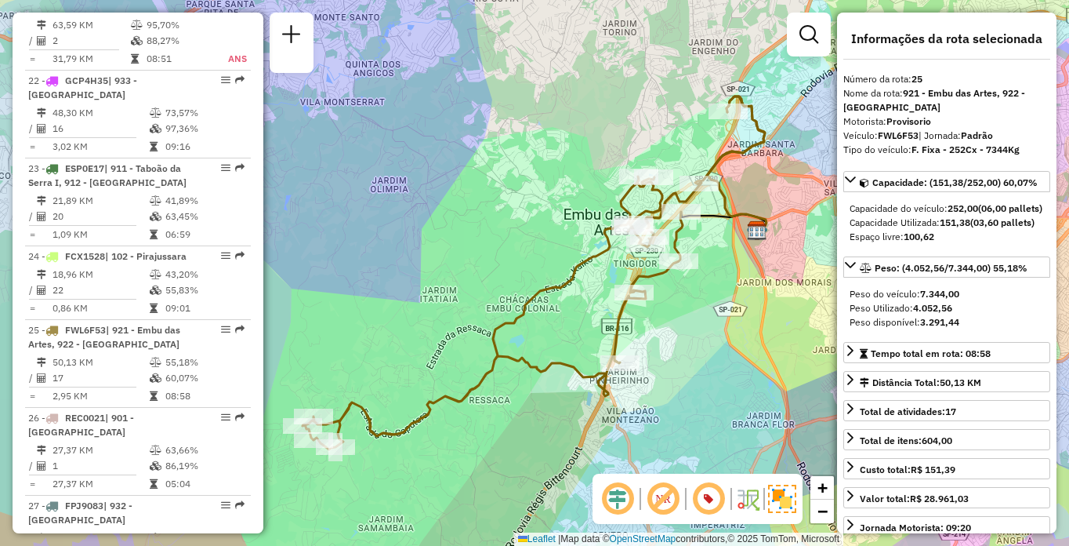
scroll to position [817, 0]
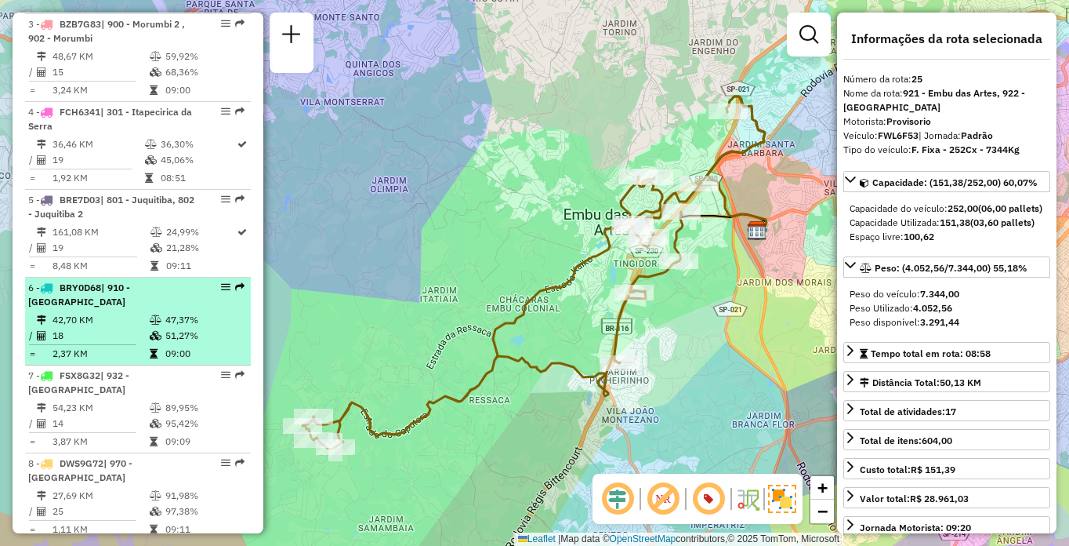
click at [149, 335] on li "6 - BRY0D68 | 910 - Parque Ipê 42,70 KM 47,37% / 18 51,27% = 2,37 KM 09:00" at bounding box center [138, 322] width 226 height 88
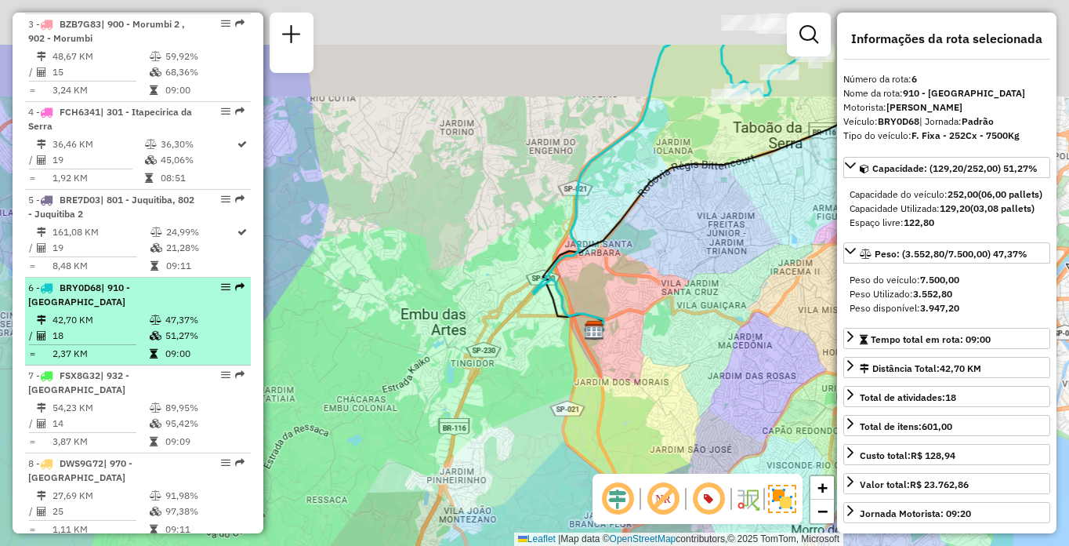
click at [152, 315] on icon at bounding box center [156, 319] width 12 height 9
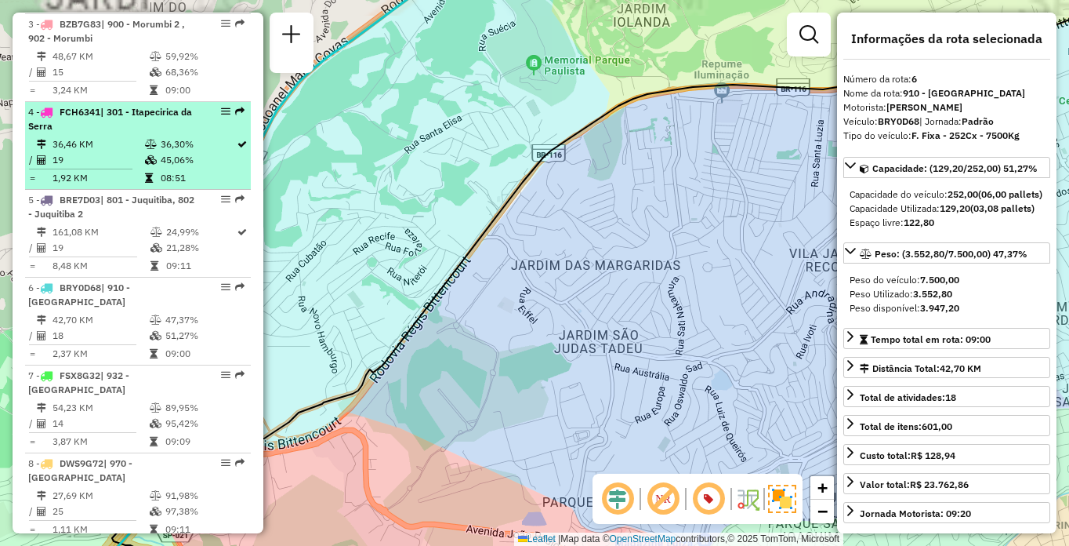
scroll to position [739, 0]
